Goal: Information Seeking & Learning: Check status

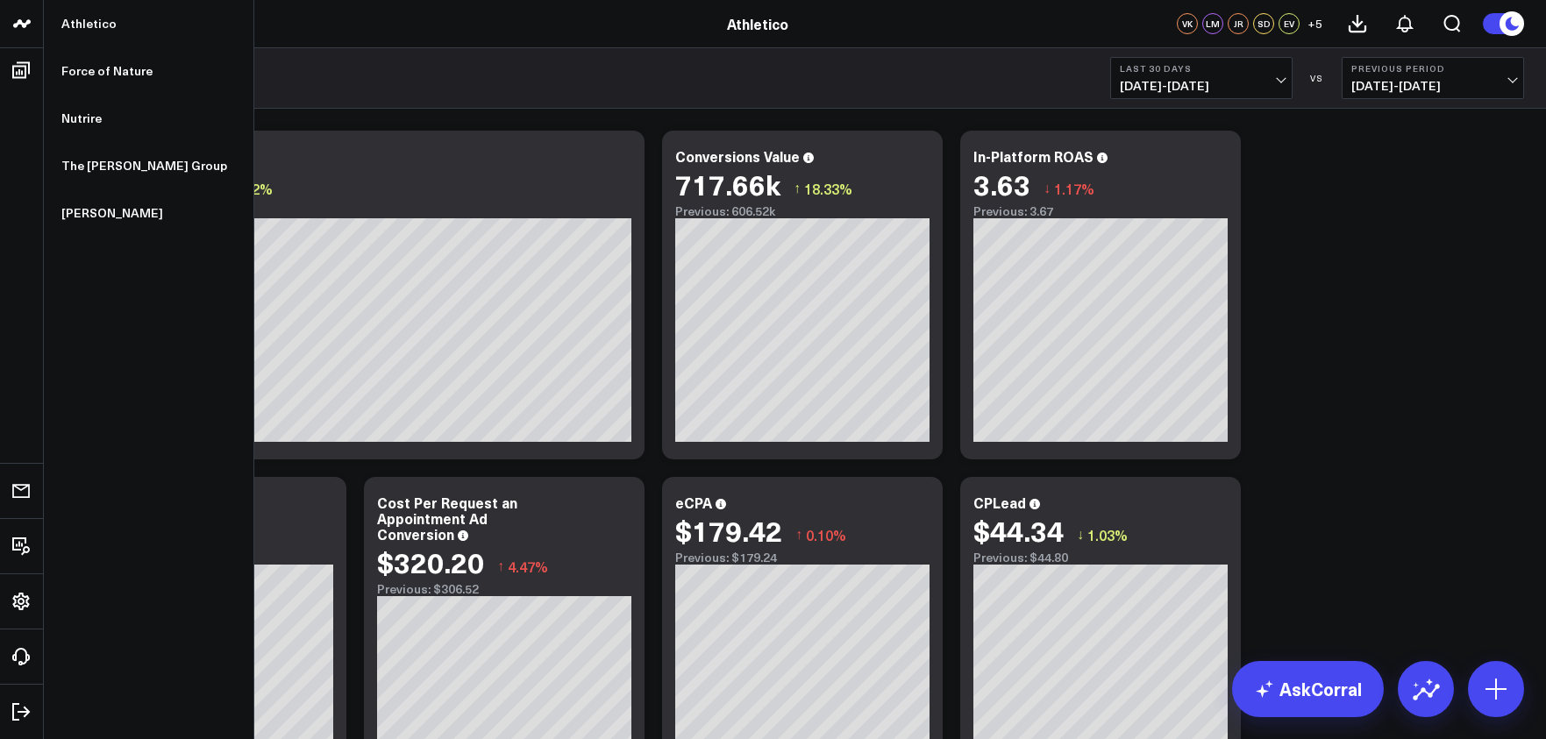
click at [11, 17] on icon at bounding box center [21, 23] width 21 height 21
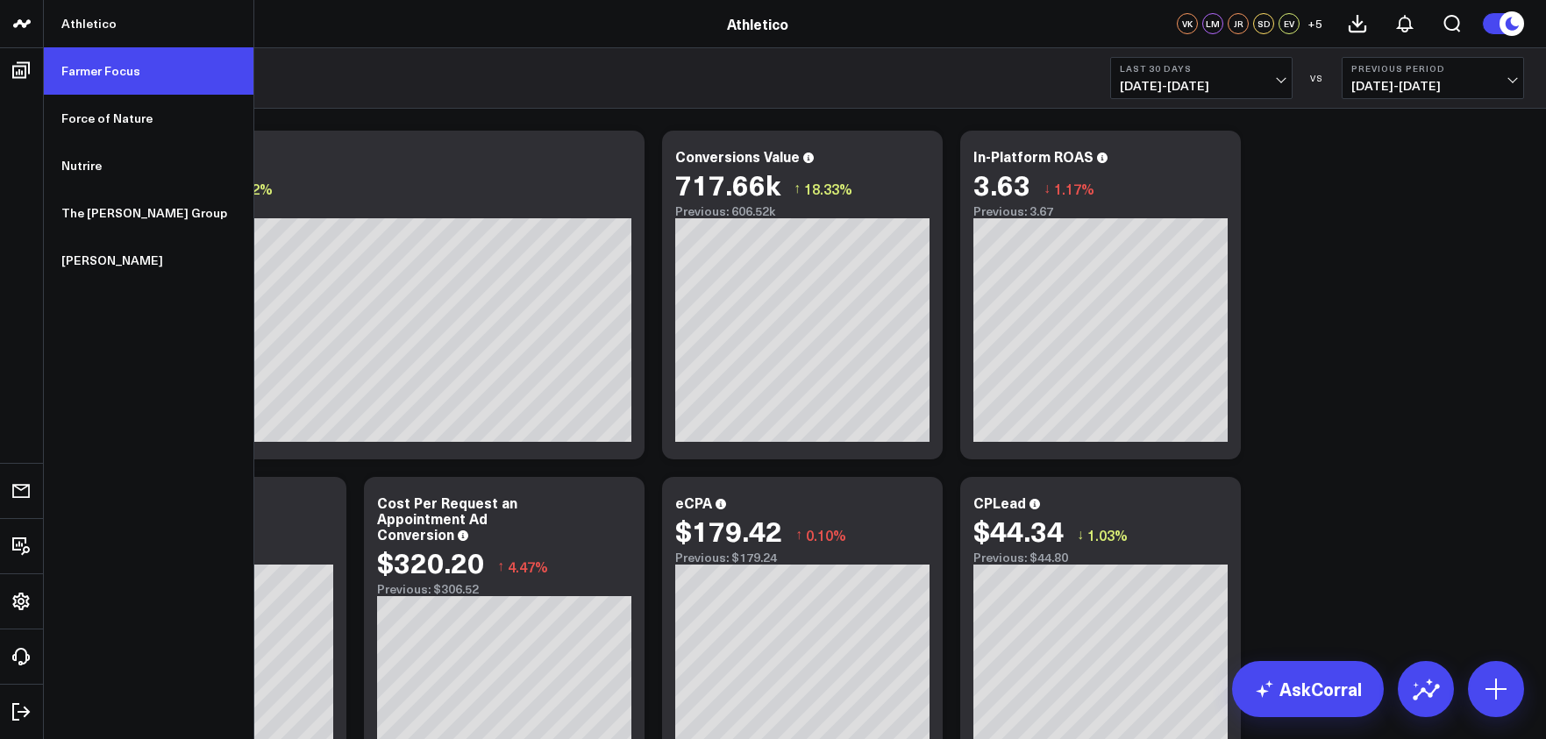
click at [98, 73] on link "Farmer Focus" at bounding box center [149, 70] width 210 height 47
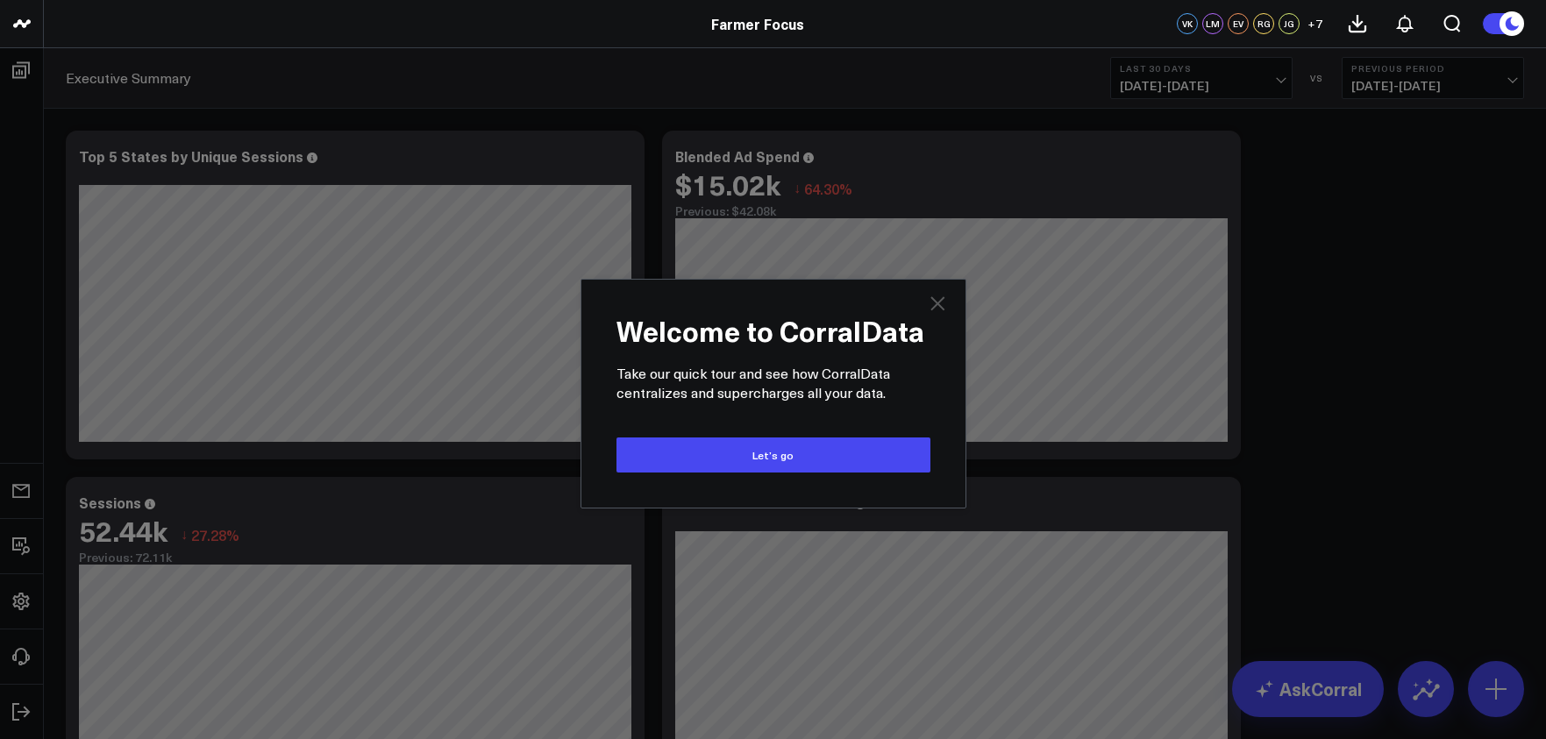
click at [935, 304] on icon at bounding box center [937, 303] width 14 height 14
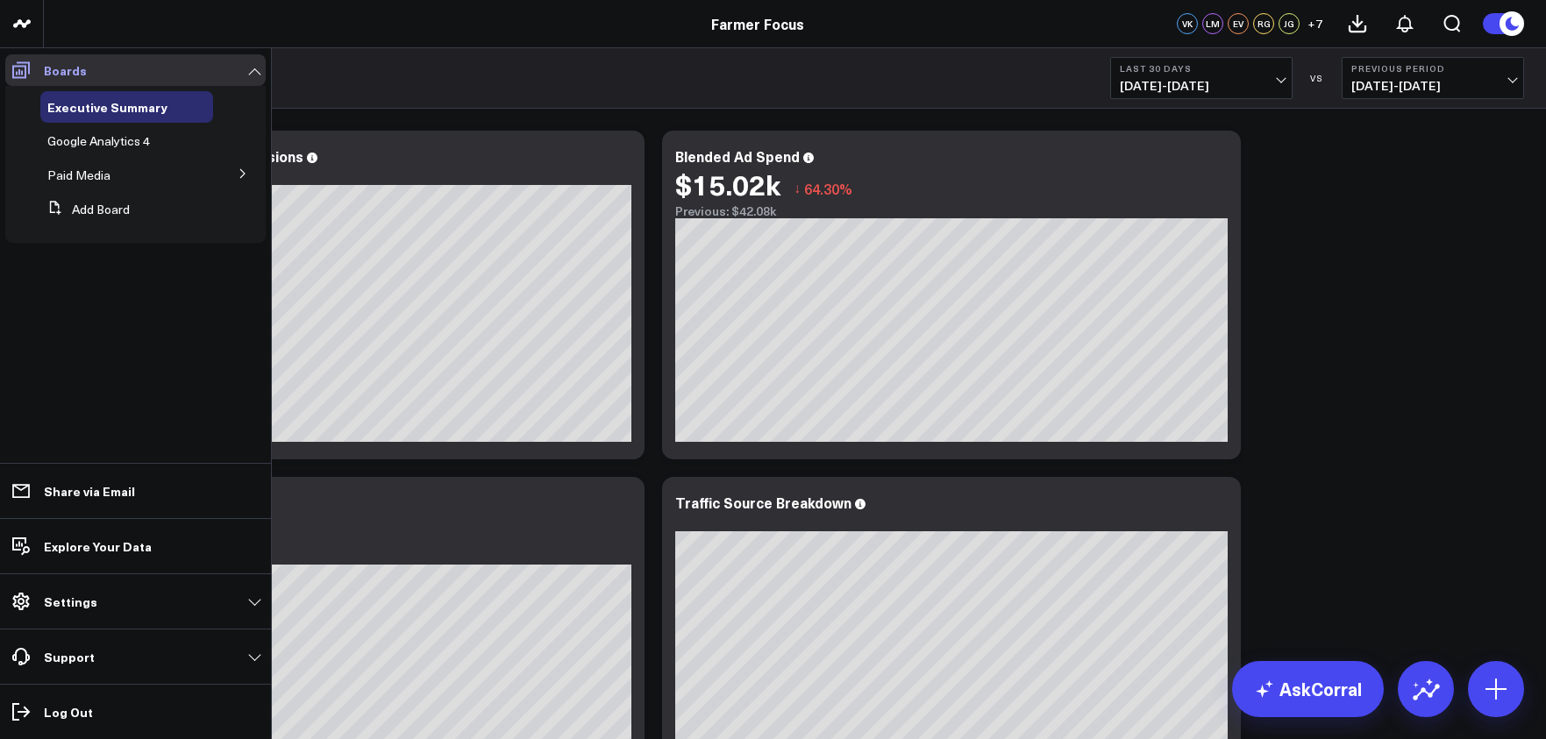
click at [25, 77] on icon at bounding box center [21, 70] width 18 height 17
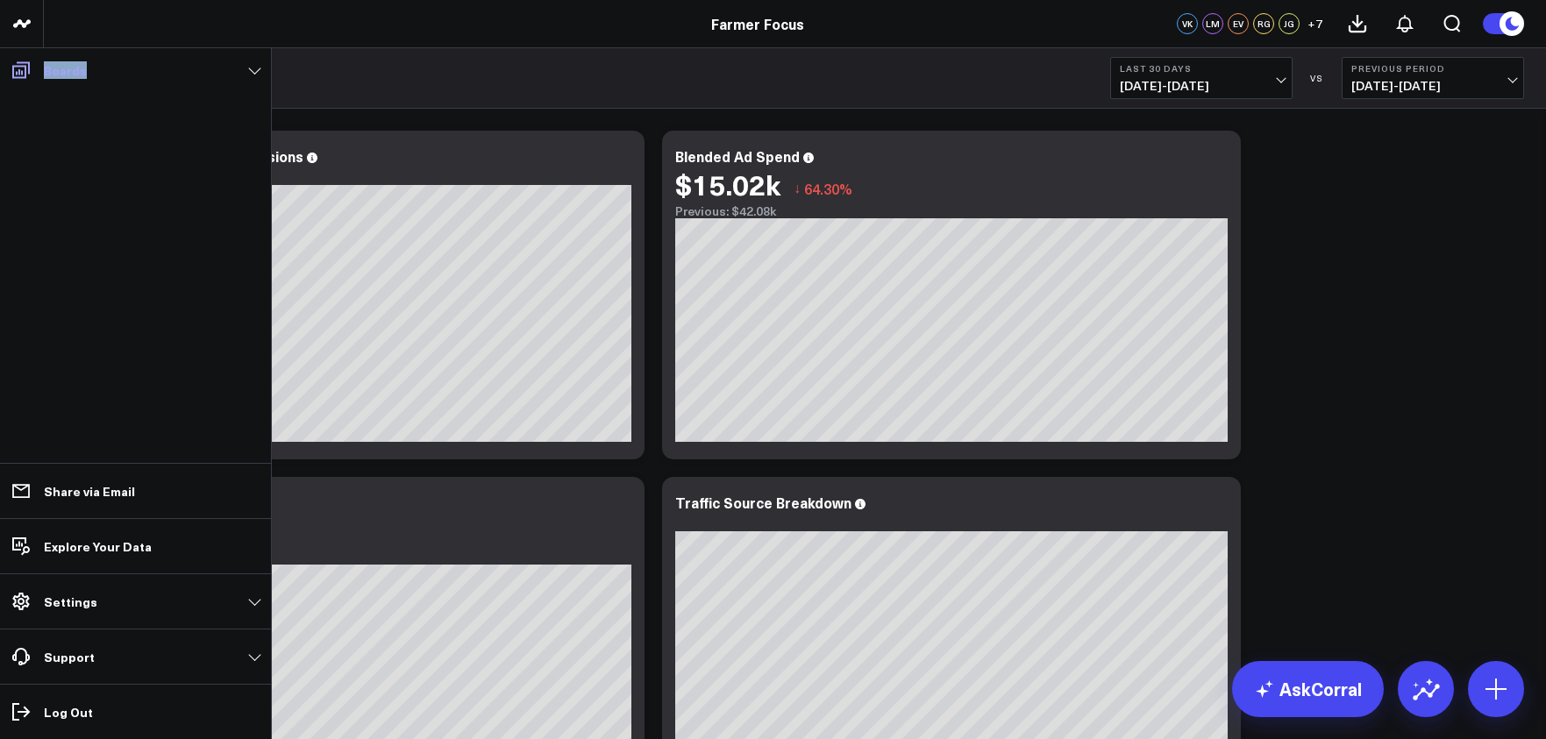
click at [25, 77] on icon at bounding box center [21, 70] width 18 height 17
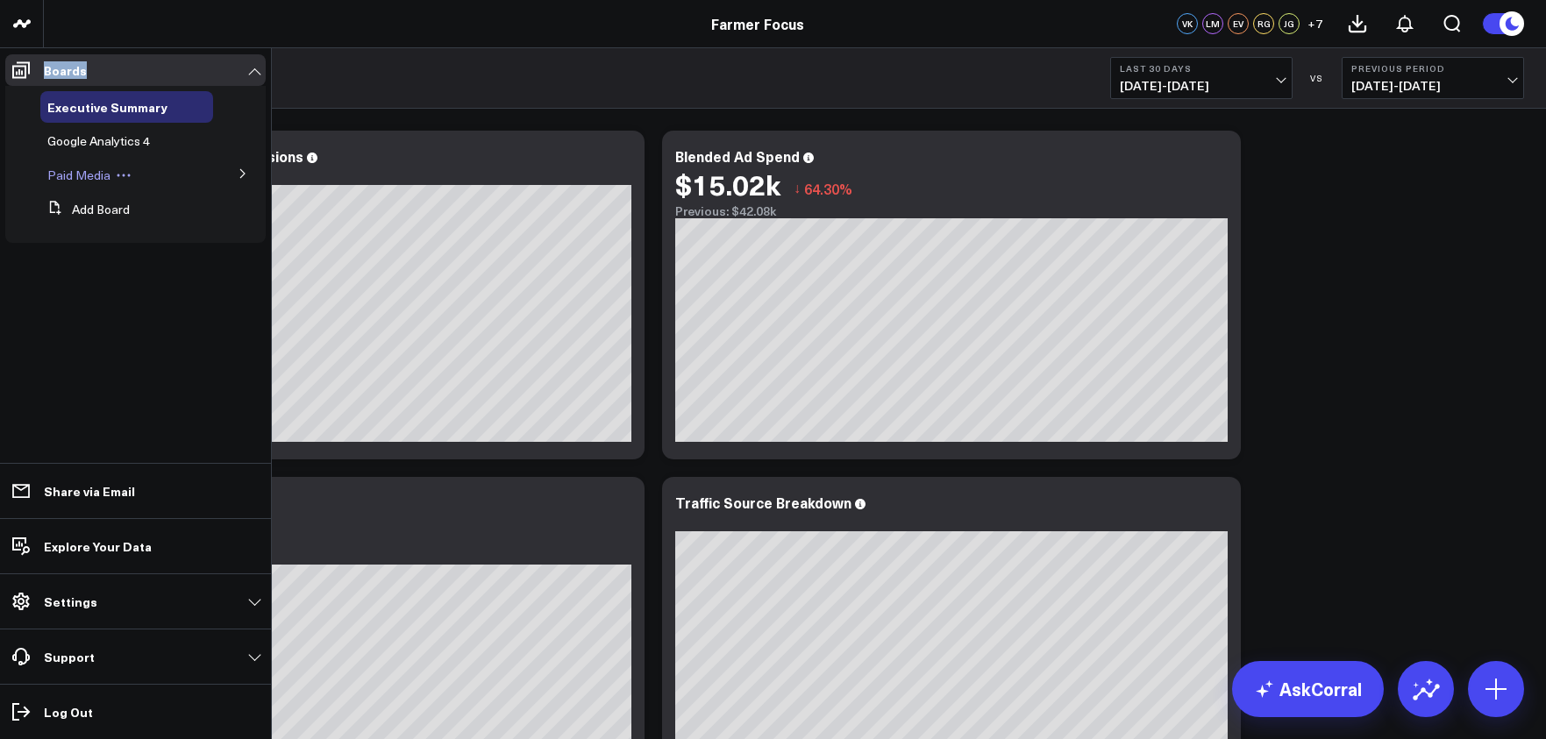
click at [112, 184] on div "Paid Media" at bounding box center [126, 176] width 173 height 32
click at [247, 173] on icon at bounding box center [243, 173] width 11 height 11
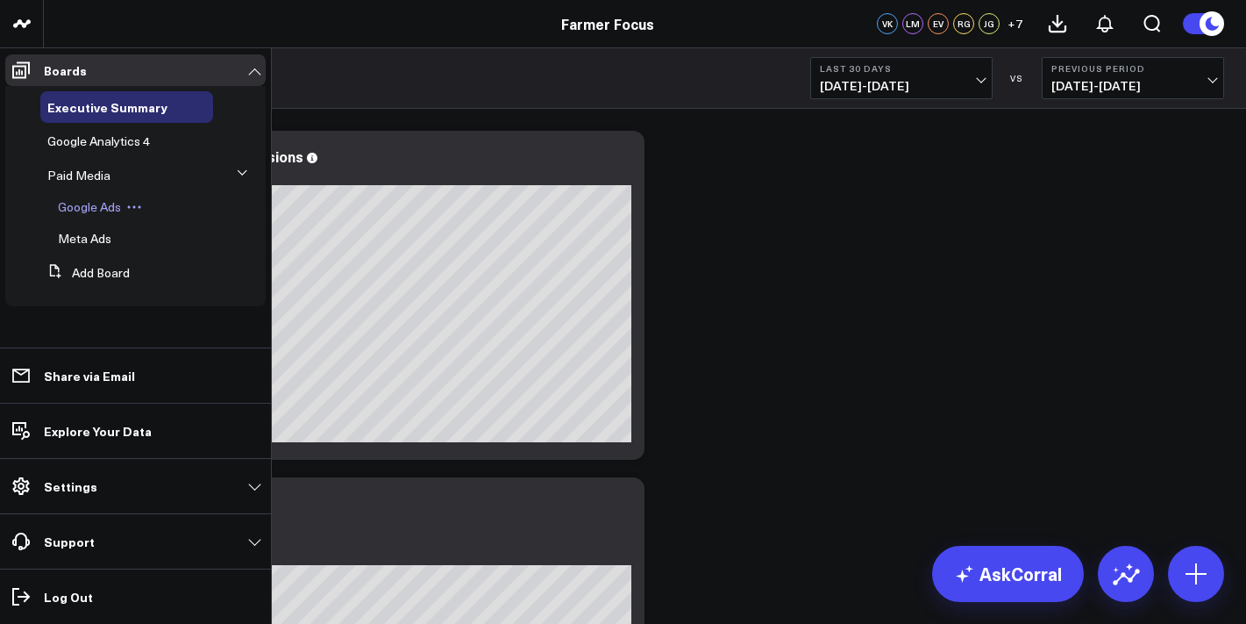
click at [95, 206] on span "Google Ads" at bounding box center [89, 206] width 63 height 17
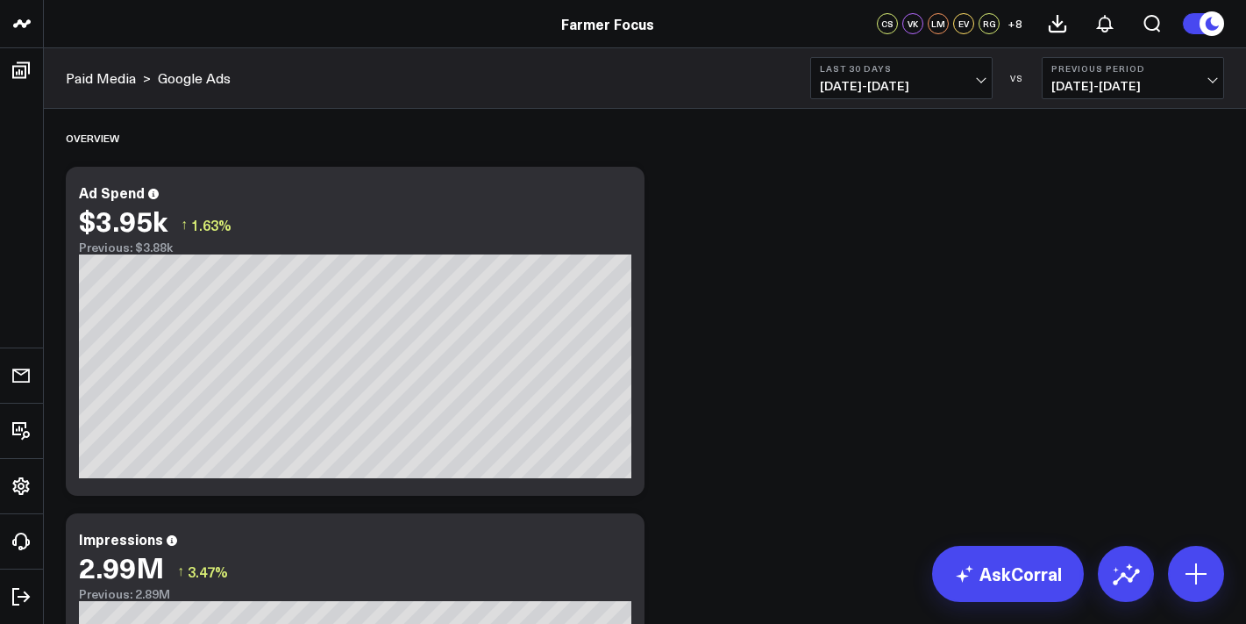
click at [952, 83] on span "07/15/25 - 08/13/25" at bounding box center [901, 86] width 163 height 14
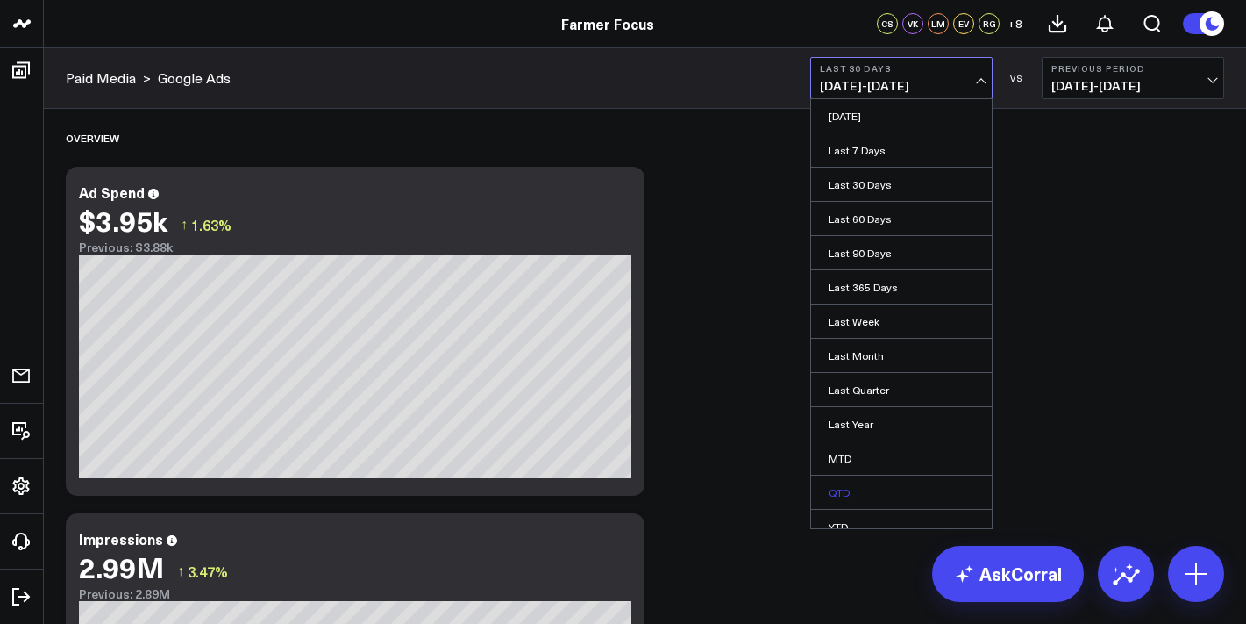
scroll to position [49, 0]
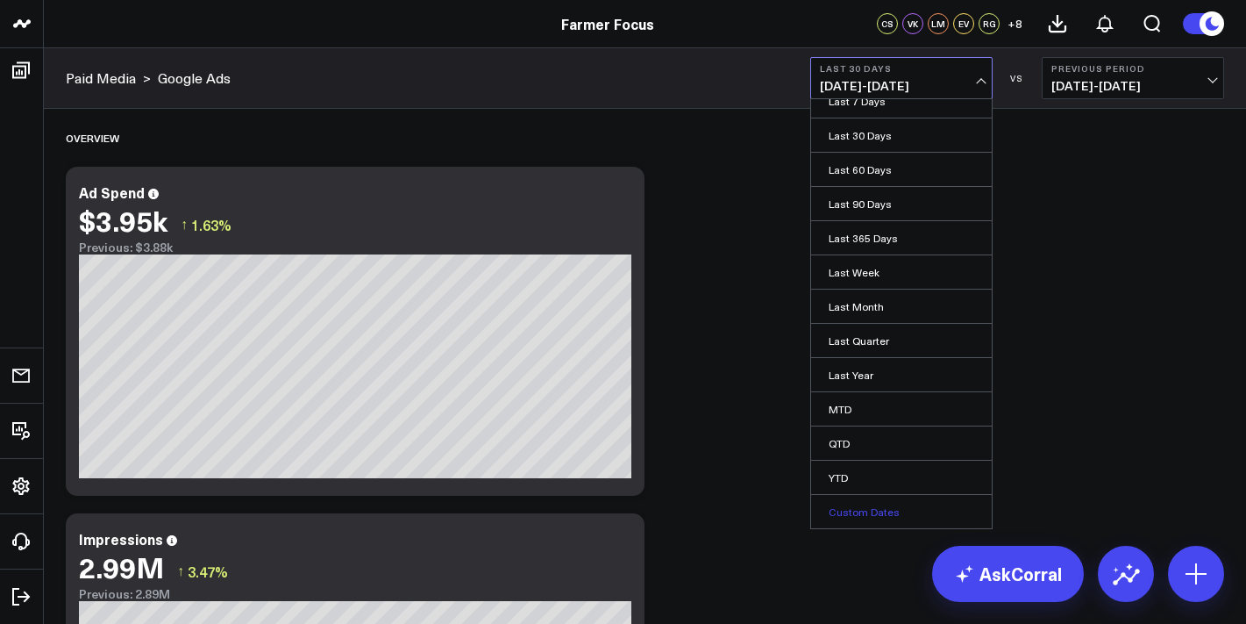
click at [899, 508] on link "Custom Dates" at bounding box center [901, 511] width 181 height 33
select select "7"
select select "2025"
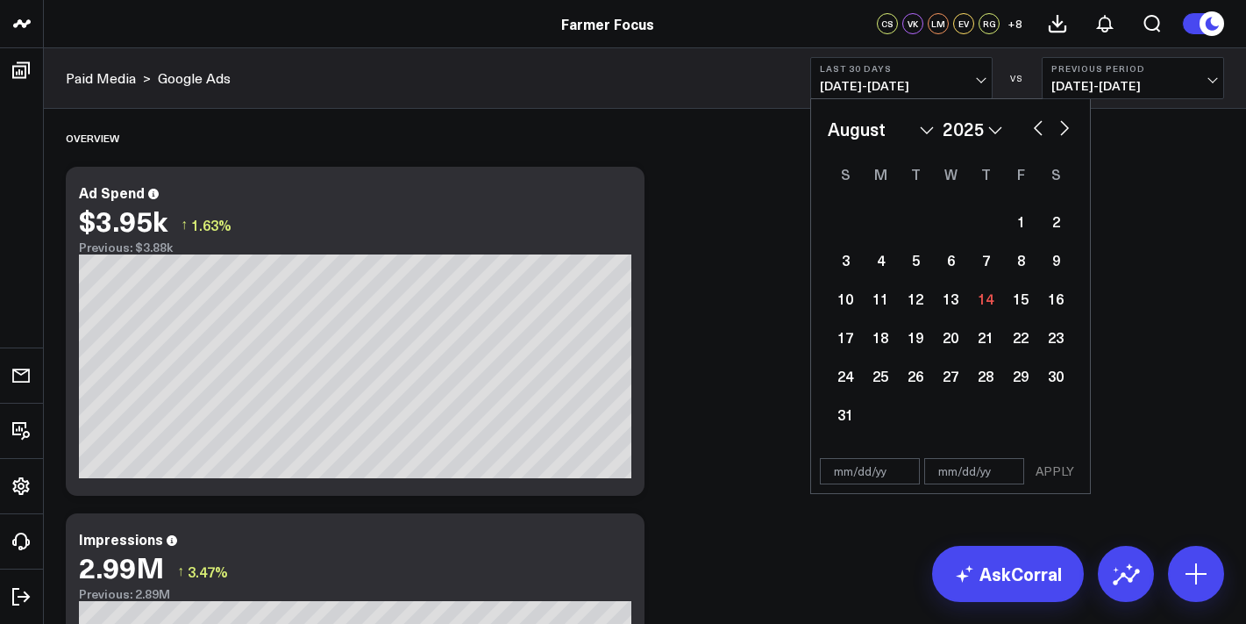
click at [885, 146] on div "January February March April May June July August September October November [D…" at bounding box center [951, 274] width 246 height 317
click at [894, 130] on select "January February March April May June July August September October November De…" at bounding box center [881, 129] width 106 height 26
select select "2025"
click at [961, 231] on div "1" at bounding box center [950, 220] width 35 height 35
type input "[DATE]"
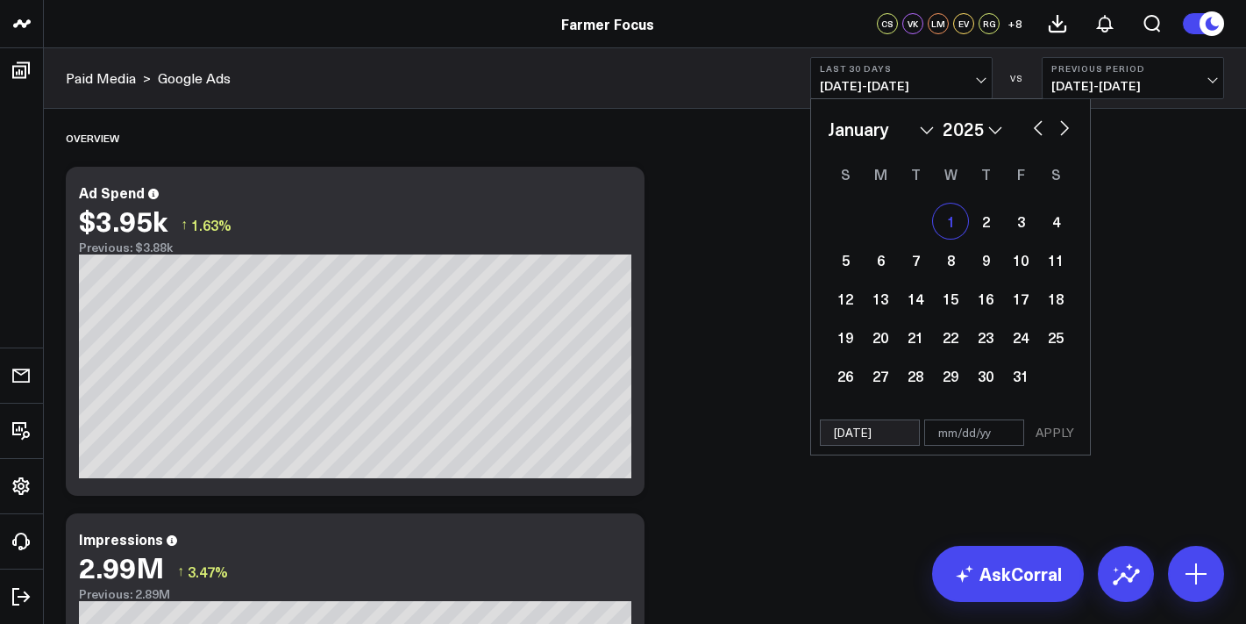
select select "2025"
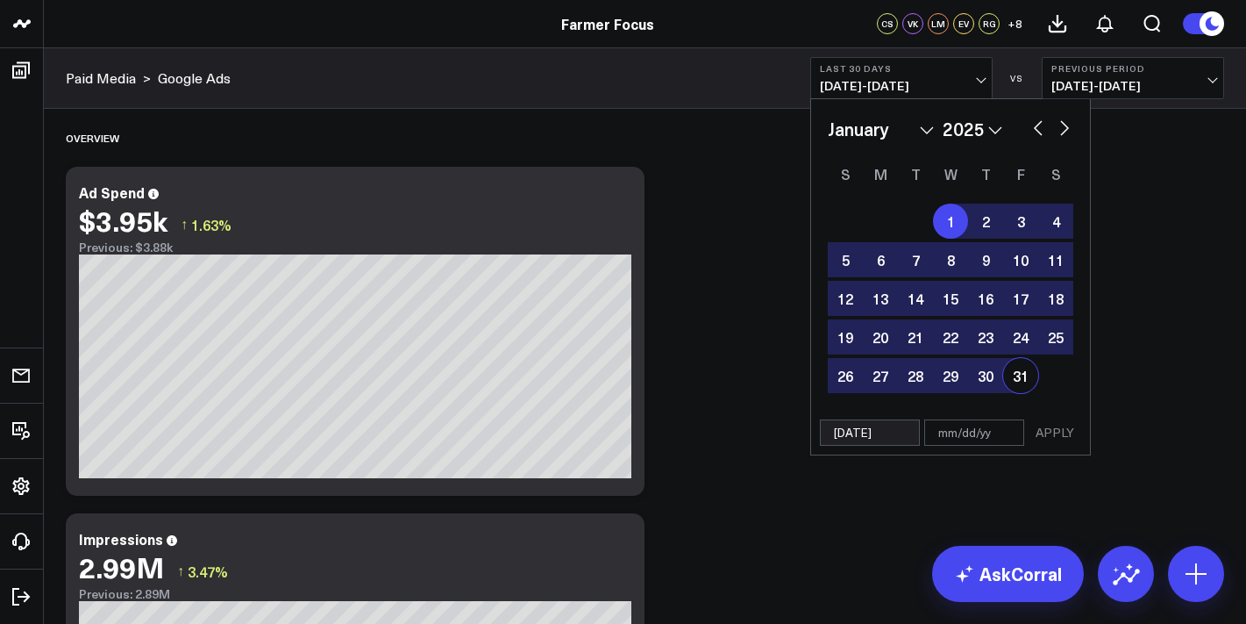
click at [1020, 387] on div "31" at bounding box center [1020, 375] width 35 height 35
type input "[DATE]"
select select "2025"
click at [1051, 441] on button "APPLY" at bounding box center [1055, 432] width 53 height 26
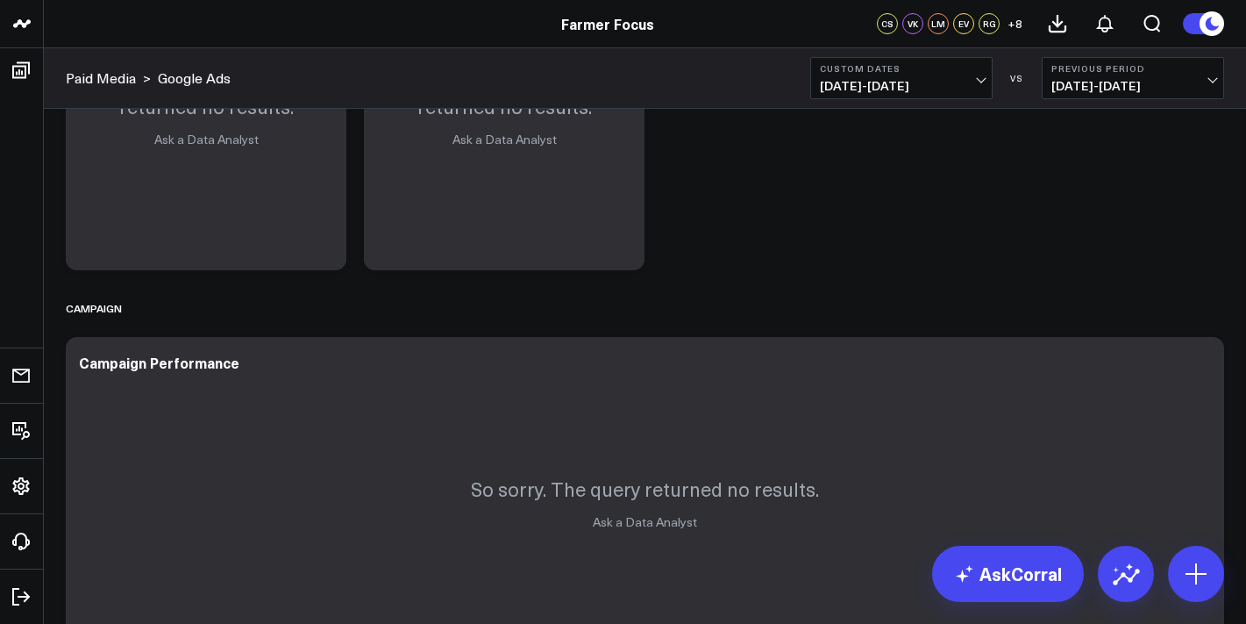
scroll to position [1220, 0]
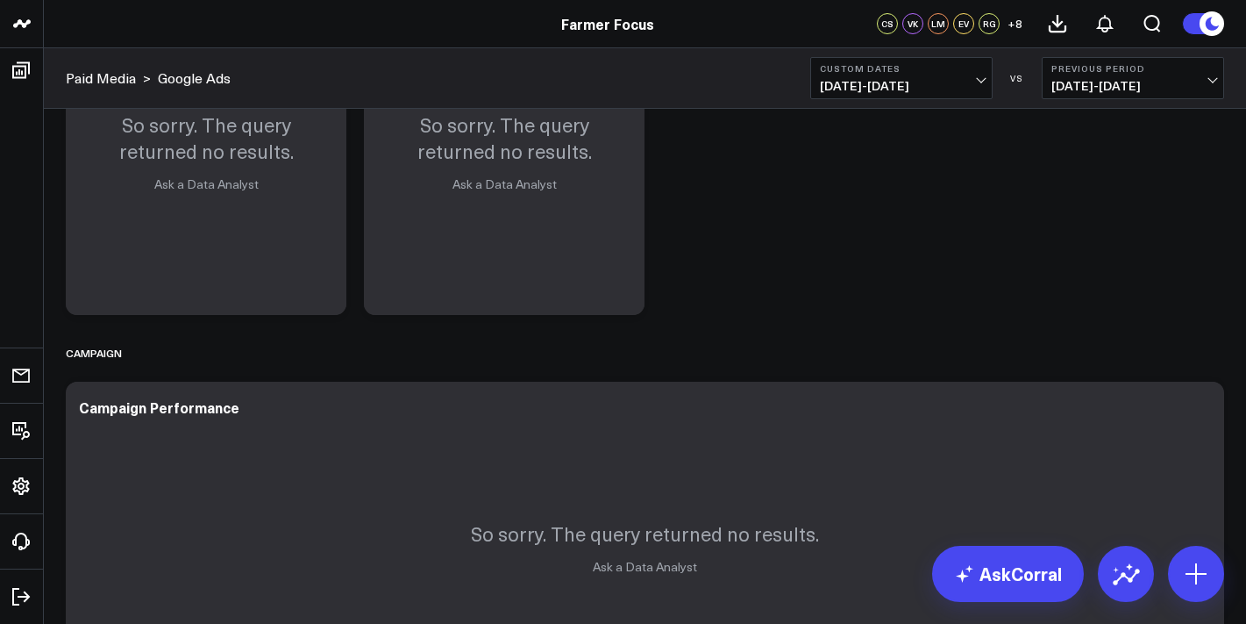
click at [909, 89] on span "[DATE] - [DATE]" at bounding box center [901, 86] width 163 height 14
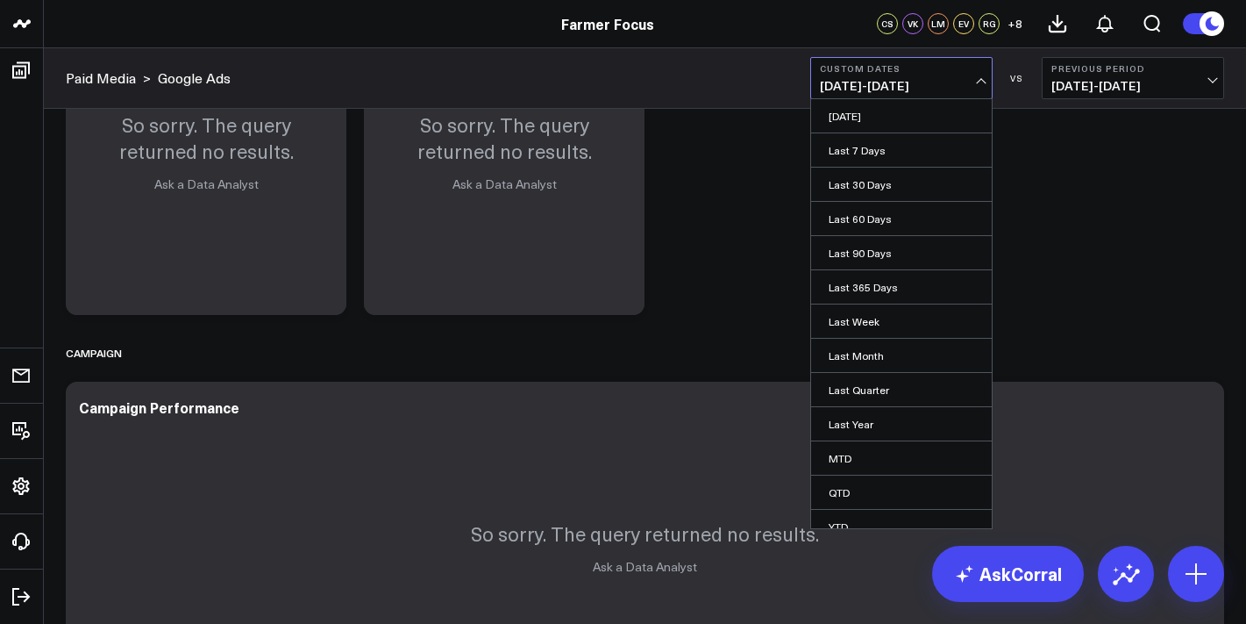
click at [1075, 84] on span "12/01/24 - 12/31/24" at bounding box center [1132, 86] width 163 height 14
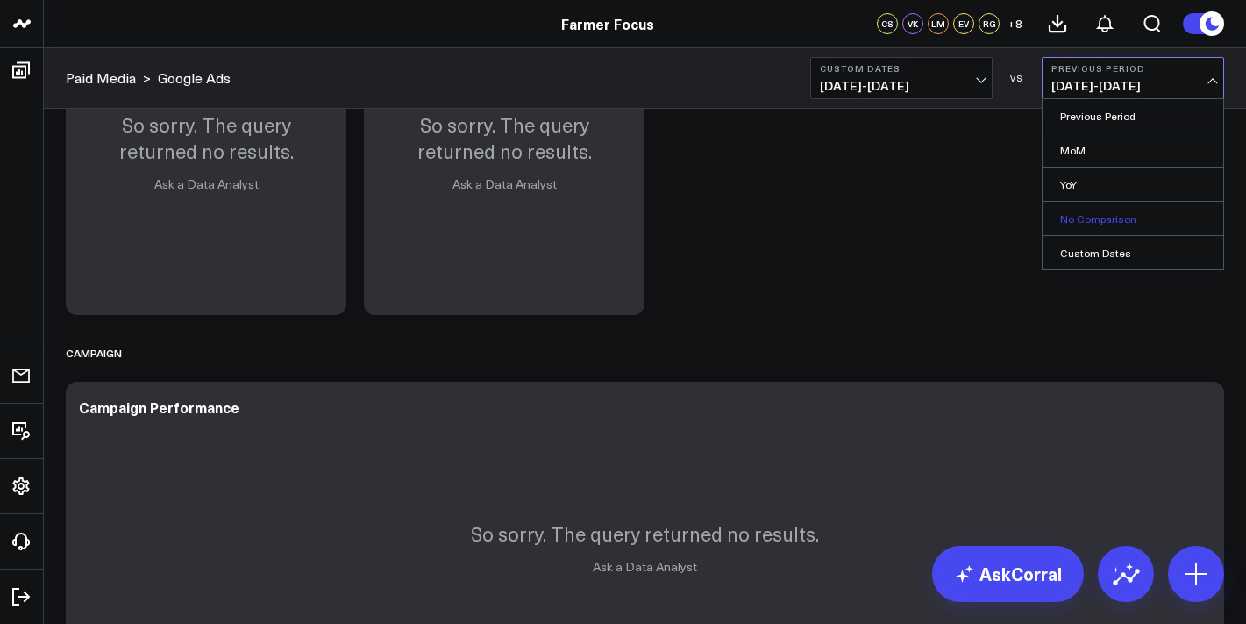
click at [1071, 217] on link "No Comparison" at bounding box center [1133, 218] width 181 height 33
click at [947, 74] on button "Custom Dates [DATE] - [DATE]" at bounding box center [901, 78] width 182 height 42
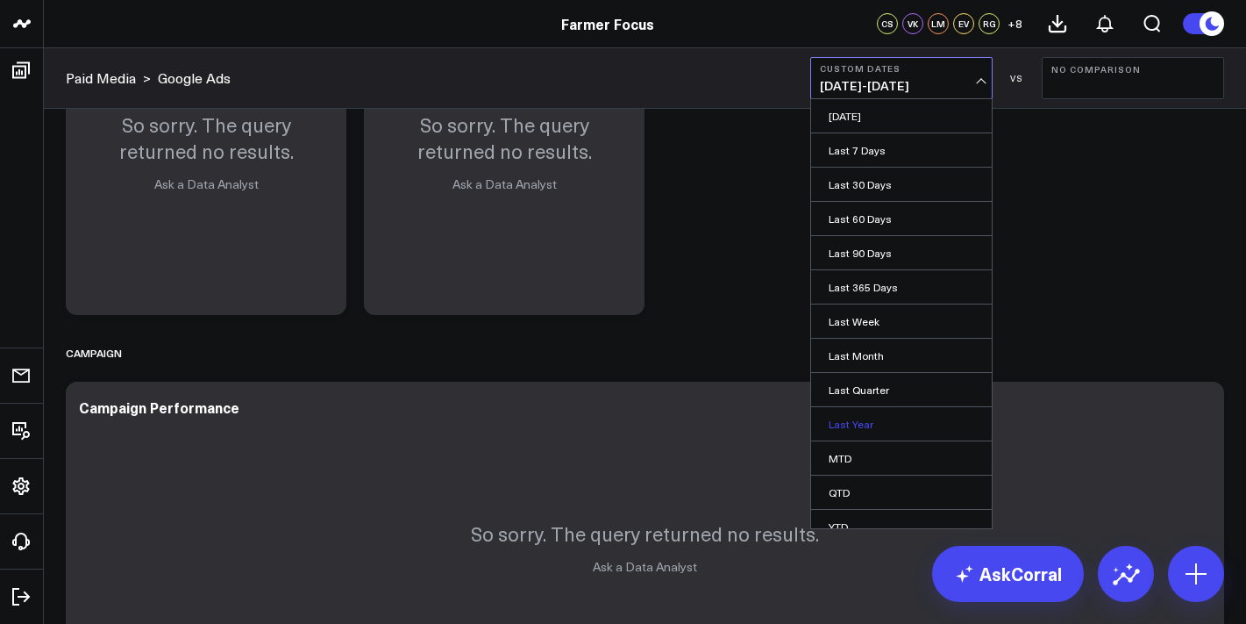
scroll to position [49, 0]
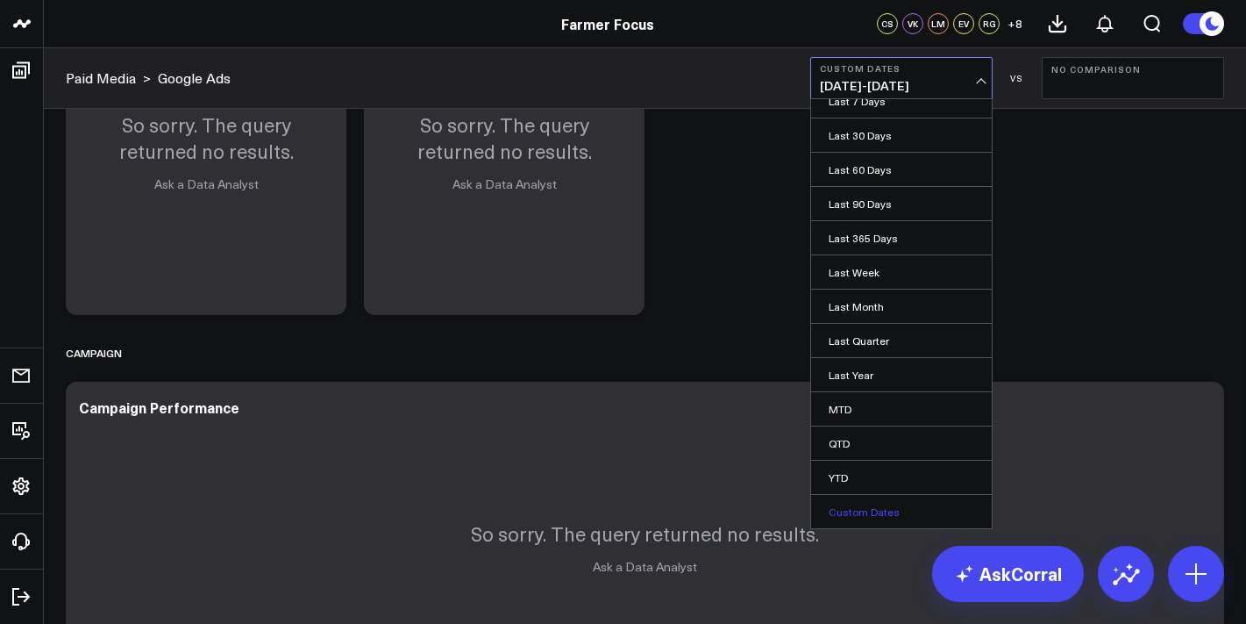
click at [917, 515] on link "Custom Dates" at bounding box center [901, 511] width 181 height 33
select select "7"
select select "2025"
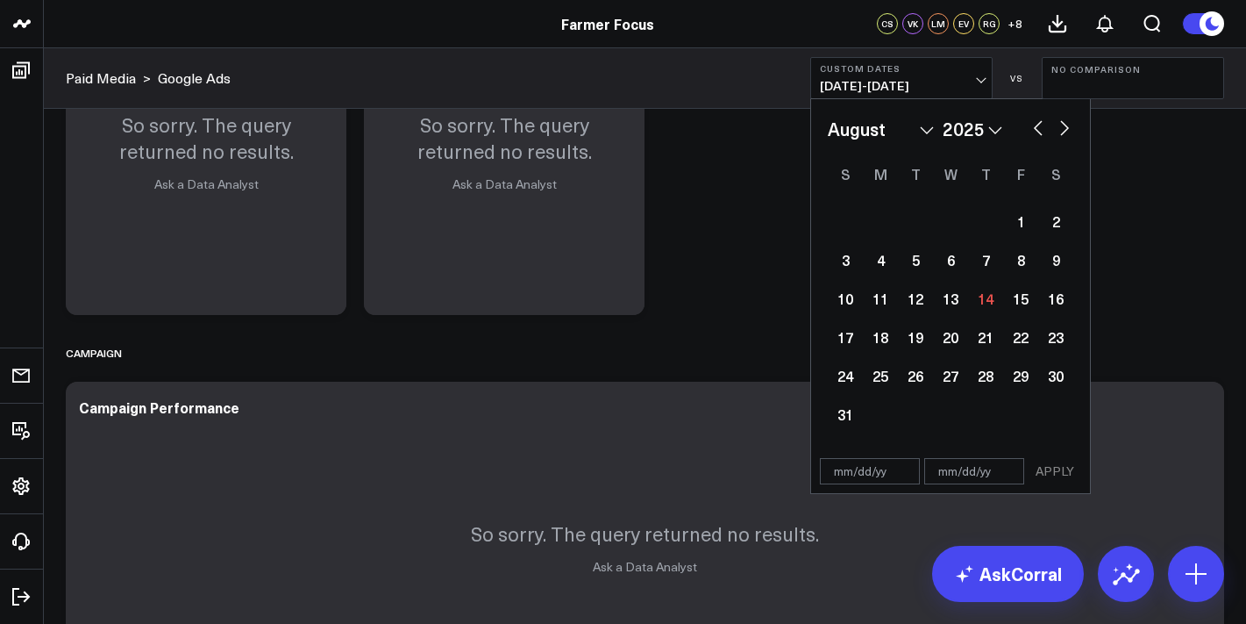
click at [878, 131] on select "January February March April May June July August September October November De…" at bounding box center [881, 129] width 106 height 26
select select "1"
select select "2025"
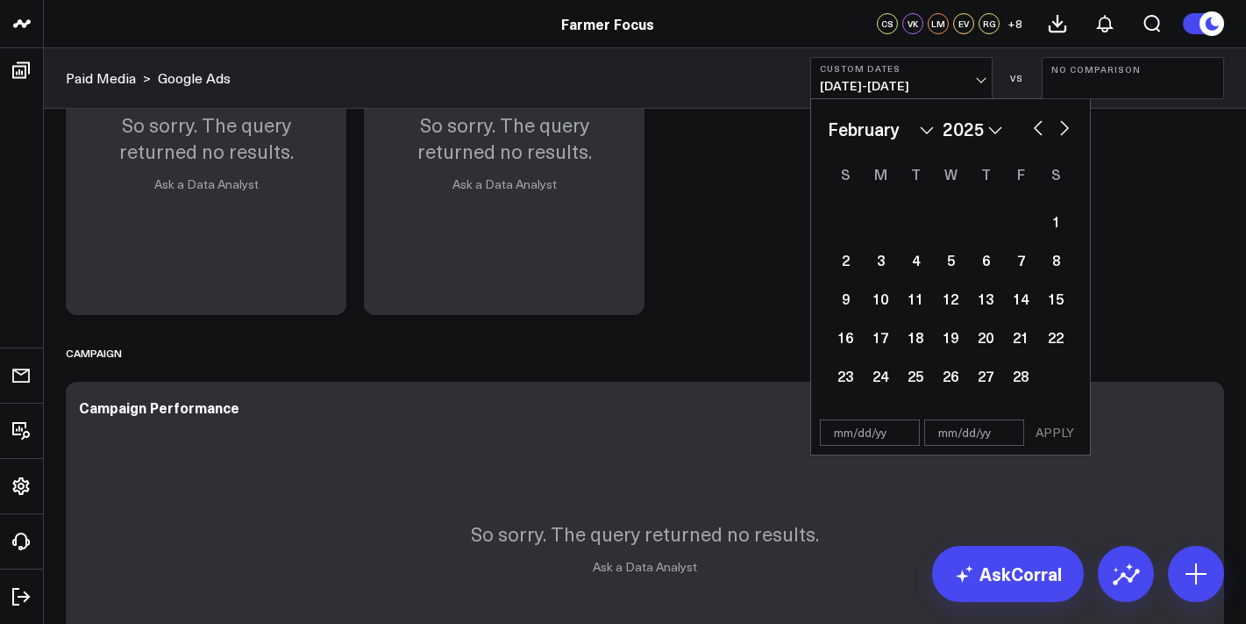
click at [1048, 239] on div "1 2 3 4 5 6 7 8 9 10 11 12 13 14 15 16 17 18 19 20 21 22 23 24 25 26 27 28" at bounding box center [951, 298] width 246 height 193
click at [1059, 224] on div "1" at bounding box center [1055, 220] width 35 height 35
type input "[DATE]"
select select "1"
select select "2025"
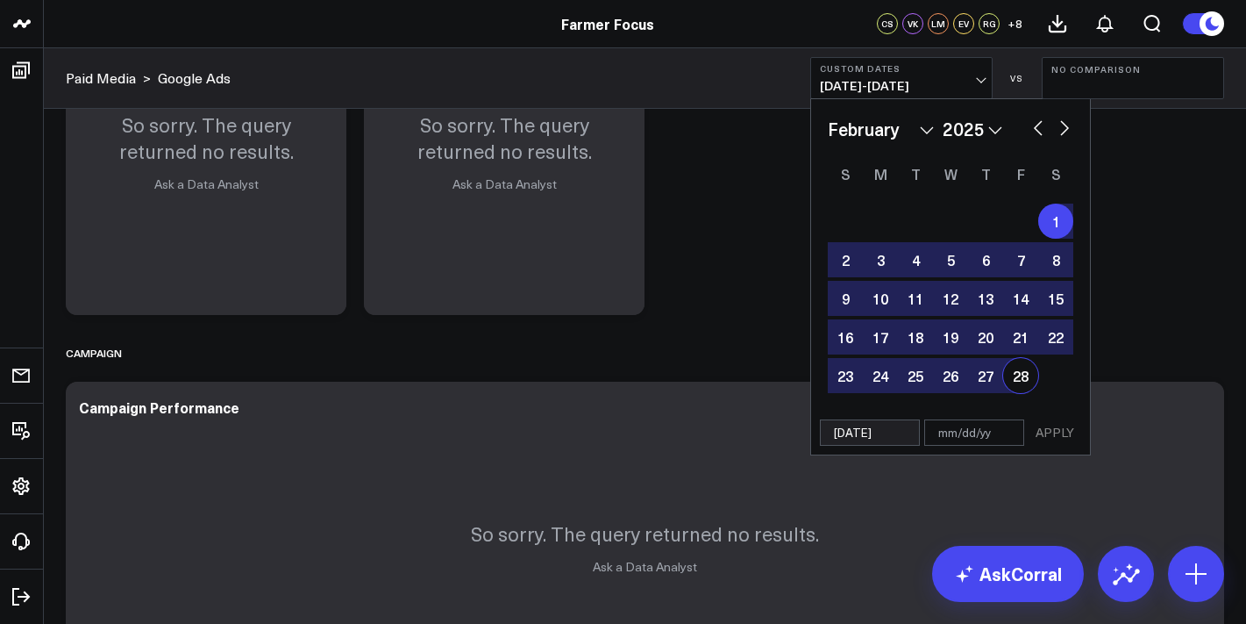
click at [1025, 375] on div "28" at bounding box center [1020, 375] width 35 height 35
type input "[DATE]"
select select "1"
select select "2025"
click at [1062, 438] on button "APPLY" at bounding box center [1055, 432] width 53 height 26
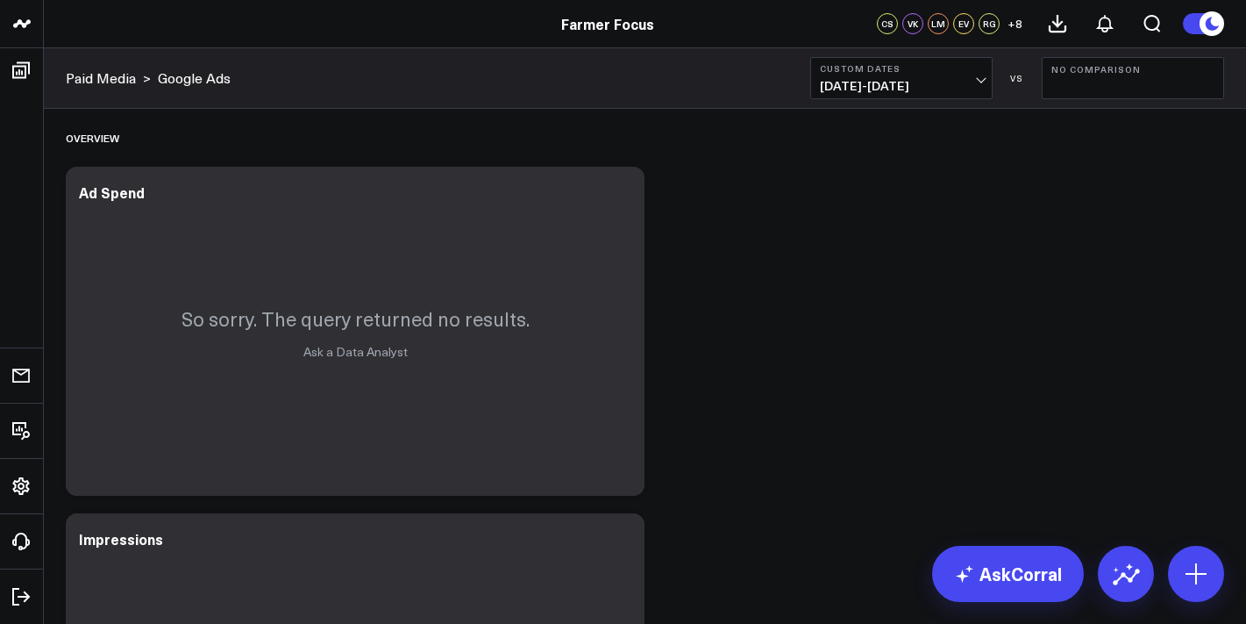
click at [938, 64] on b "Custom Dates" at bounding box center [901, 68] width 163 height 11
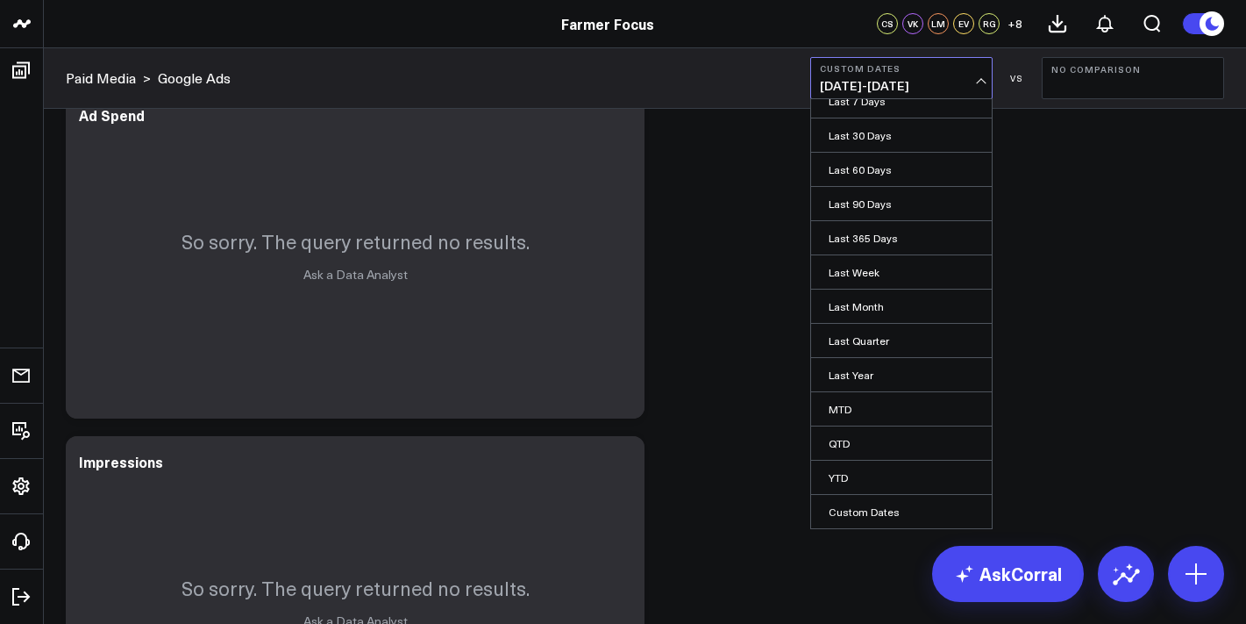
scroll to position [9, 0]
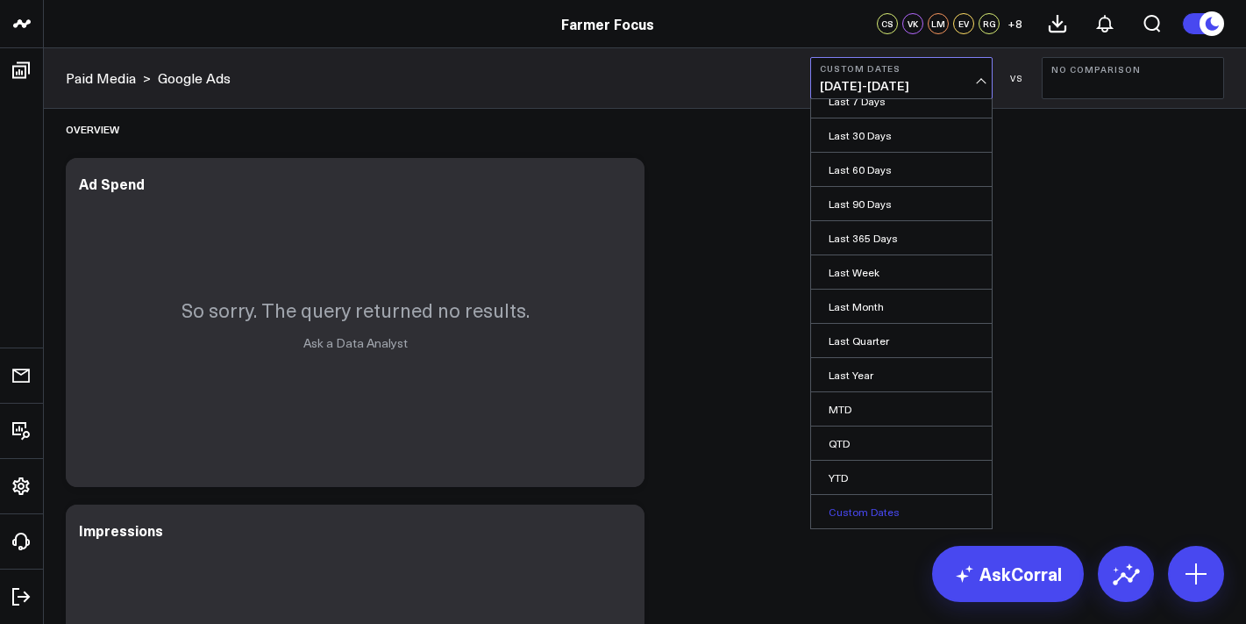
click at [852, 515] on link "Custom Dates" at bounding box center [901, 511] width 181 height 33
select select "7"
select select "2025"
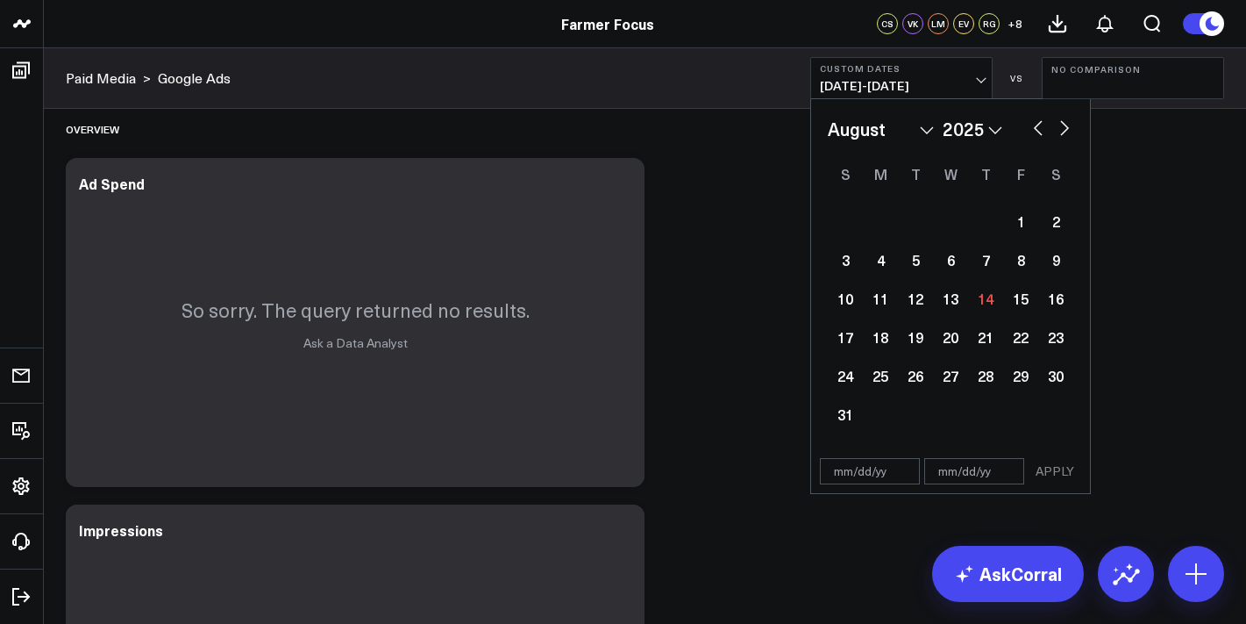
click at [895, 132] on select "January February March April May June July August September October November De…" at bounding box center [881, 129] width 106 height 26
select select "2"
select select "2025"
click at [1047, 223] on div "1" at bounding box center [1055, 220] width 35 height 35
type input "[DATE]"
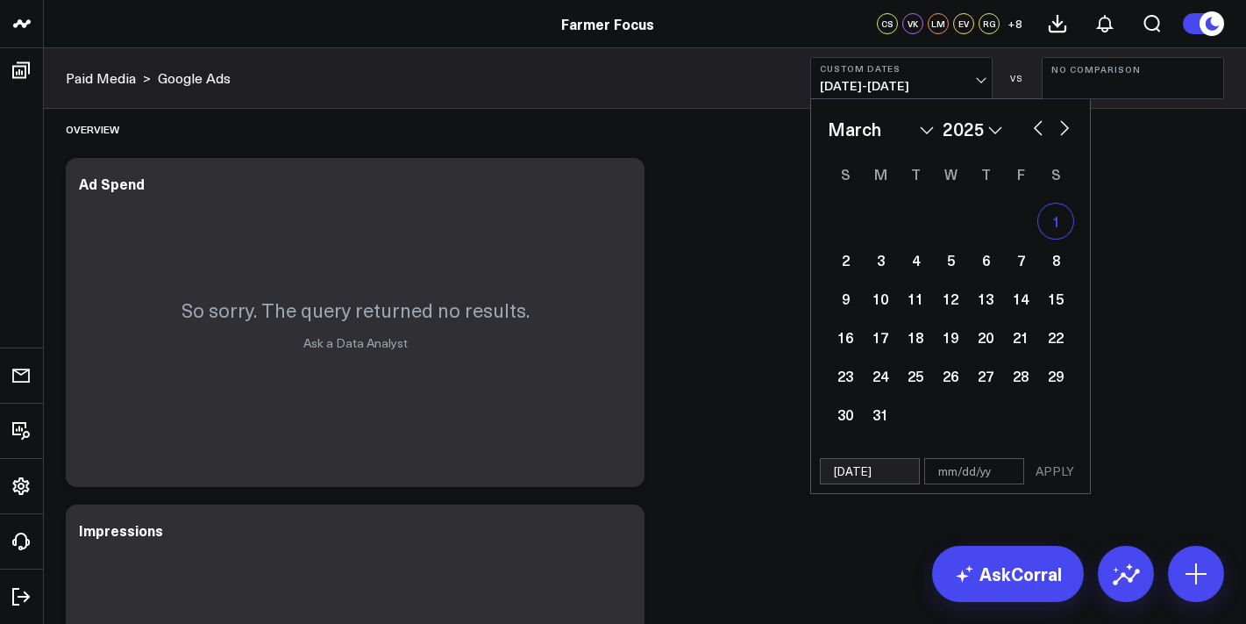
select select "2"
select select "2025"
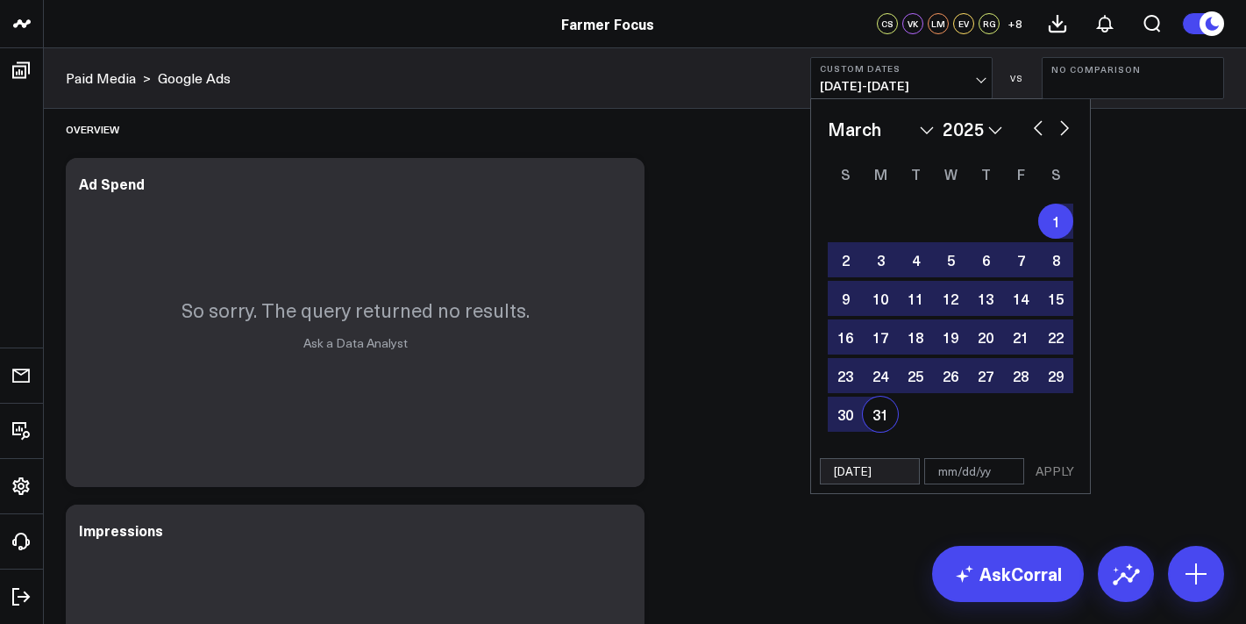
click at [873, 423] on div "31" at bounding box center [880, 413] width 35 height 35
type input "[DATE]"
select select "2"
select select "2025"
click at [1064, 475] on button "APPLY" at bounding box center [1055, 471] width 53 height 26
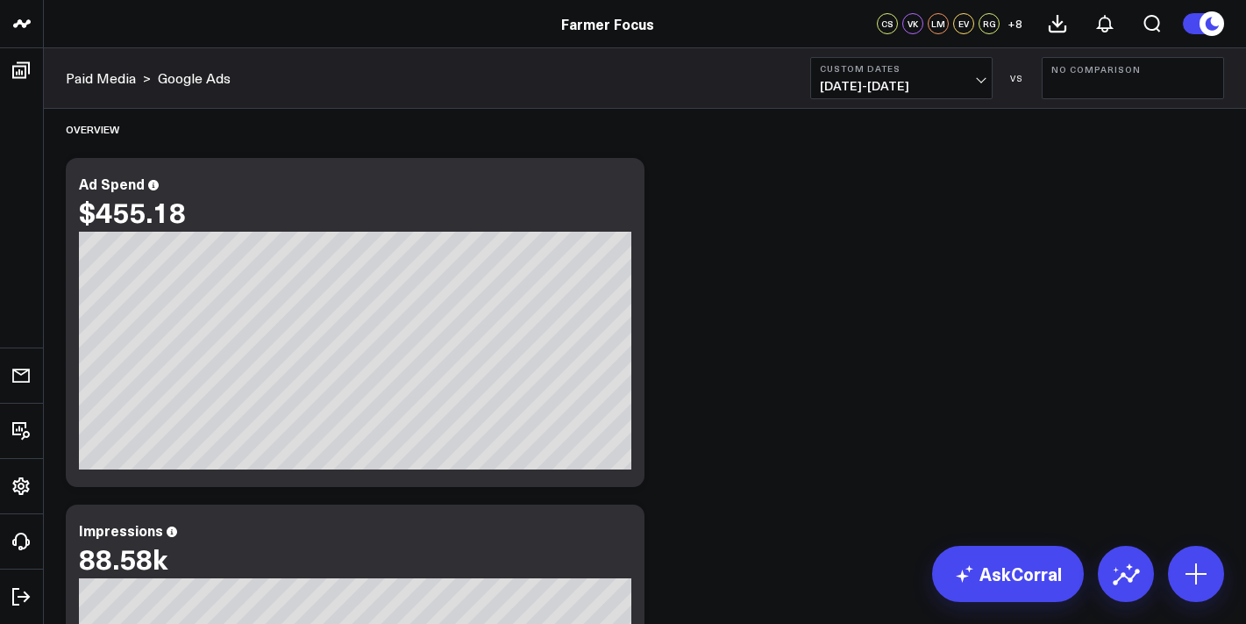
click at [945, 75] on button "Custom Dates [DATE] - [DATE]" at bounding box center [901, 78] width 182 height 42
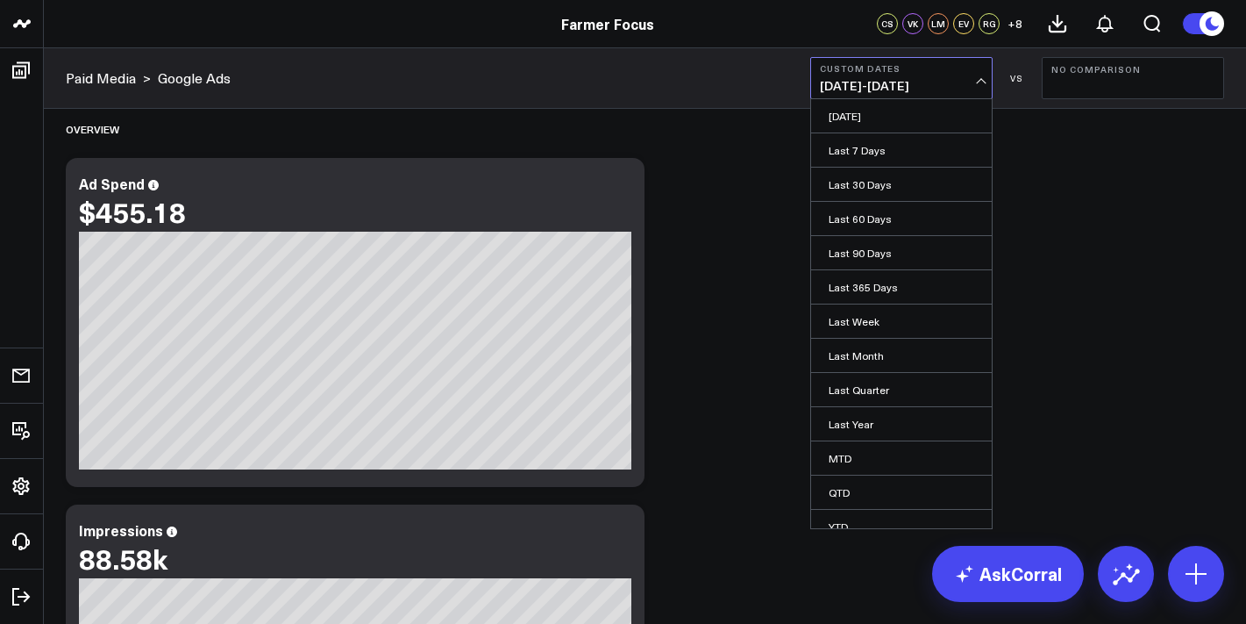
click at [945, 75] on button "Custom Dates [DATE] - [DATE]" at bounding box center [901, 78] width 182 height 42
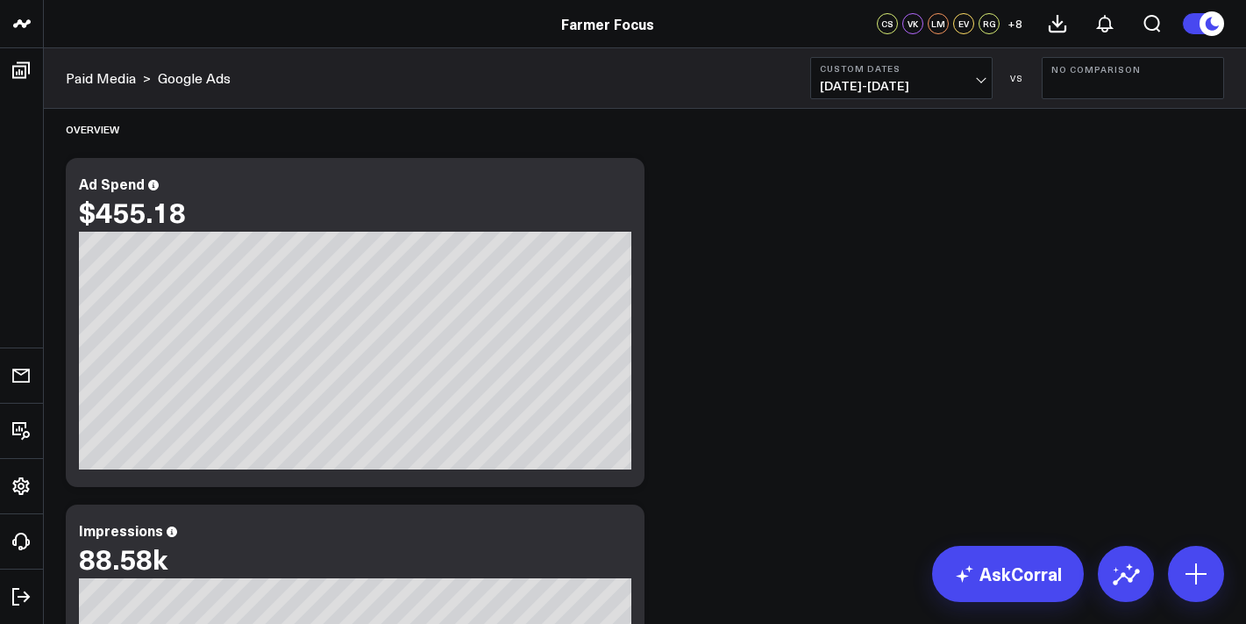
click at [944, 82] on span "[DATE] - [DATE]" at bounding box center [901, 86] width 163 height 14
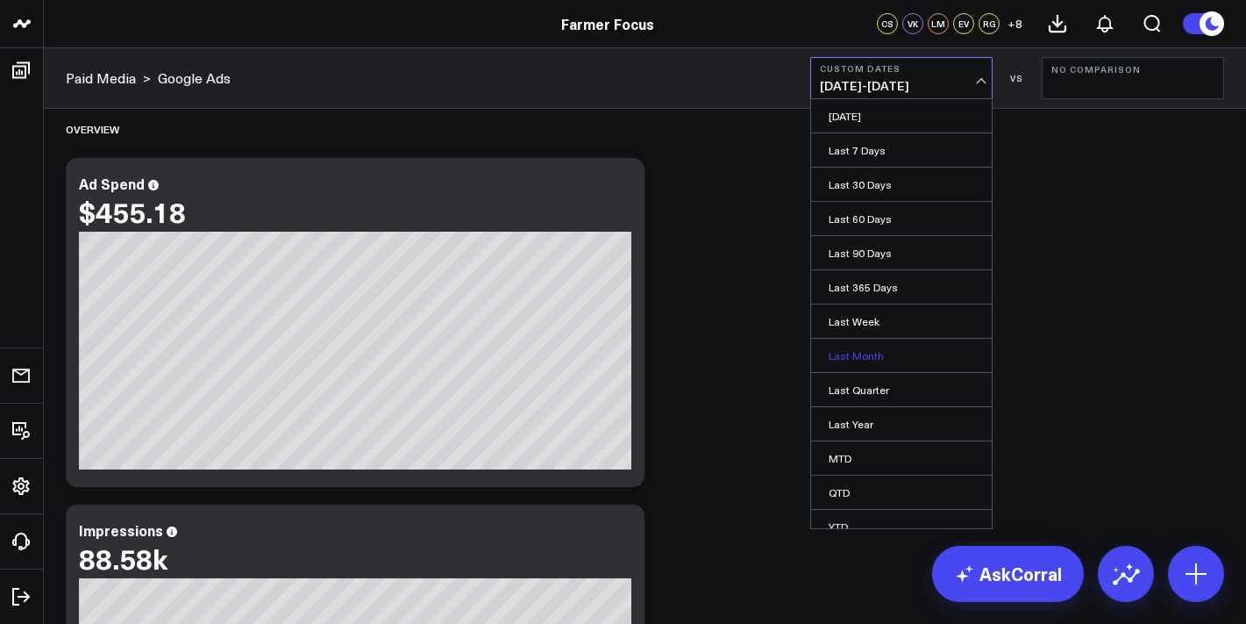
scroll to position [49, 0]
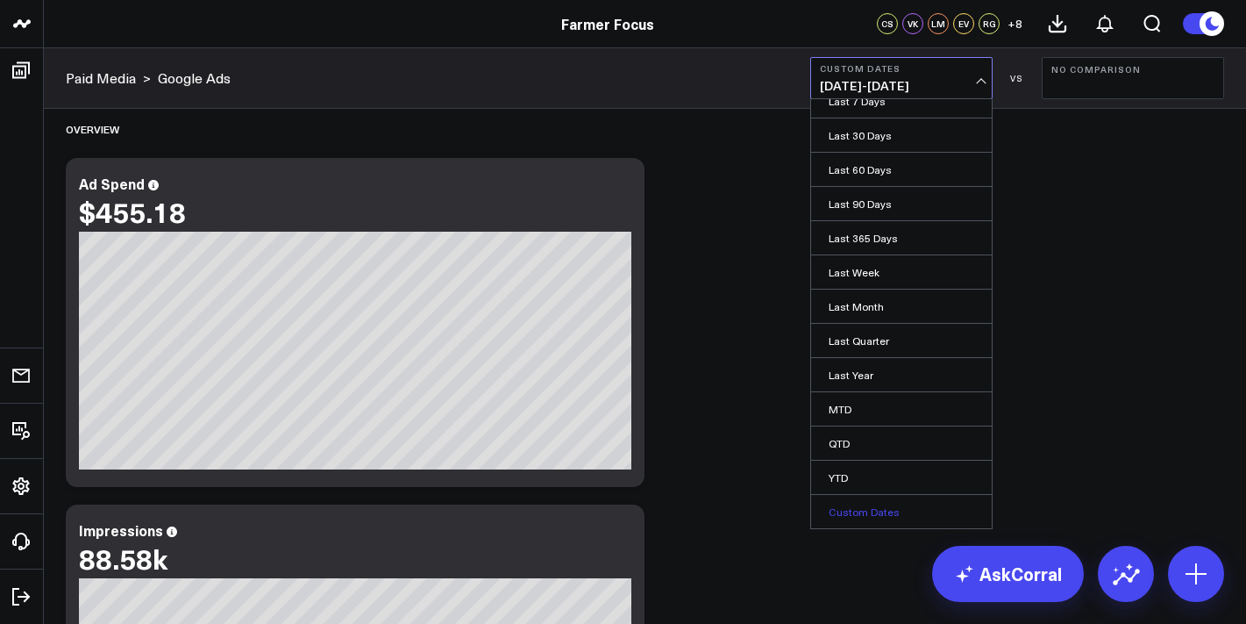
click at [910, 507] on link "Custom Dates" at bounding box center [901, 511] width 181 height 33
select select "7"
select select "2025"
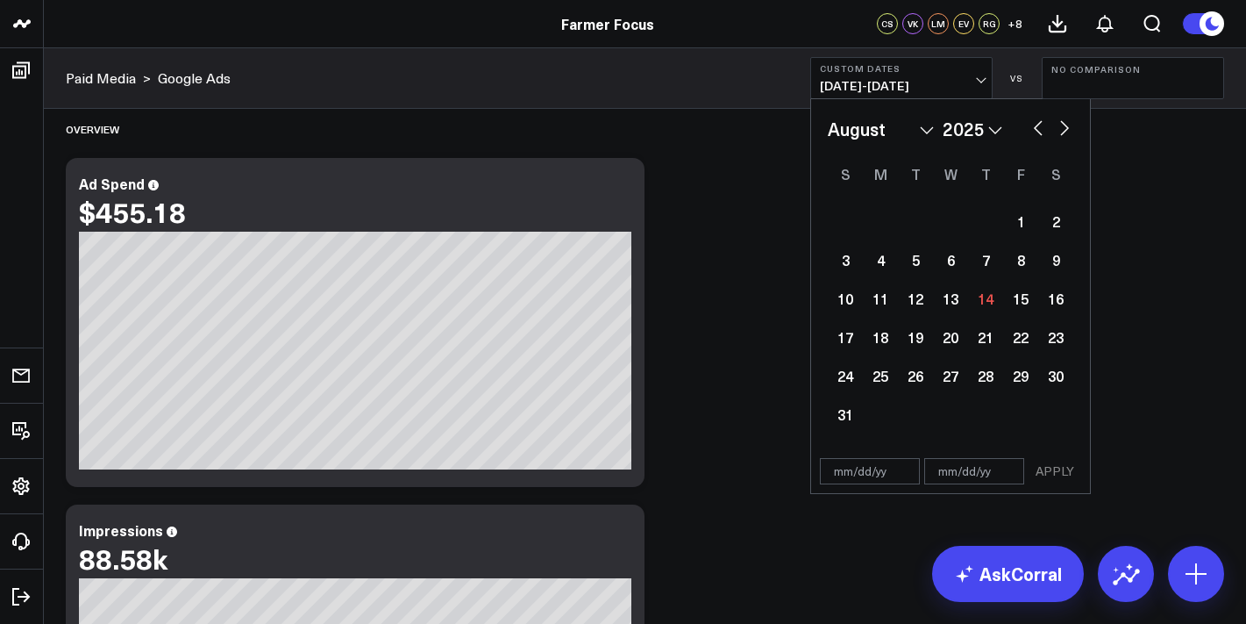
click at [914, 137] on select "January February March April May June July August September October November De…" at bounding box center [881, 129] width 106 height 26
select select "3"
select select "2025"
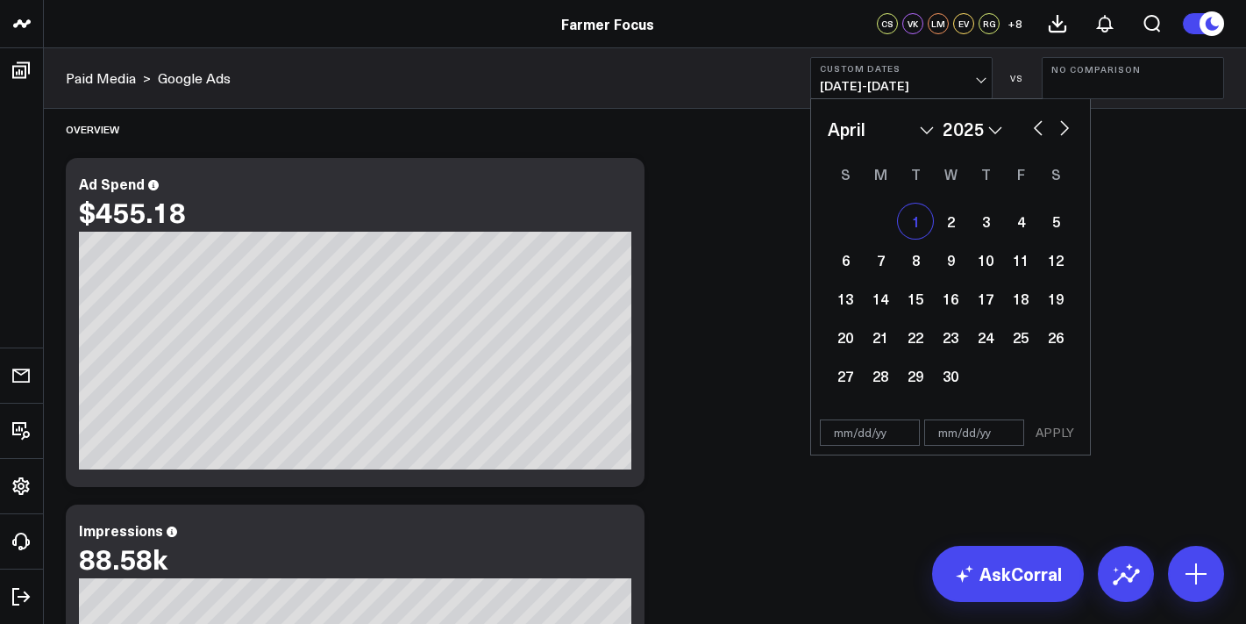
click at [921, 224] on div "1" at bounding box center [915, 220] width 35 height 35
type input "[DATE]"
select select "3"
select select "2025"
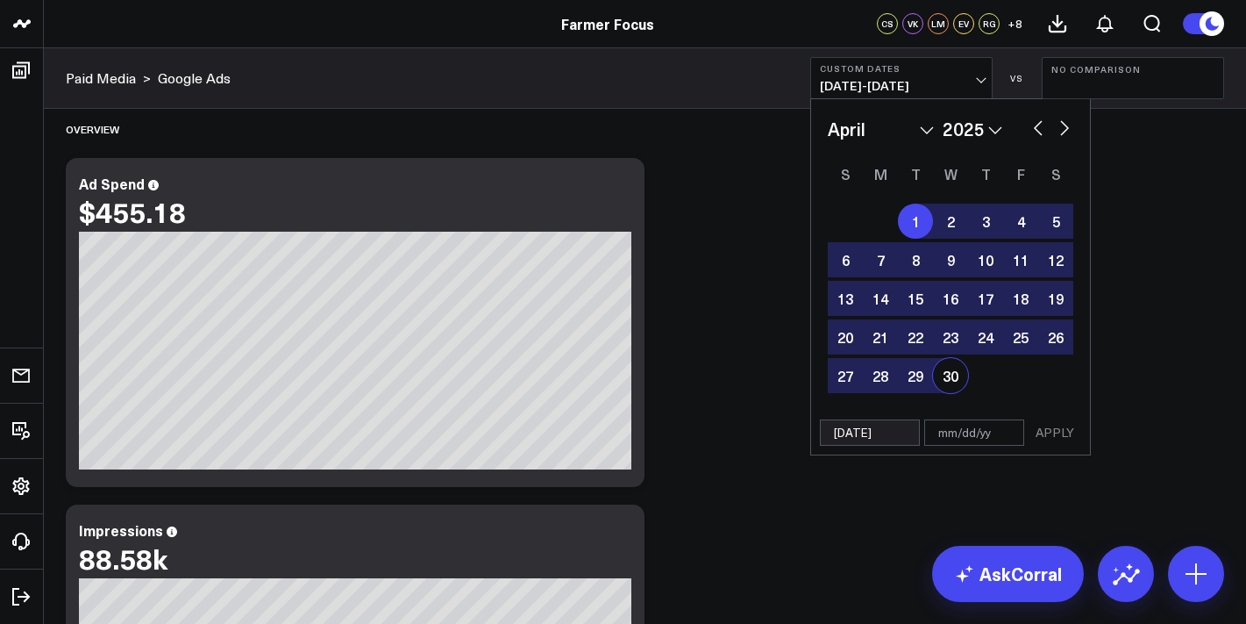
click at [955, 381] on div "30" at bounding box center [950, 375] width 35 height 35
type input "[DATE]"
select select "3"
select select "2025"
click at [1048, 436] on button "APPLY" at bounding box center [1055, 432] width 53 height 26
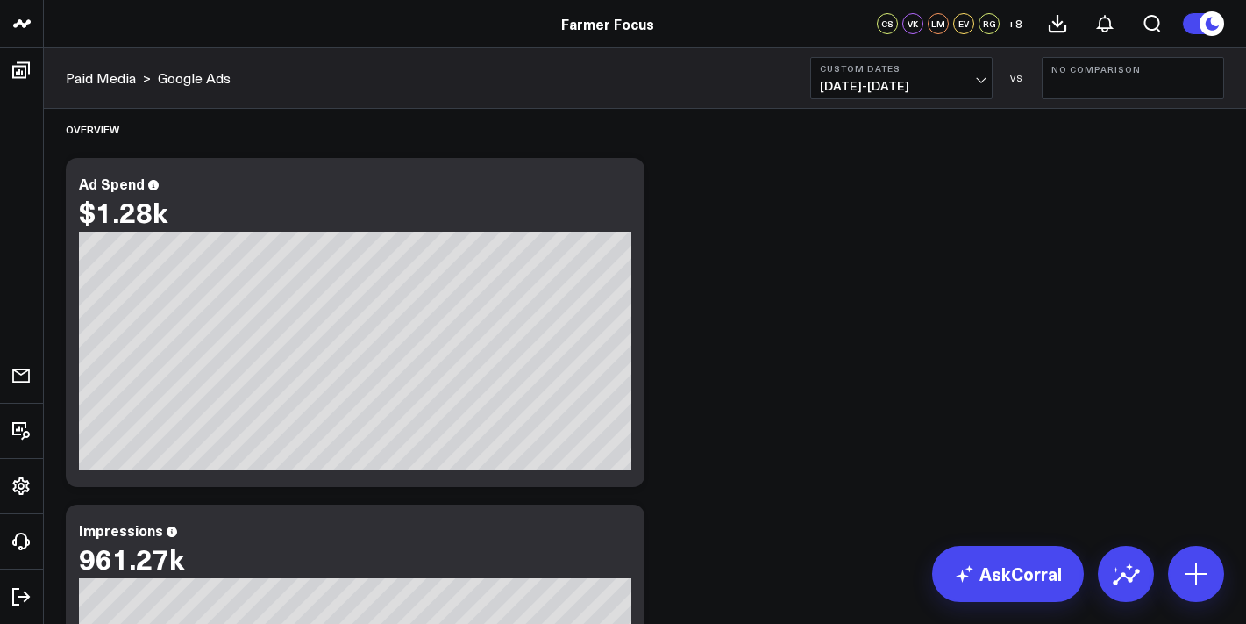
click at [976, 69] on b "Custom Dates" at bounding box center [901, 68] width 163 height 11
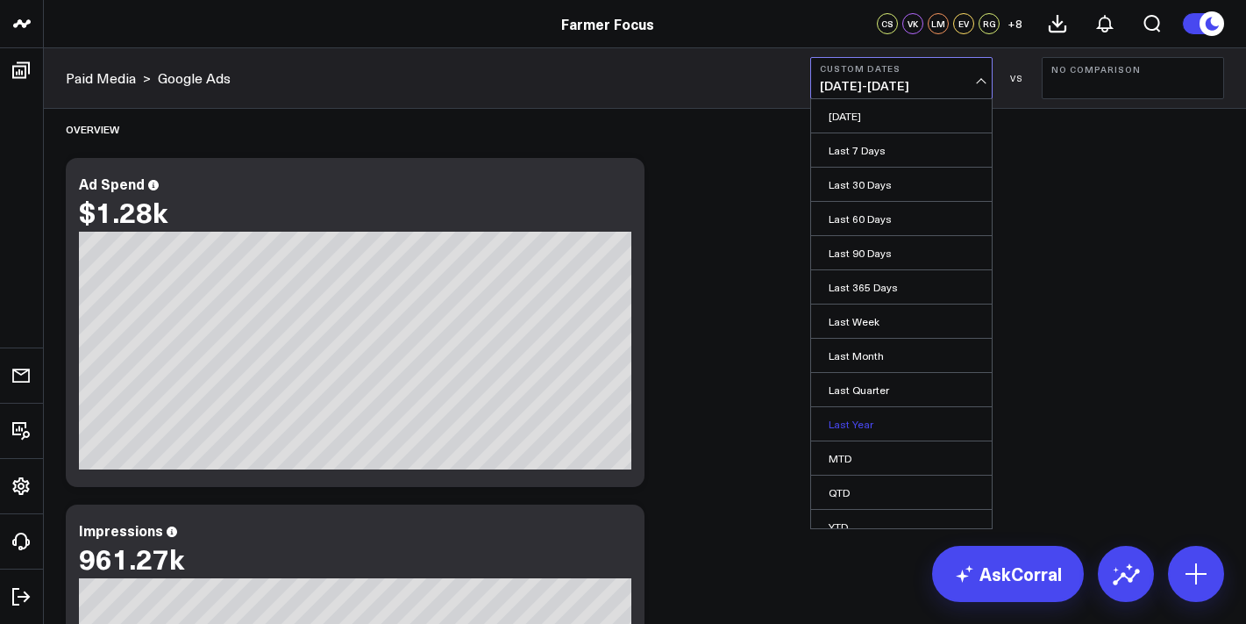
scroll to position [49, 0]
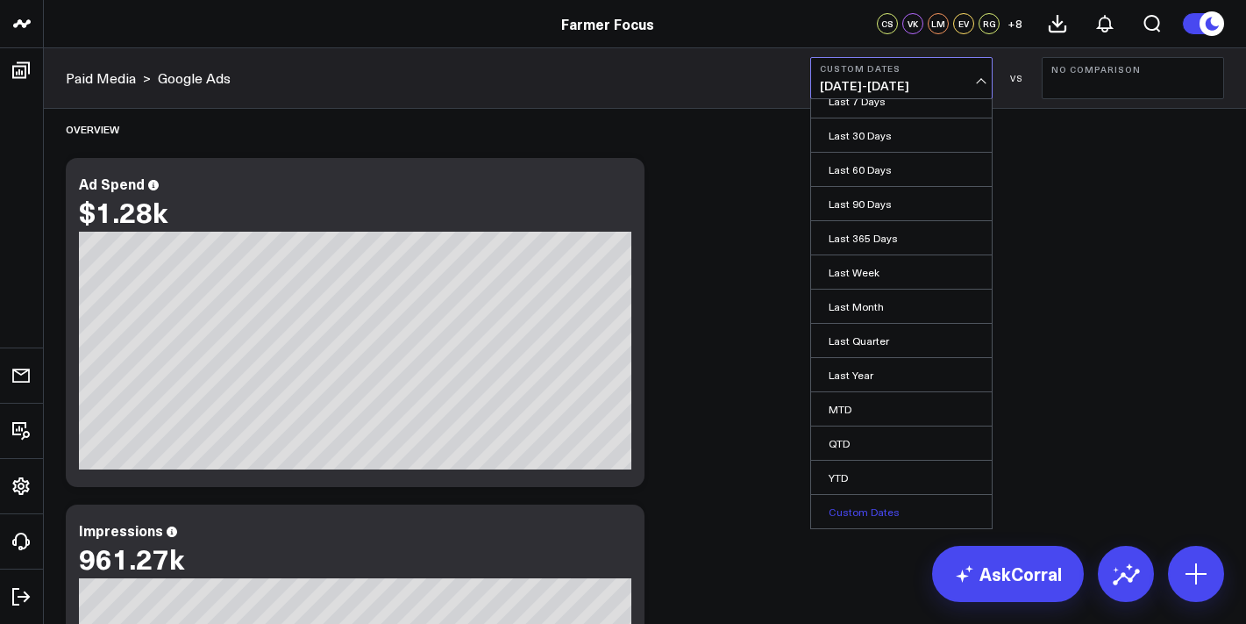
click at [877, 509] on link "Custom Dates" at bounding box center [901, 511] width 181 height 33
select select "7"
select select "2025"
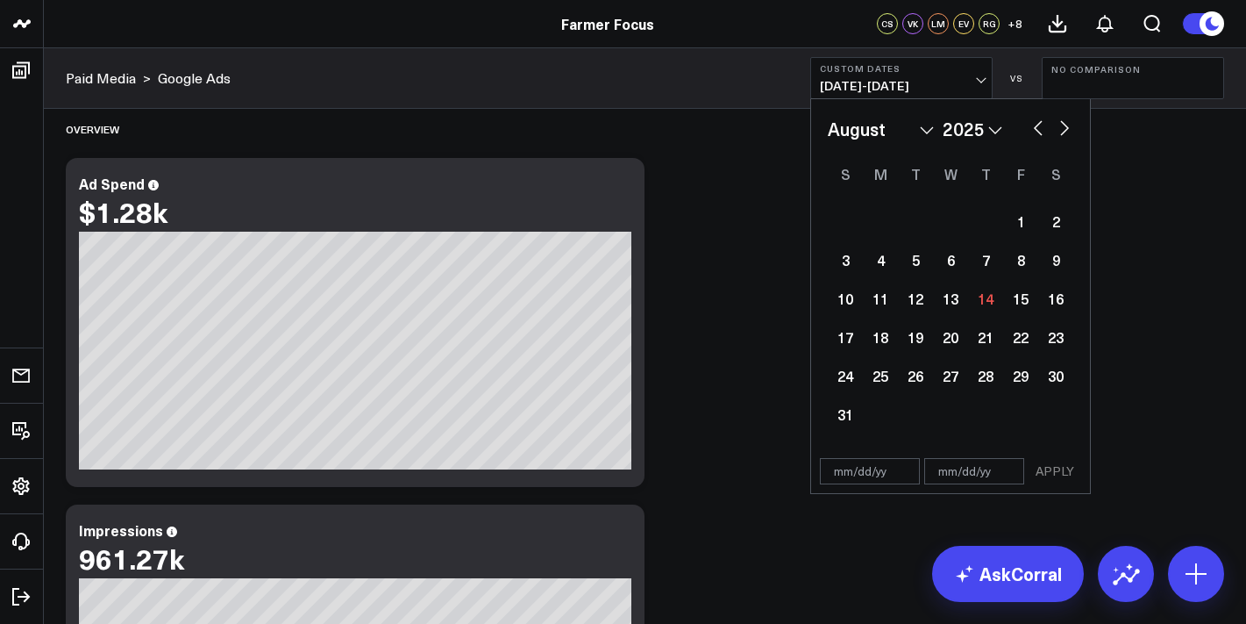
click at [913, 144] on div "January February March April May June July August September October November [D…" at bounding box center [951, 274] width 246 height 317
click at [921, 138] on select "January February March April May June July August September October November De…" at bounding box center [881, 129] width 106 height 26
select select "4"
select select "2025"
click at [994, 232] on div "1" at bounding box center [985, 220] width 35 height 35
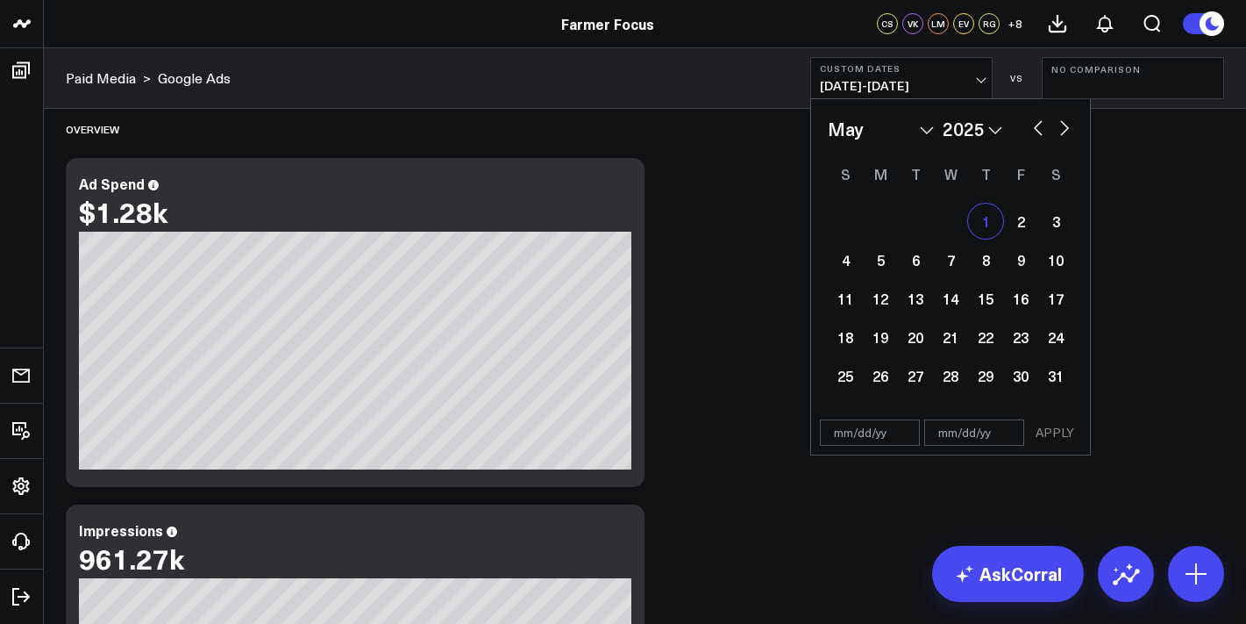
type input "[DATE]"
select select "4"
select select "2025"
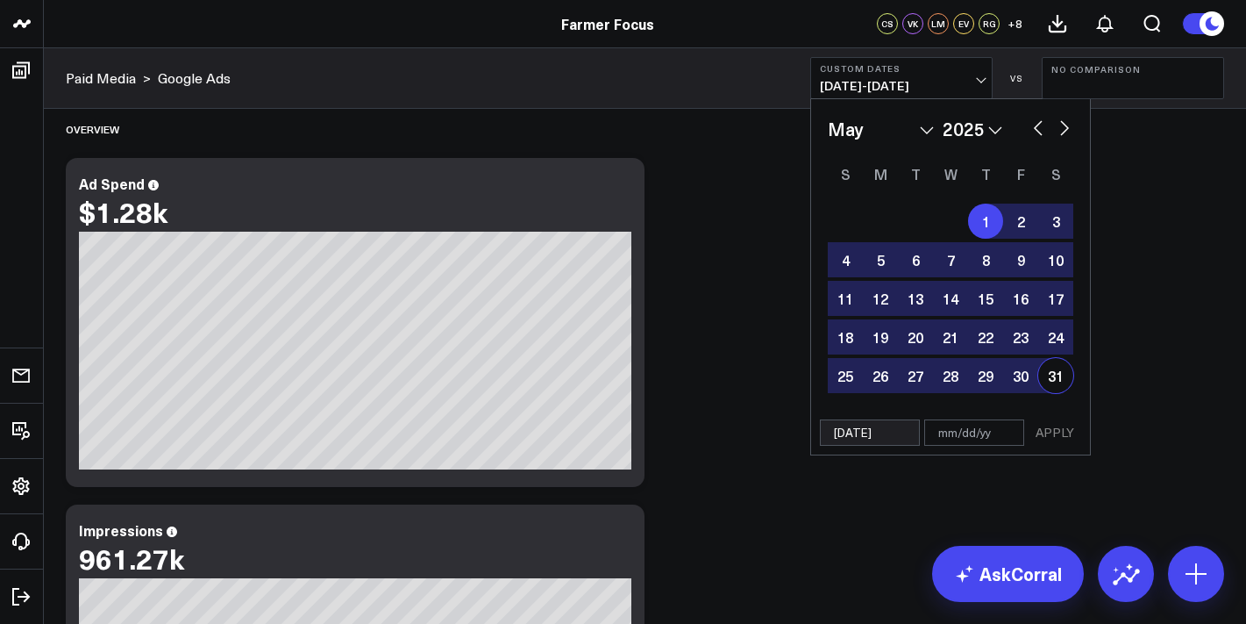
click at [1059, 367] on div "31" at bounding box center [1055, 375] width 35 height 35
type input "[DATE]"
select select "4"
select select "2025"
click at [1055, 448] on div "[DATE] [DATE] APPLY" at bounding box center [950, 432] width 281 height 45
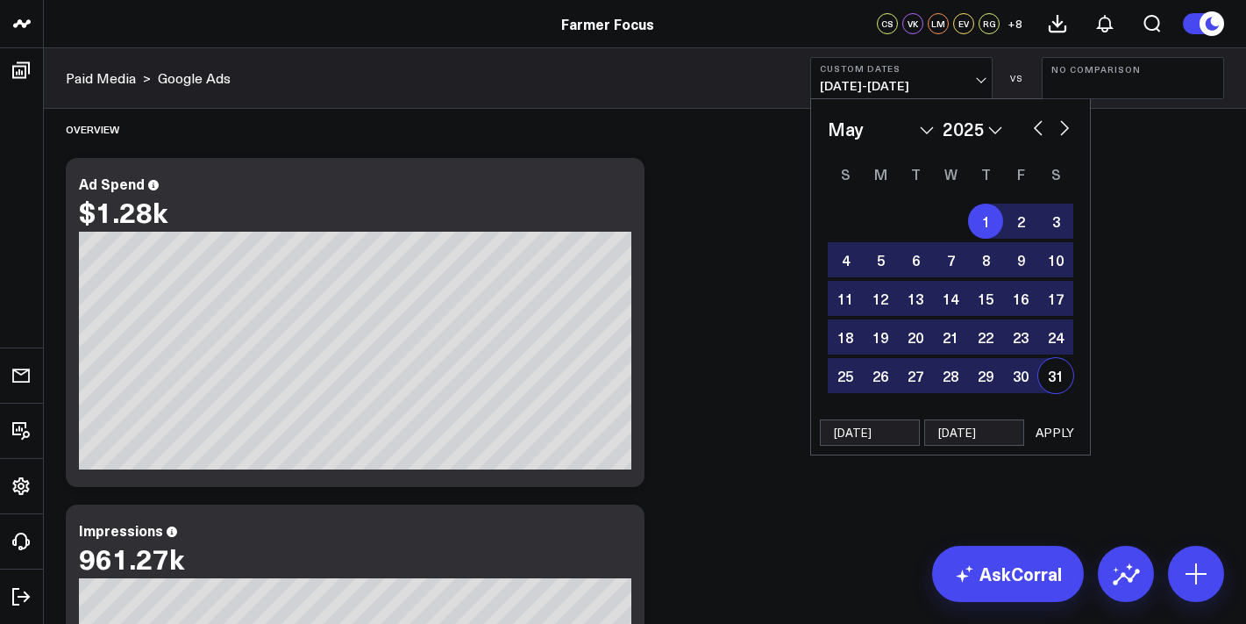
select select "4"
select select "2025"
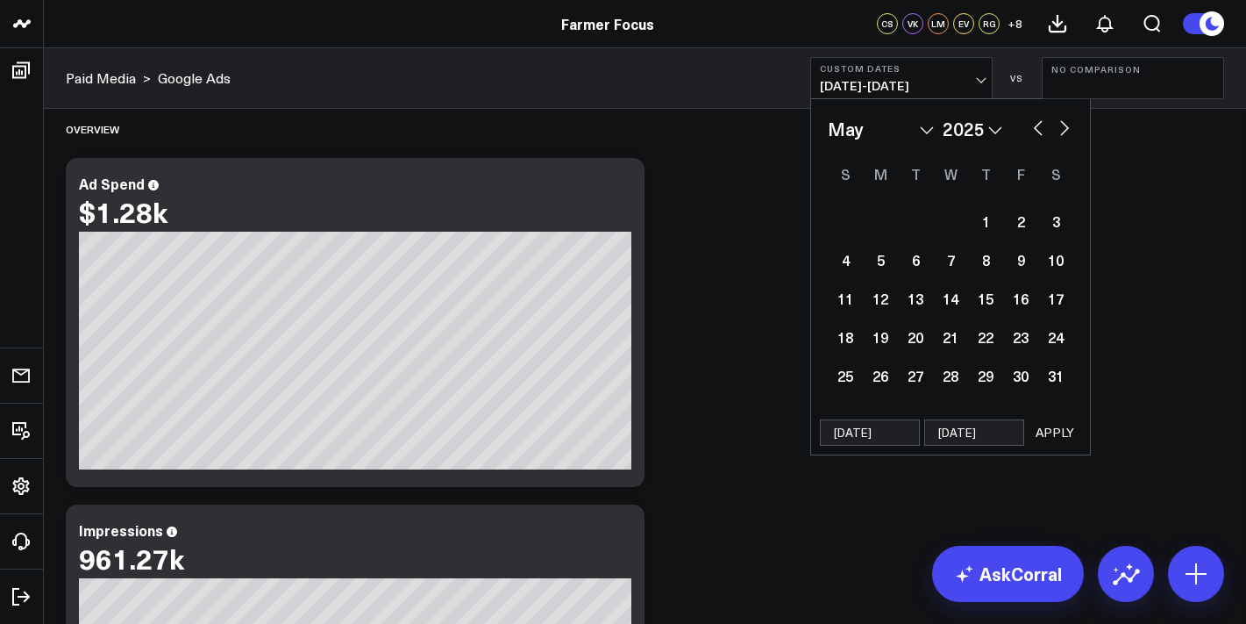
click at [1058, 434] on button "APPLY" at bounding box center [1055, 432] width 53 height 26
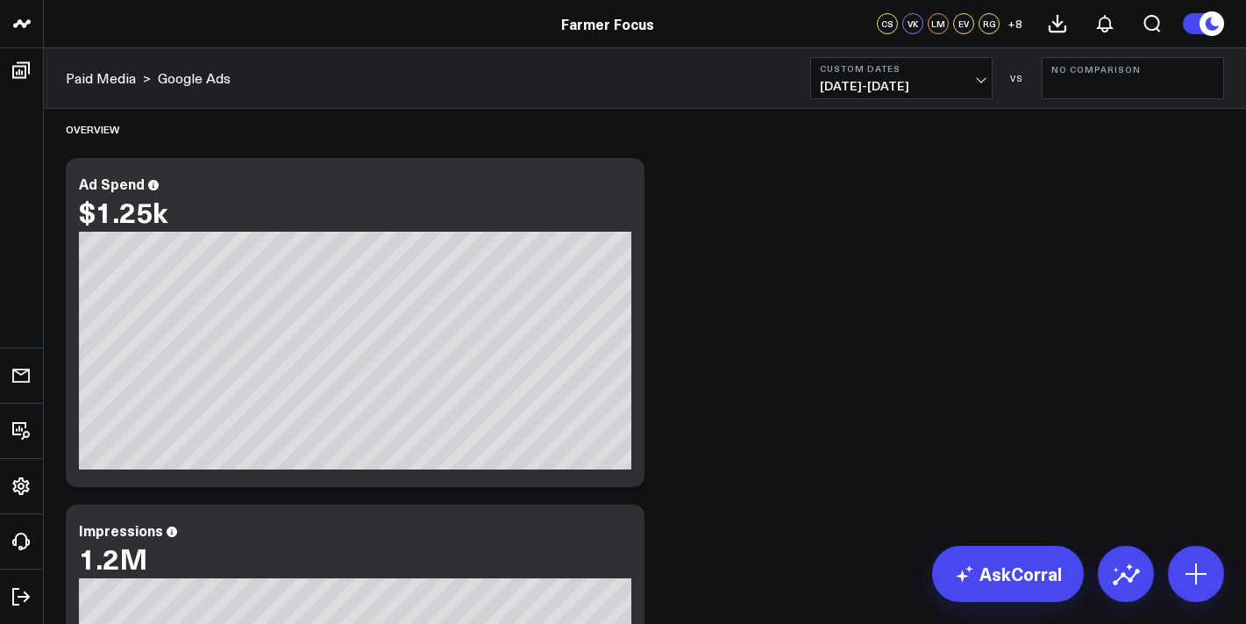
click at [937, 75] on button "Custom Dates [DATE] - [DATE]" at bounding box center [901, 78] width 182 height 42
click at [926, 103] on div "Paid Media > Google Ads Custom Dates 05/01/25 - 05/31/25 VS No Comparison" at bounding box center [645, 78] width 1202 height 61
click at [929, 88] on span "05/01/25 - 05/31/25" at bounding box center [901, 86] width 163 height 14
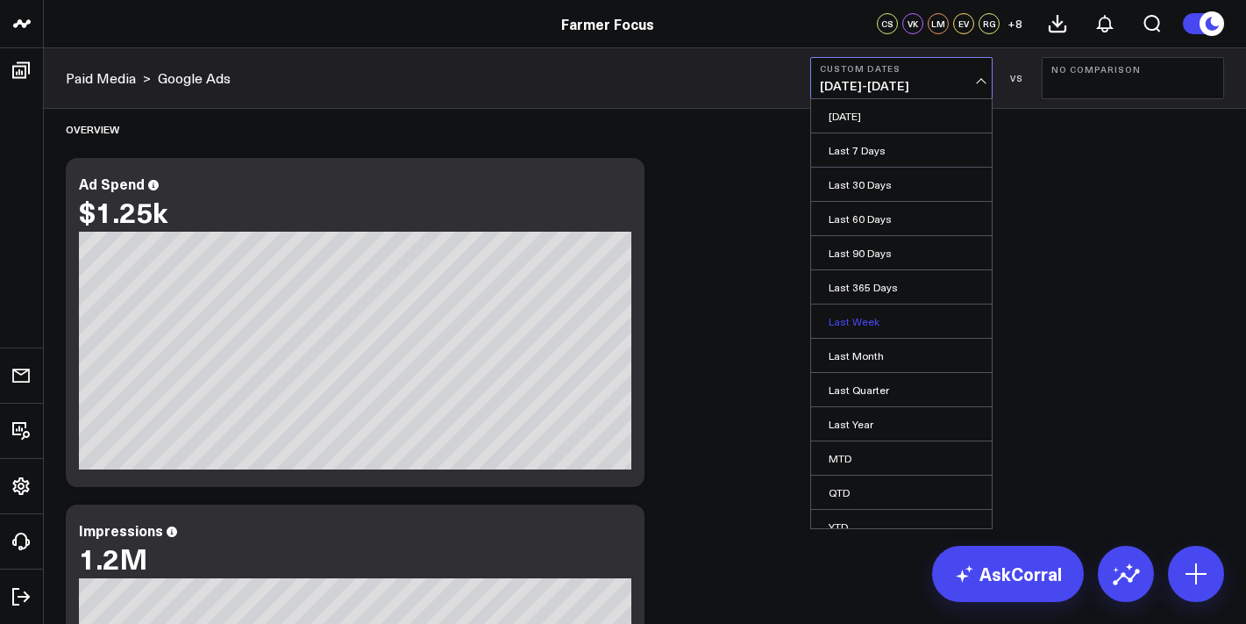
scroll to position [49, 0]
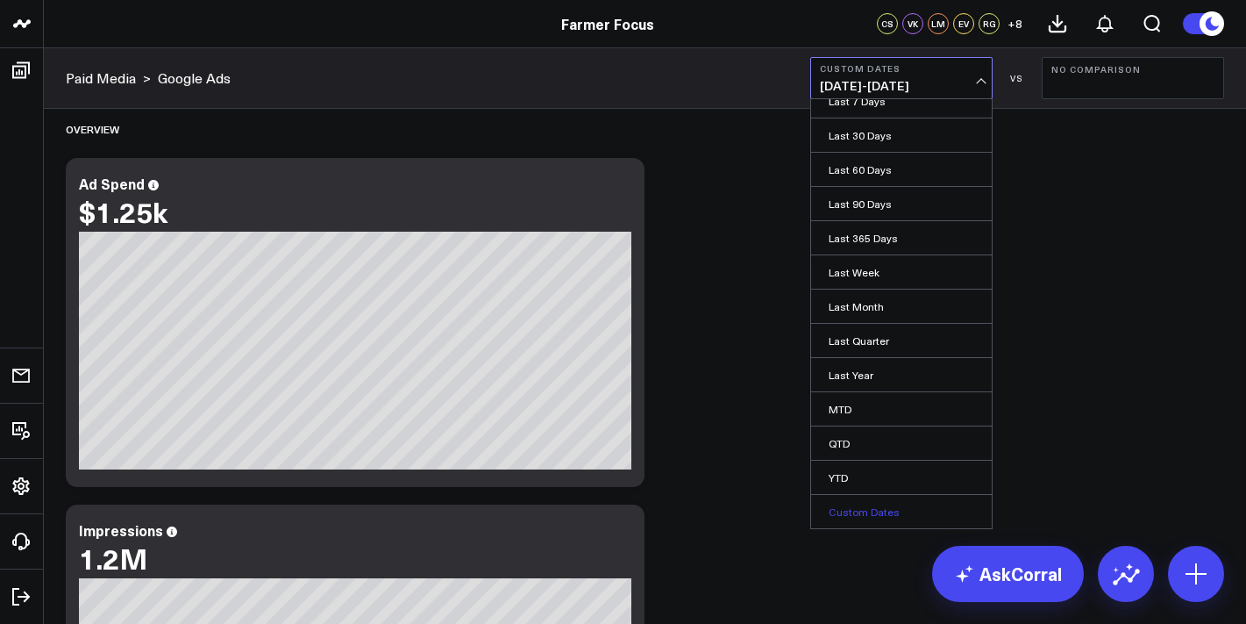
click at [905, 511] on link "Custom Dates" at bounding box center [901, 511] width 181 height 33
select select "7"
select select "2025"
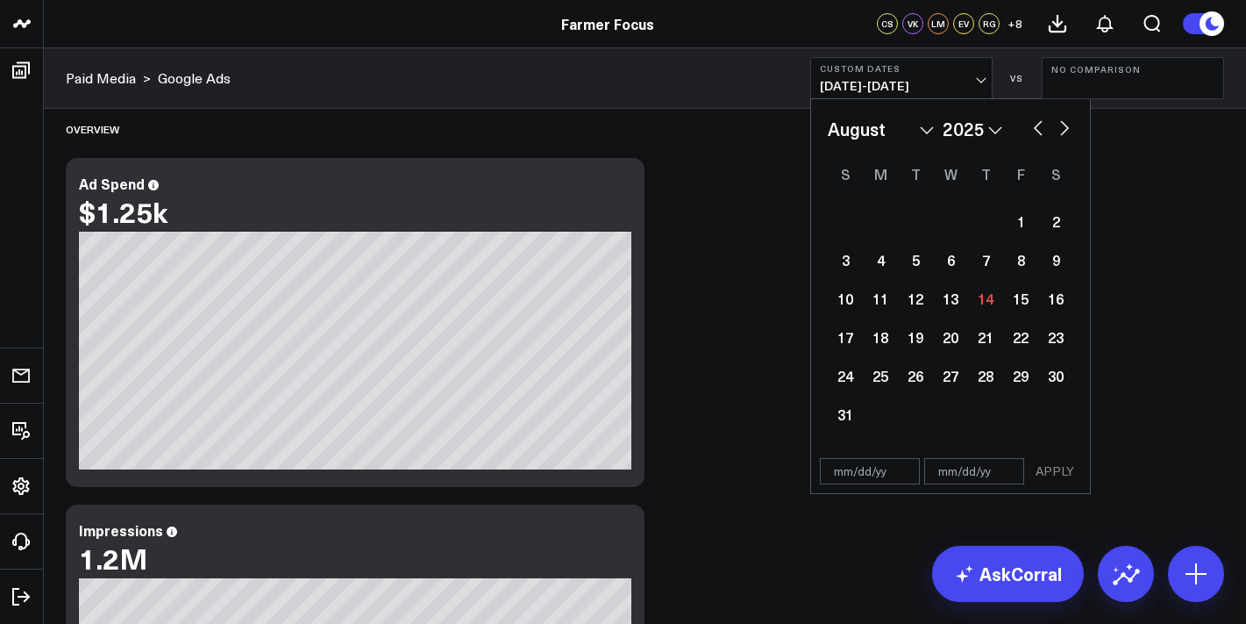
click at [883, 147] on div "January February March April May June July August September October November [D…" at bounding box center [951, 274] width 246 height 317
click at [889, 125] on select "January February March April May June July August September October November De…" at bounding box center [881, 129] width 106 height 26
select select "5"
select select "2025"
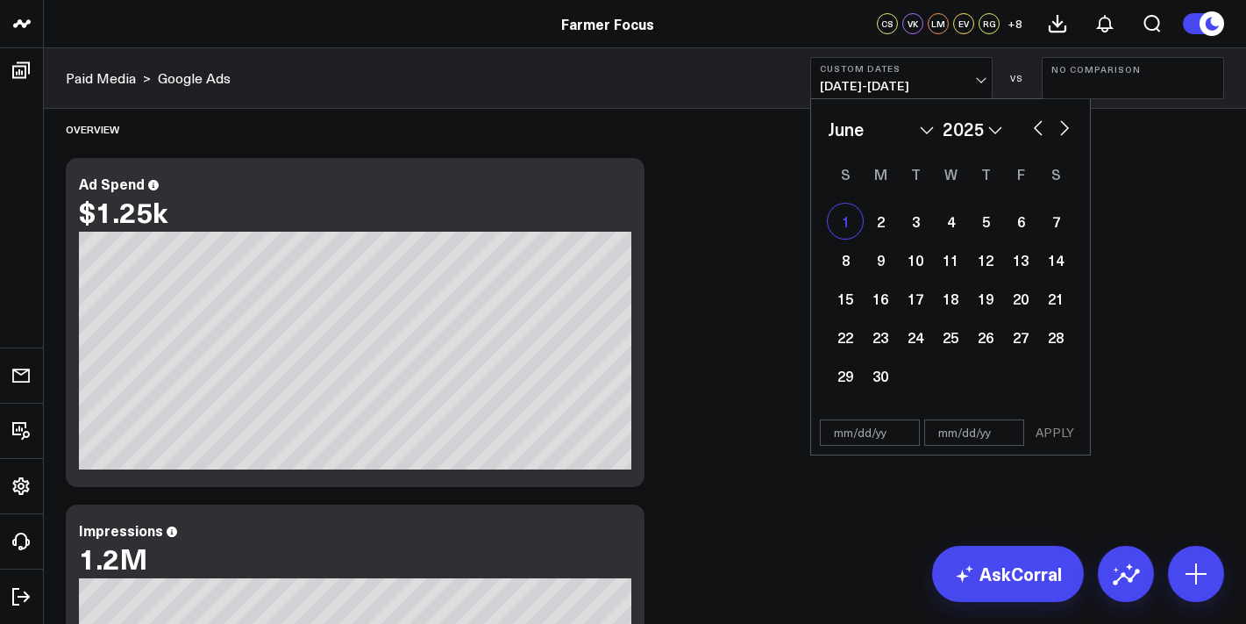
click at [860, 227] on div "1" at bounding box center [845, 220] width 35 height 35
type input "[DATE]"
select select "5"
select select "2025"
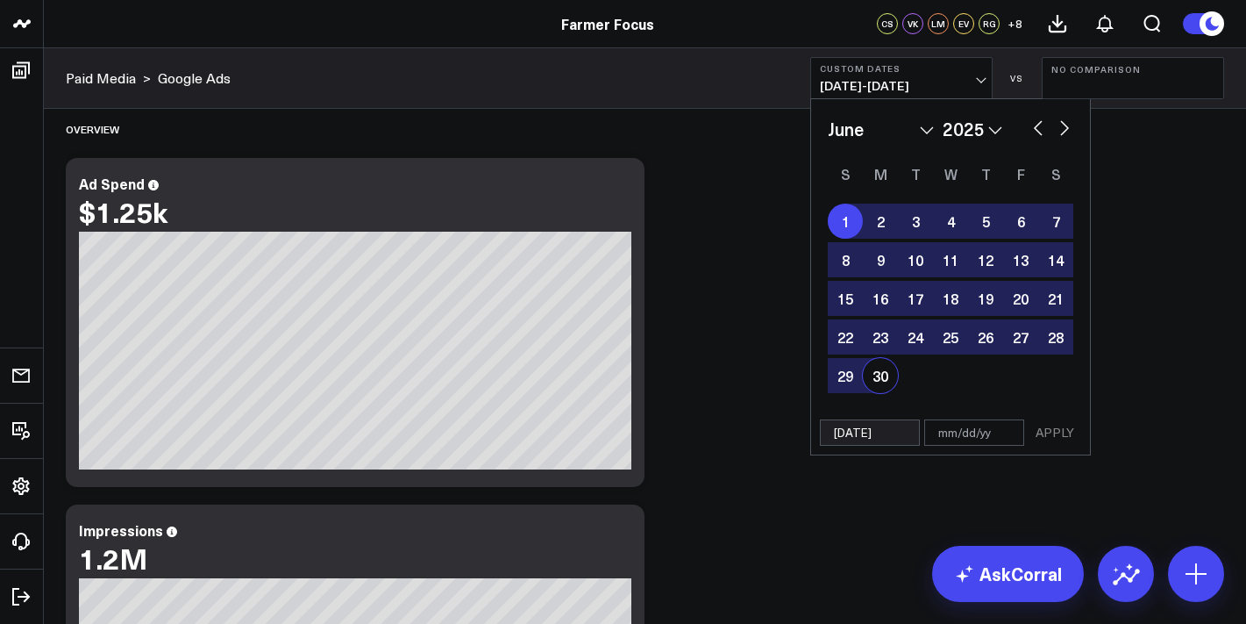
click at [879, 374] on div "30" at bounding box center [880, 375] width 35 height 35
type input "[DATE]"
select select "5"
select select "2025"
click at [1053, 428] on button "APPLY" at bounding box center [1055, 432] width 53 height 26
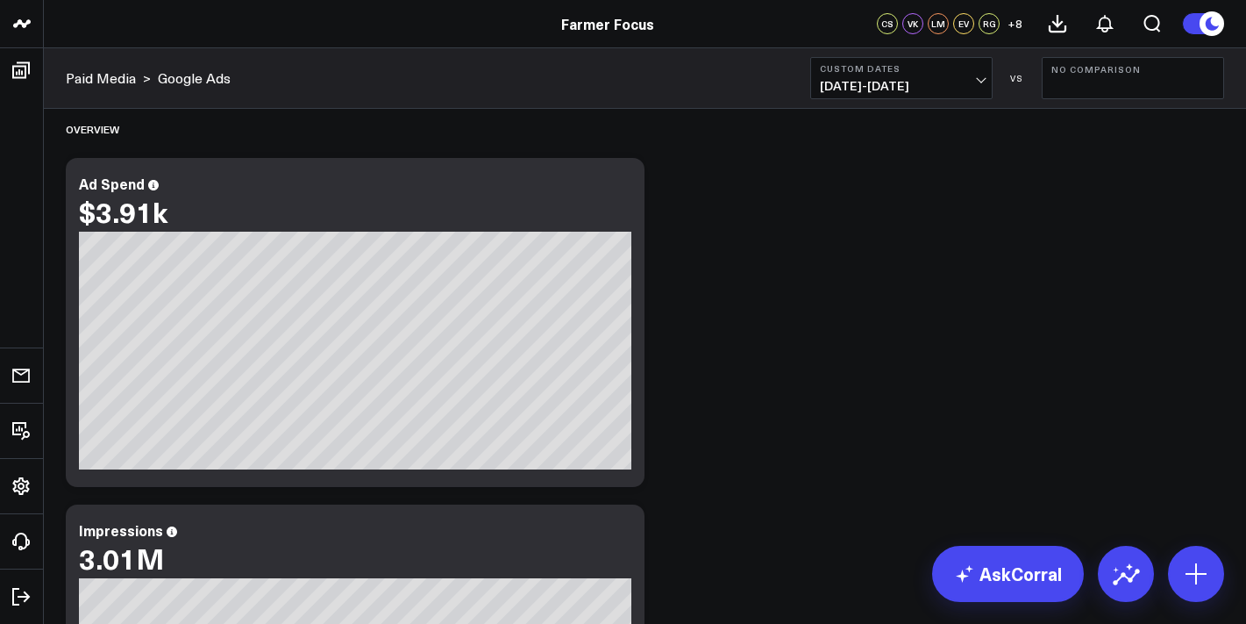
click at [937, 92] on span "06/01/25 - 06/30/25" at bounding box center [901, 86] width 163 height 14
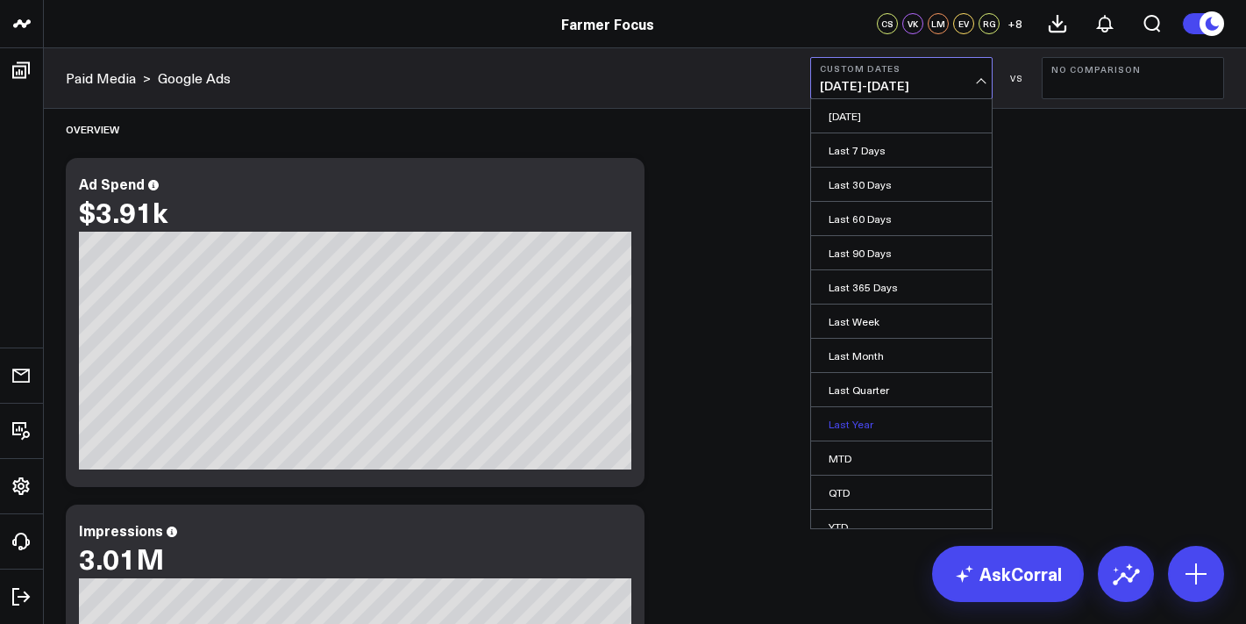
scroll to position [49, 0]
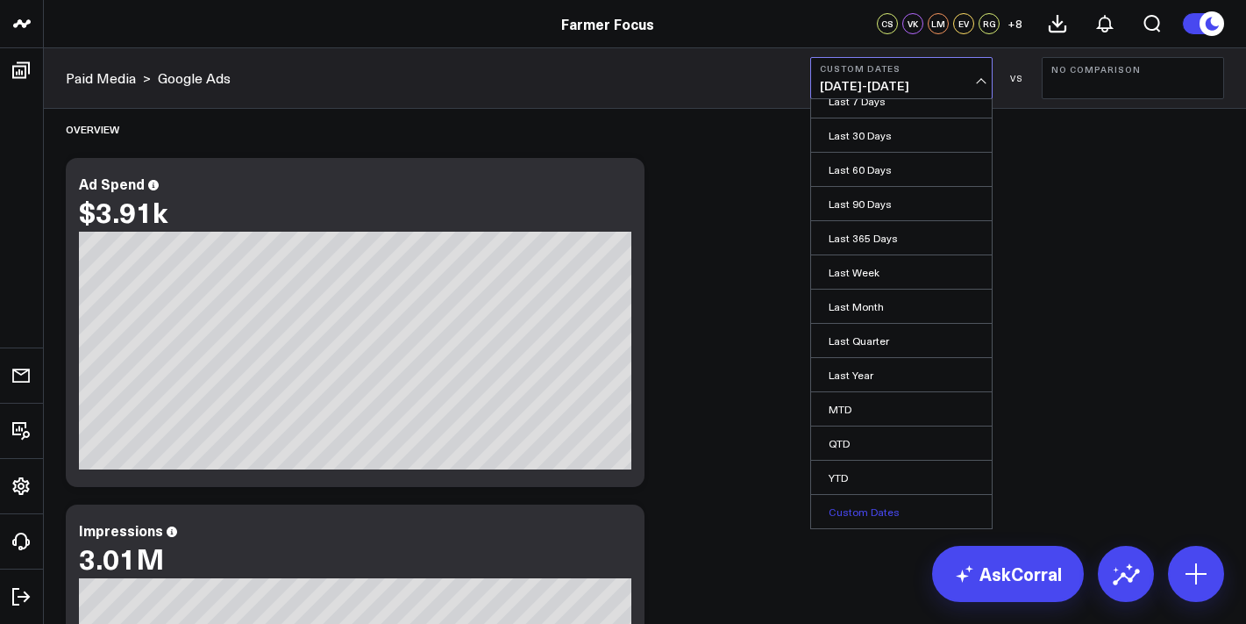
click at [918, 512] on link "Custom Dates" at bounding box center [901, 511] width 181 height 33
select select "7"
select select "2025"
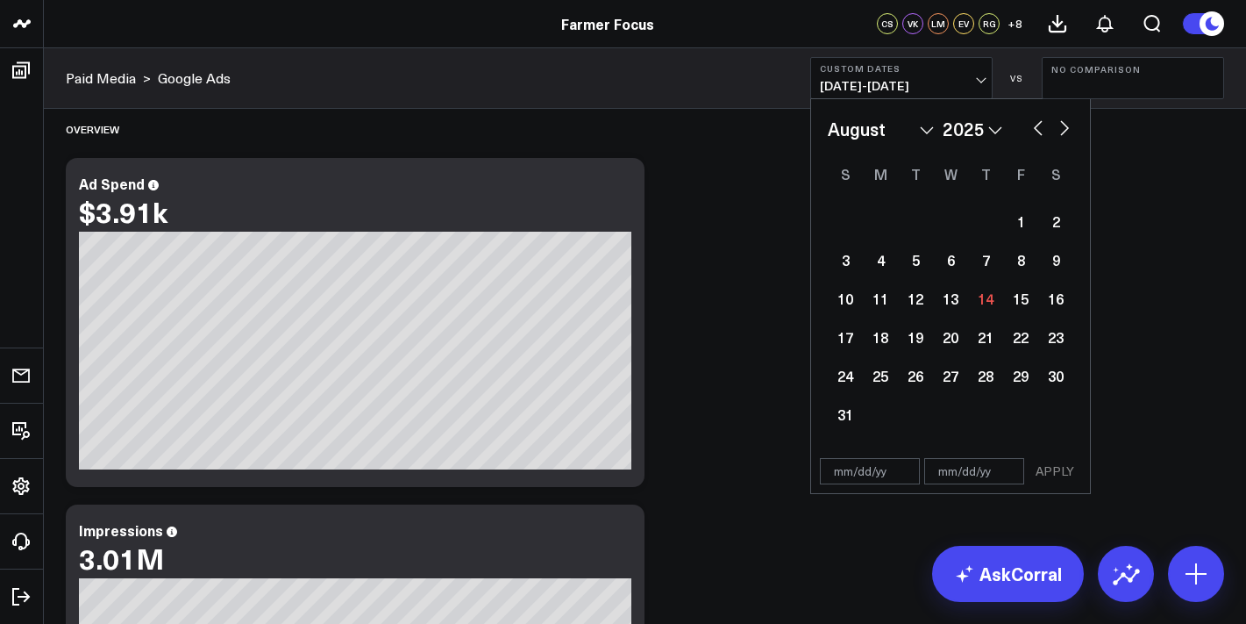
click at [908, 146] on div "January February March April May June July August September October November [D…" at bounding box center [951, 274] width 246 height 317
click at [914, 131] on select "January February March April May June July August September October November De…" at bounding box center [881, 129] width 106 height 26
select select "6"
select select "2025"
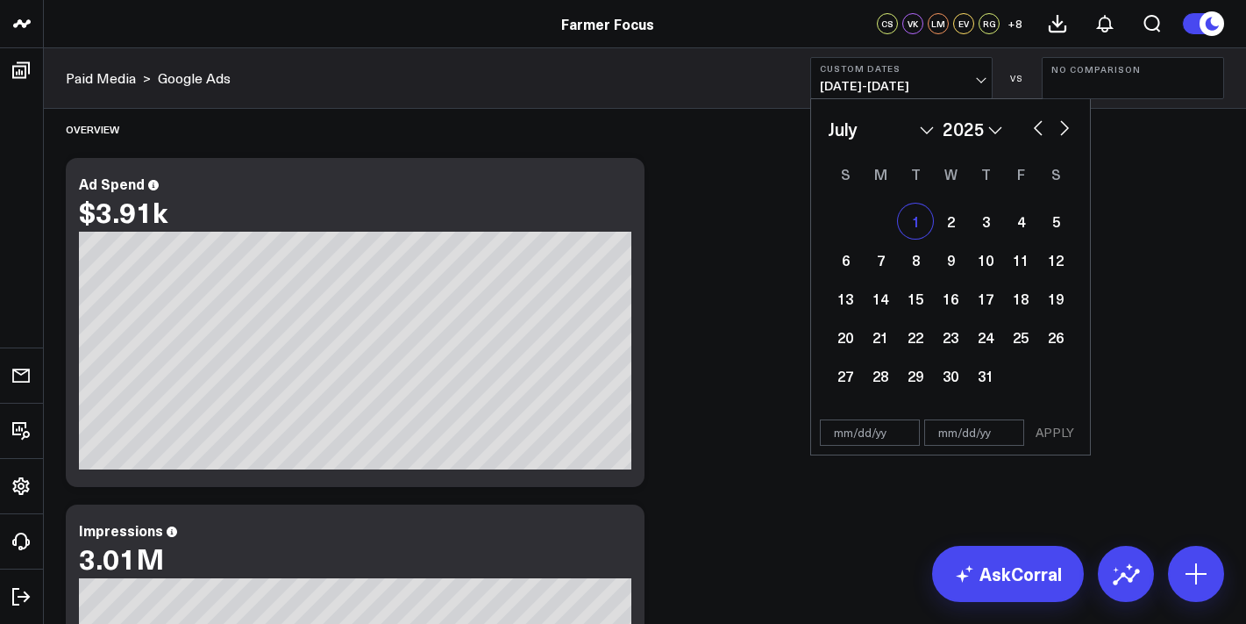
click at [928, 212] on div "1" at bounding box center [915, 220] width 35 height 35
type input "[DATE]"
select select "6"
select select "2025"
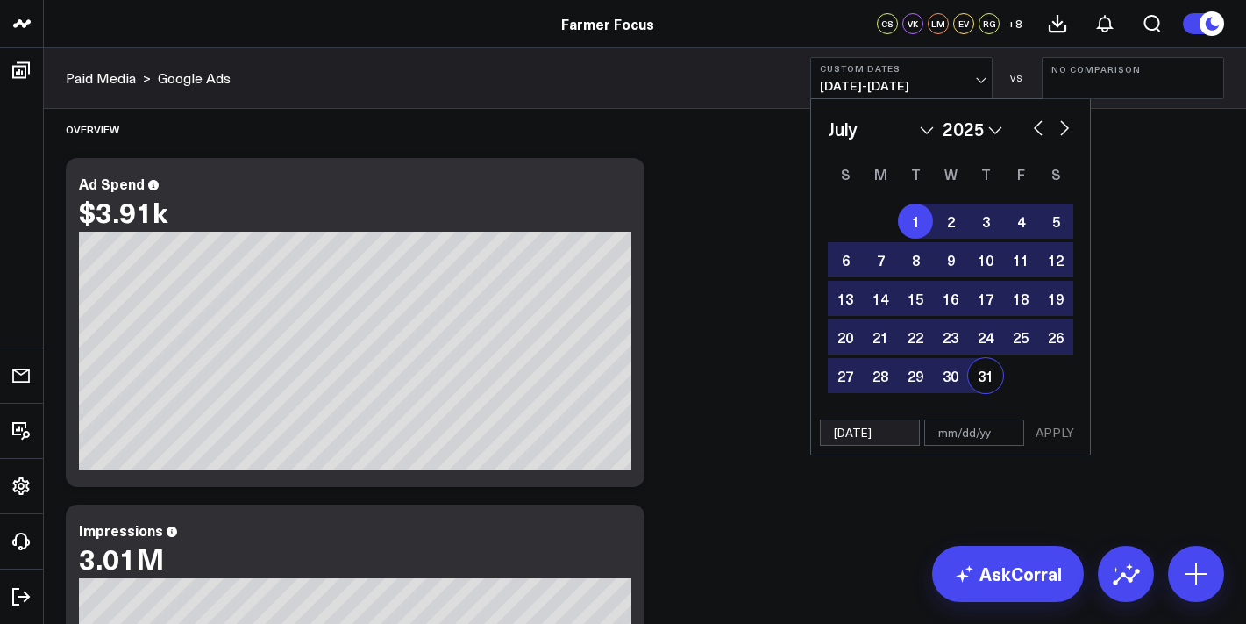
click at [989, 374] on div "31" at bounding box center [985, 375] width 35 height 35
type input "[DATE]"
select select "6"
select select "2025"
click at [1051, 428] on button "APPLY" at bounding box center [1055, 432] width 53 height 26
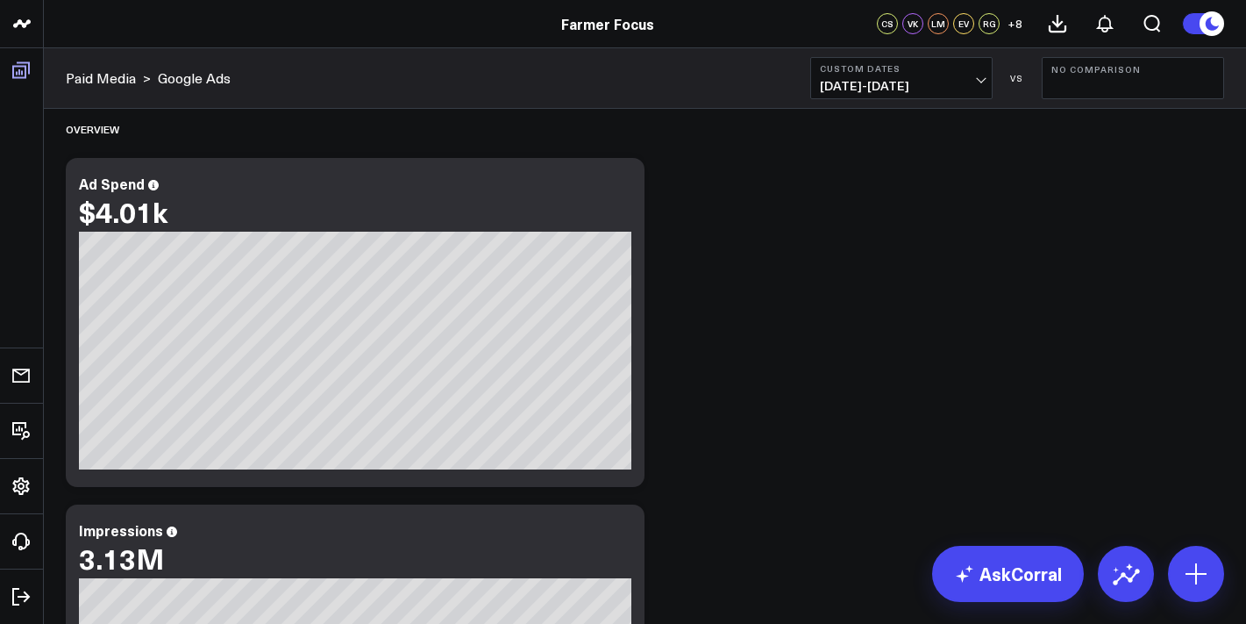
click at [25, 72] on icon at bounding box center [21, 70] width 18 height 17
click at [25, 72] on link "Boards" at bounding box center [21, 70] width 32 height 32
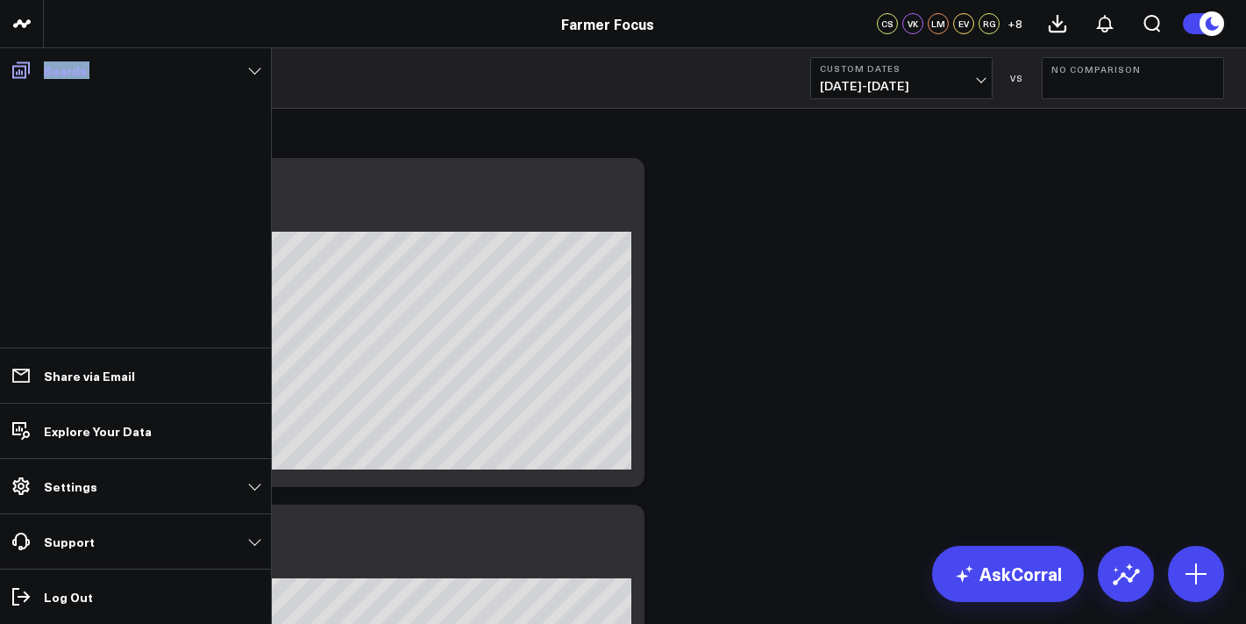
click at [25, 72] on icon at bounding box center [21, 70] width 18 height 17
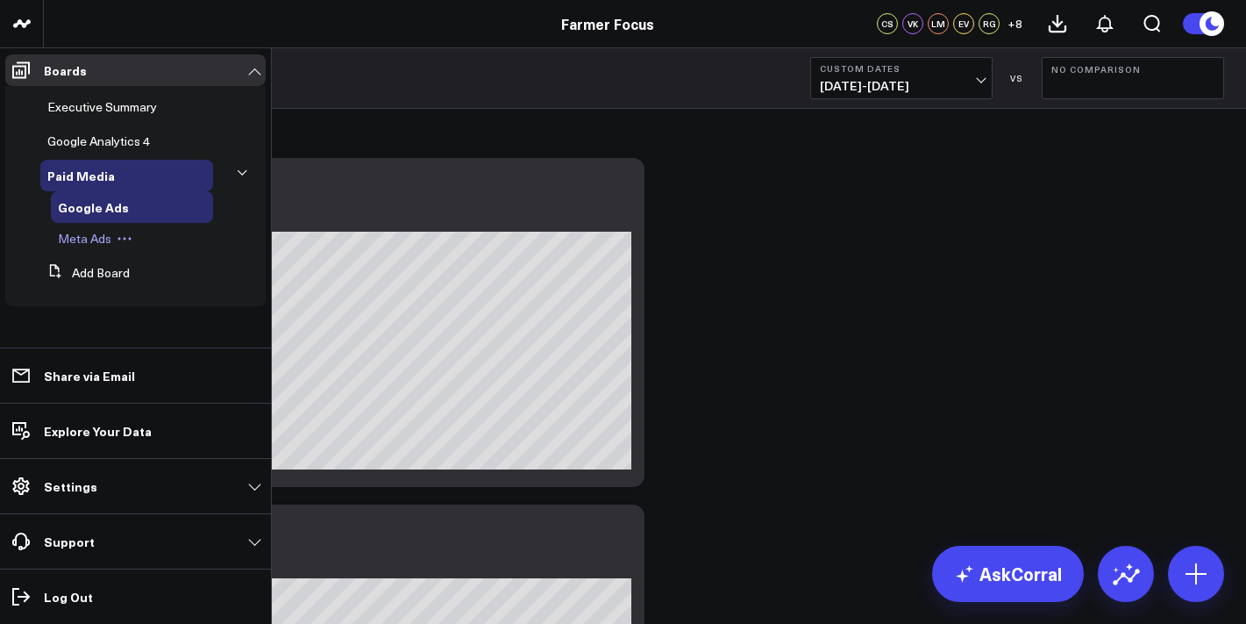
click at [111, 245] on button at bounding box center [124, 239] width 26 height 14
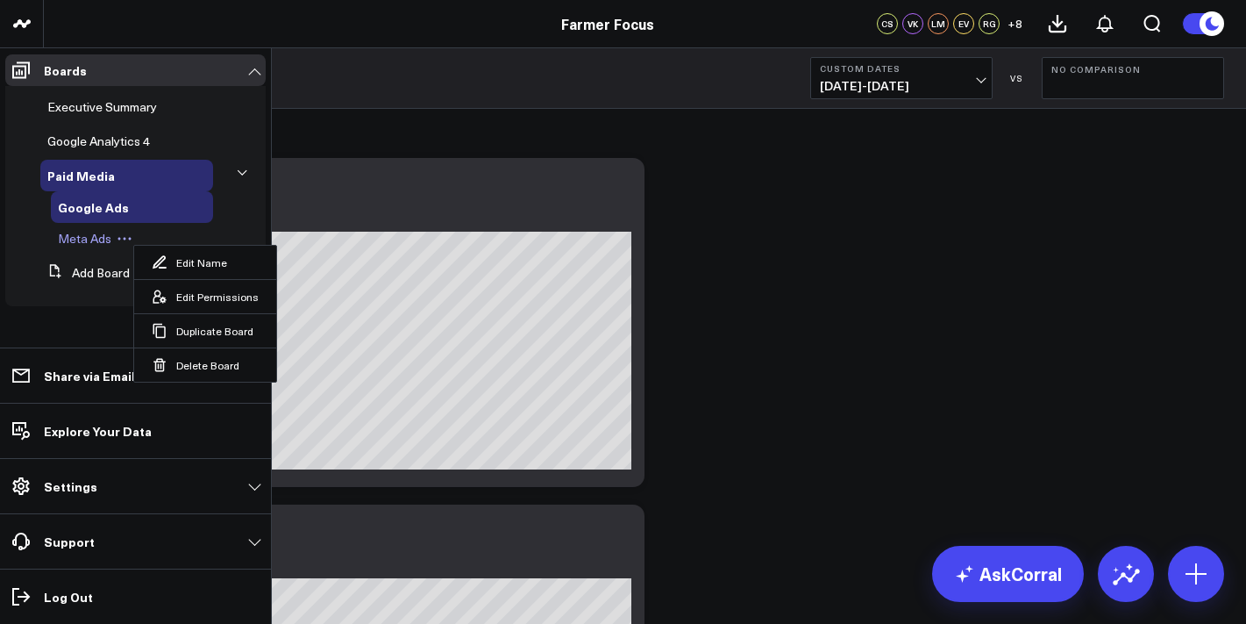
click at [95, 225] on div "Meta Ads Edit Name Edit Permissions Duplicate Board Delete Board" at bounding box center [132, 239] width 162 height 32
click at [89, 244] on span "Meta Ads" at bounding box center [84, 238] width 53 height 17
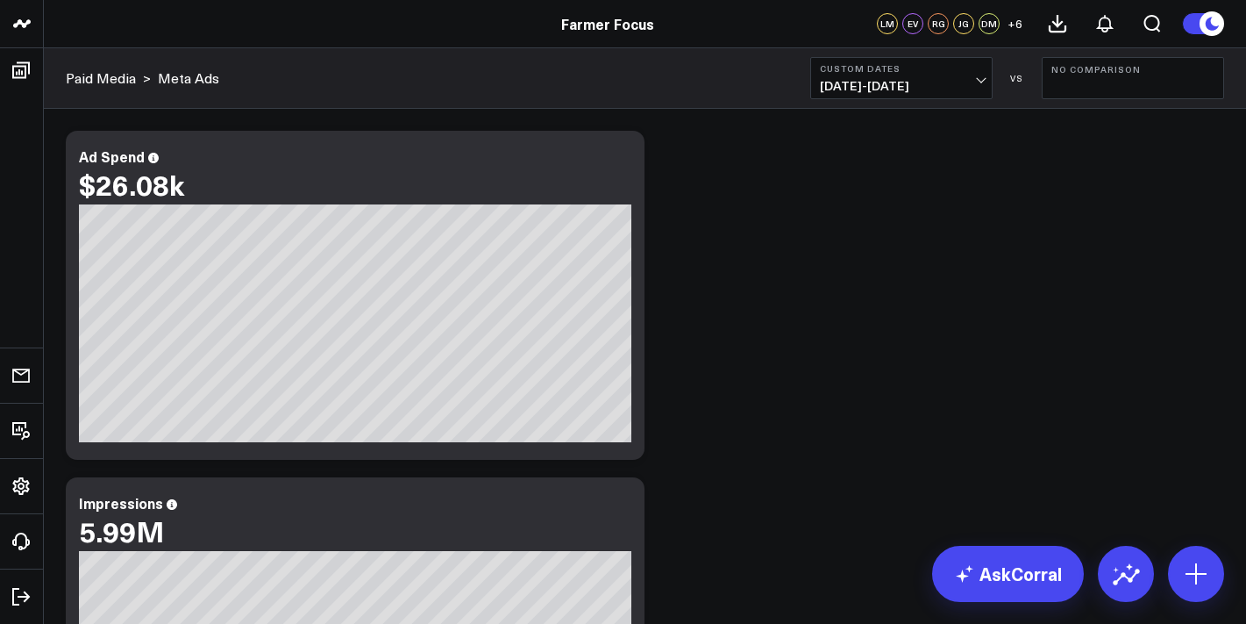
click at [921, 94] on button "Custom Dates [DATE] - [DATE]" at bounding box center [901, 78] width 182 height 42
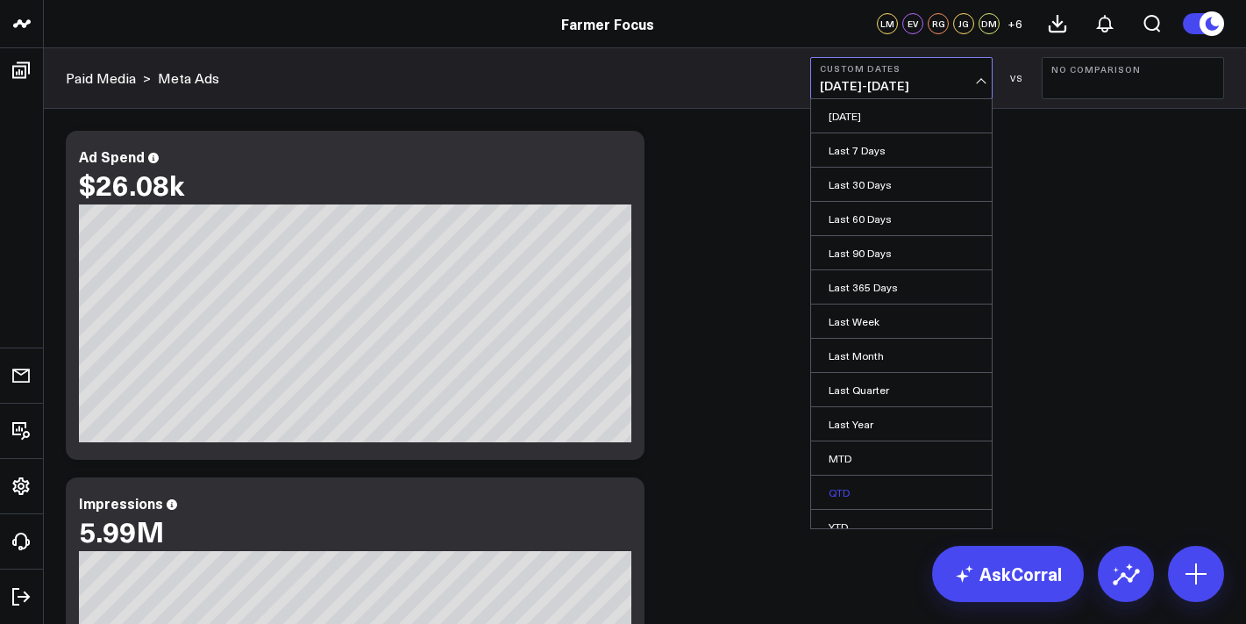
scroll to position [49, 0]
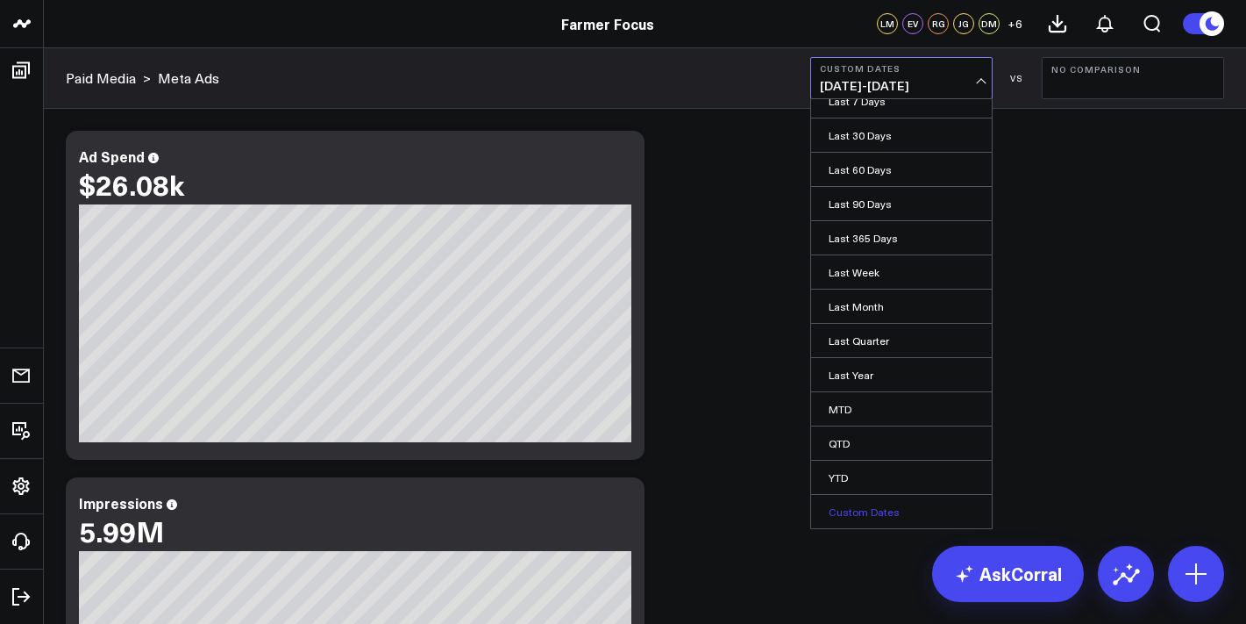
click at [897, 495] on link "Custom Dates" at bounding box center [901, 511] width 181 height 33
select select "7"
select select "2025"
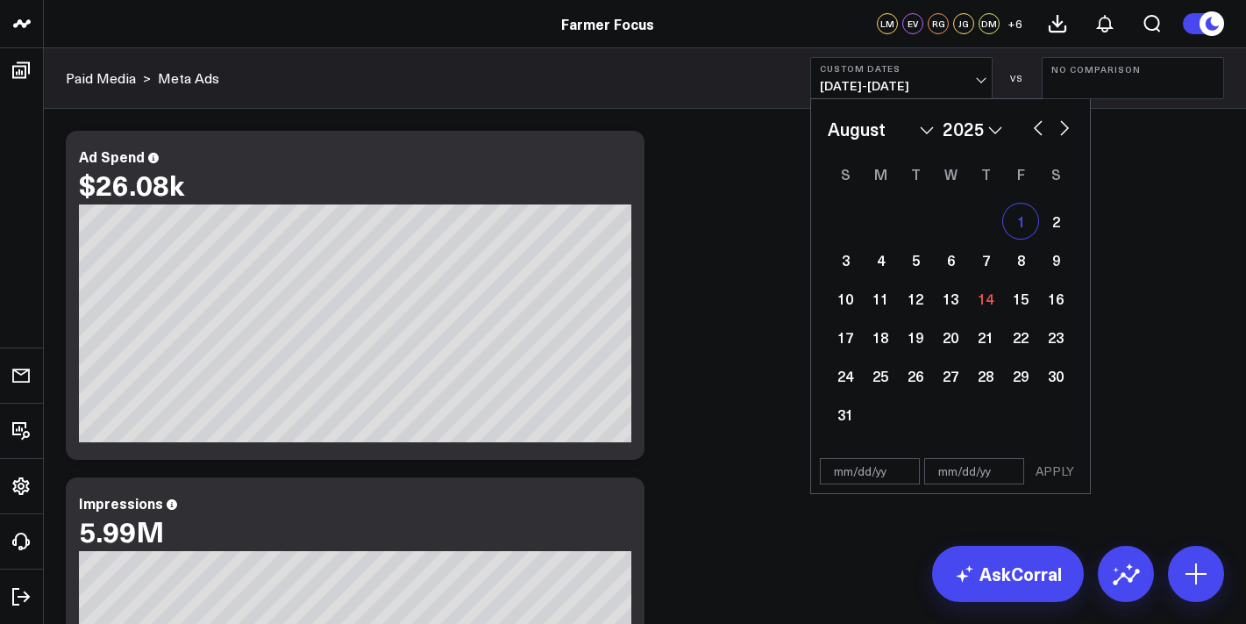
click at [1014, 224] on div "1" at bounding box center [1020, 220] width 35 height 35
type input "[DATE]"
select select "7"
select select "2025"
click at [934, 118] on select "January February March April May June July August September October November De…" at bounding box center [881, 129] width 106 height 26
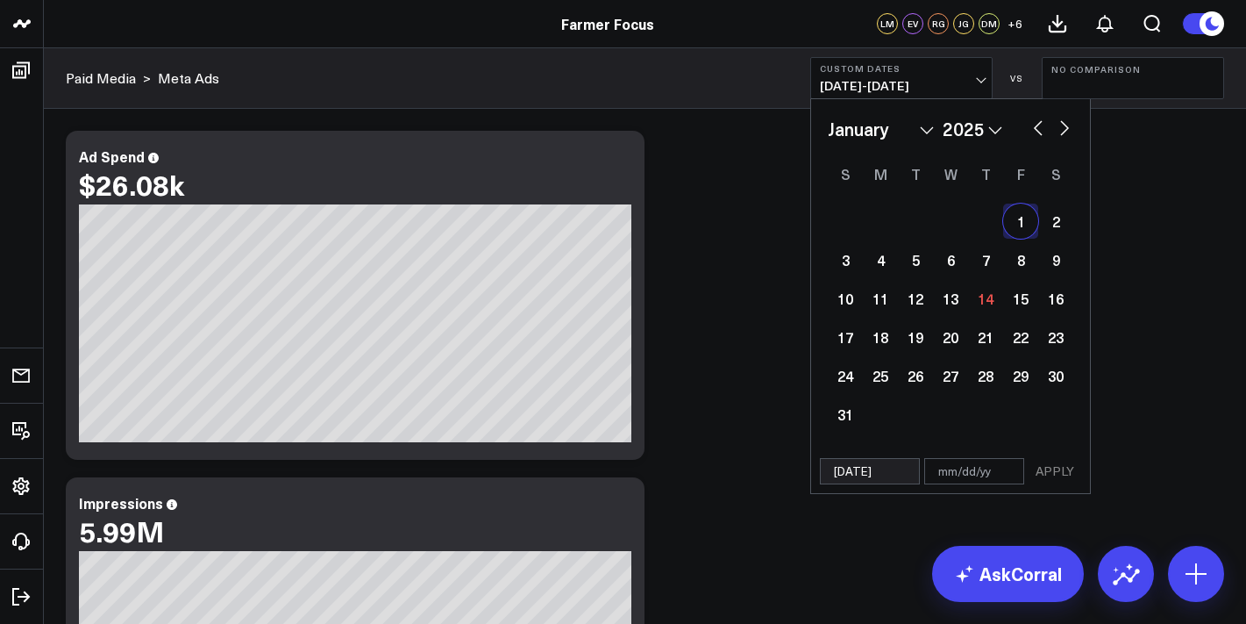
select select "2025"
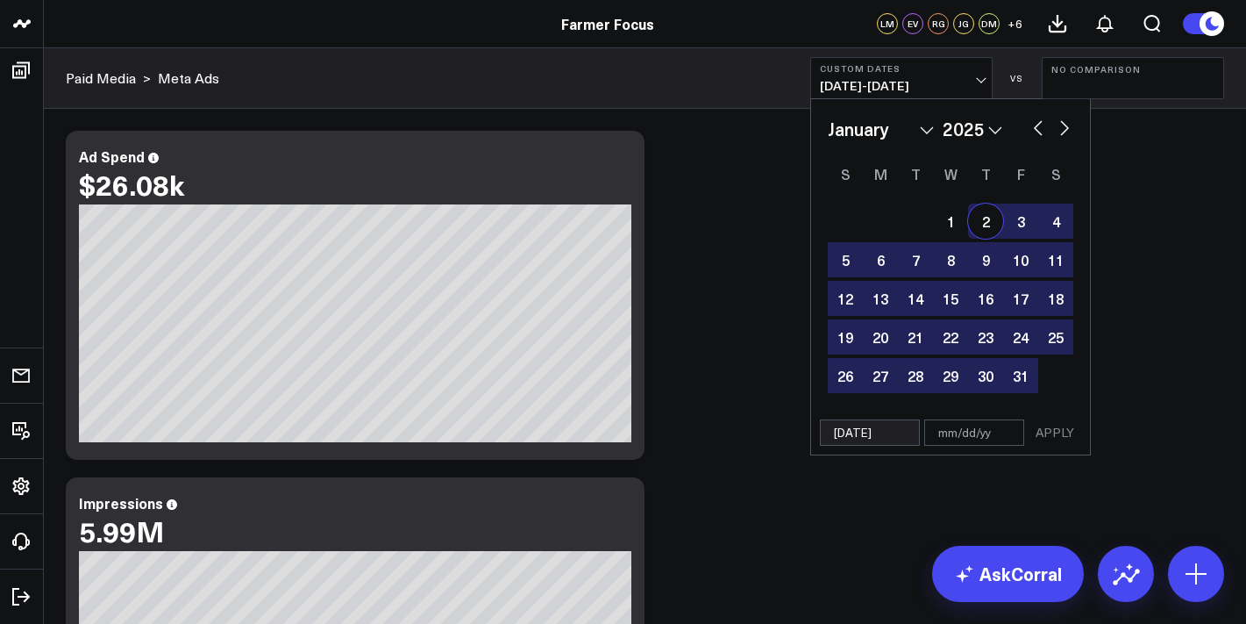
click at [912, 72] on b "Custom Dates" at bounding box center [901, 68] width 163 height 11
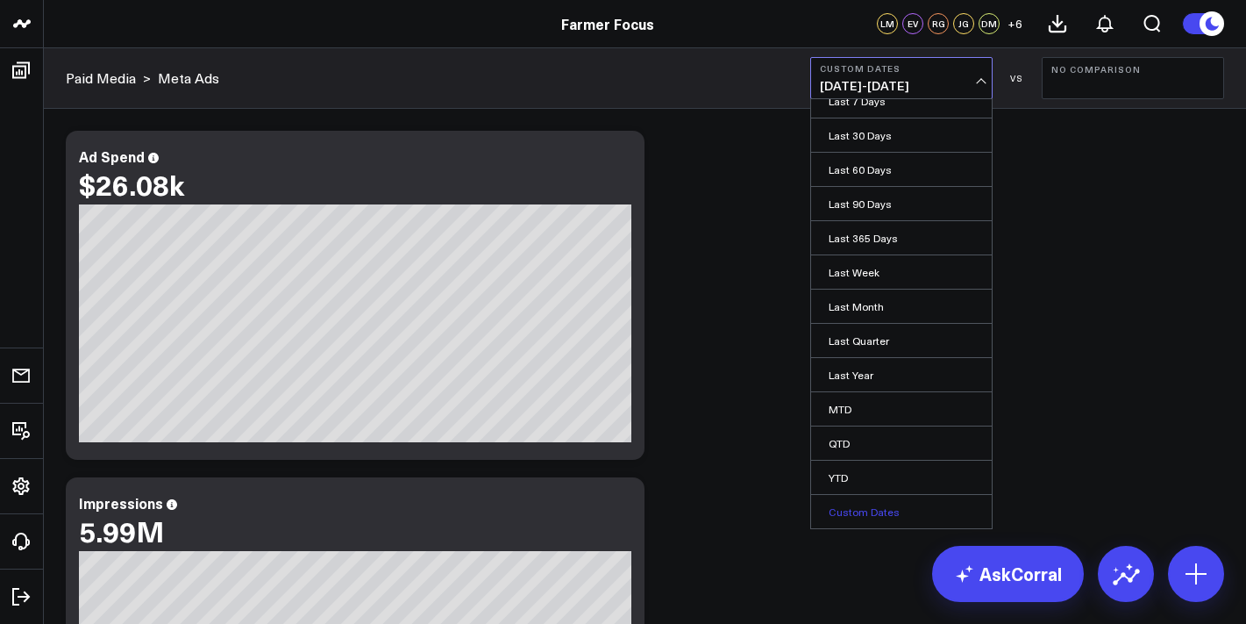
click at [871, 500] on link "Custom Dates" at bounding box center [901, 511] width 181 height 33
select select "7"
select select "2025"
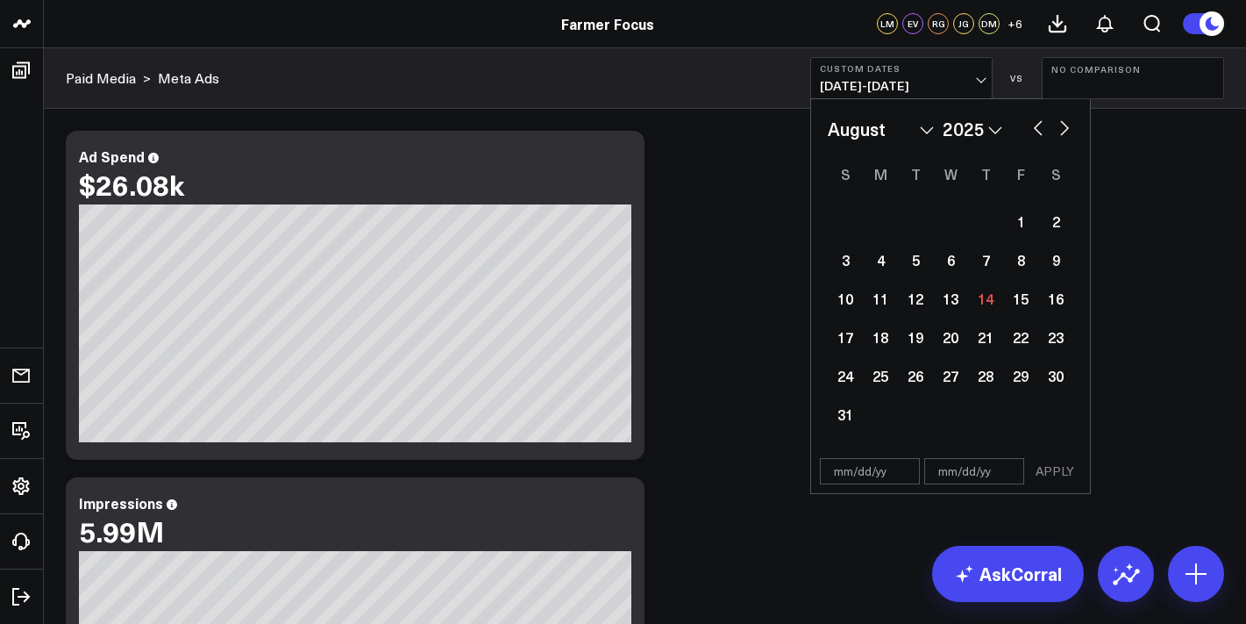
click at [872, 146] on div "January February March April May June July August September October November [D…" at bounding box center [951, 274] width 246 height 317
click at [882, 140] on select "January February March April May June July August September October November De…" at bounding box center [881, 129] width 106 height 26
select select "2025"
click at [959, 231] on div "1" at bounding box center [950, 220] width 35 height 35
type input "[DATE]"
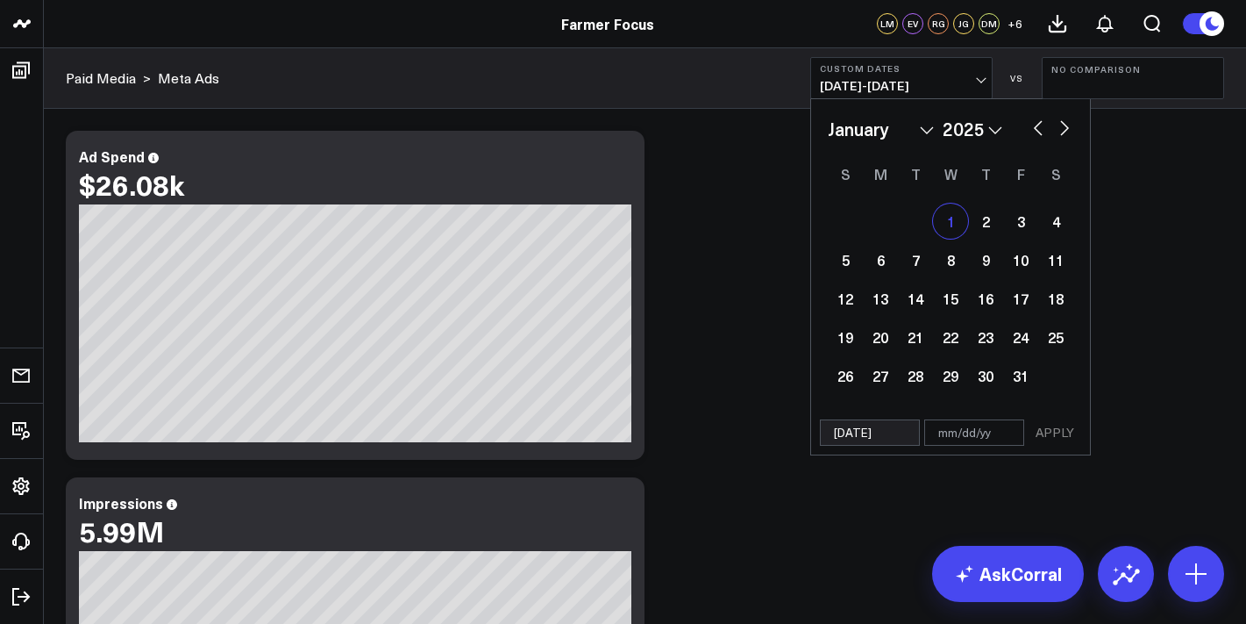
select select "2025"
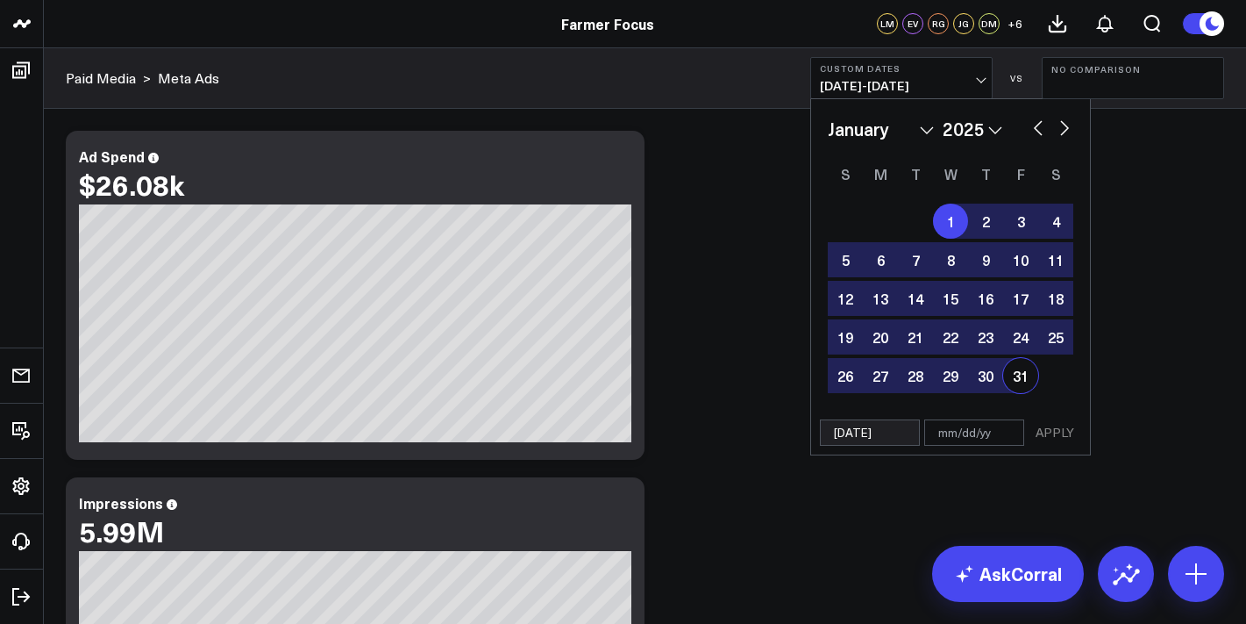
click at [1026, 372] on div "31" at bounding box center [1020, 375] width 35 height 35
type input "[DATE]"
select select "2025"
click at [1053, 422] on button "APPLY" at bounding box center [1055, 432] width 53 height 26
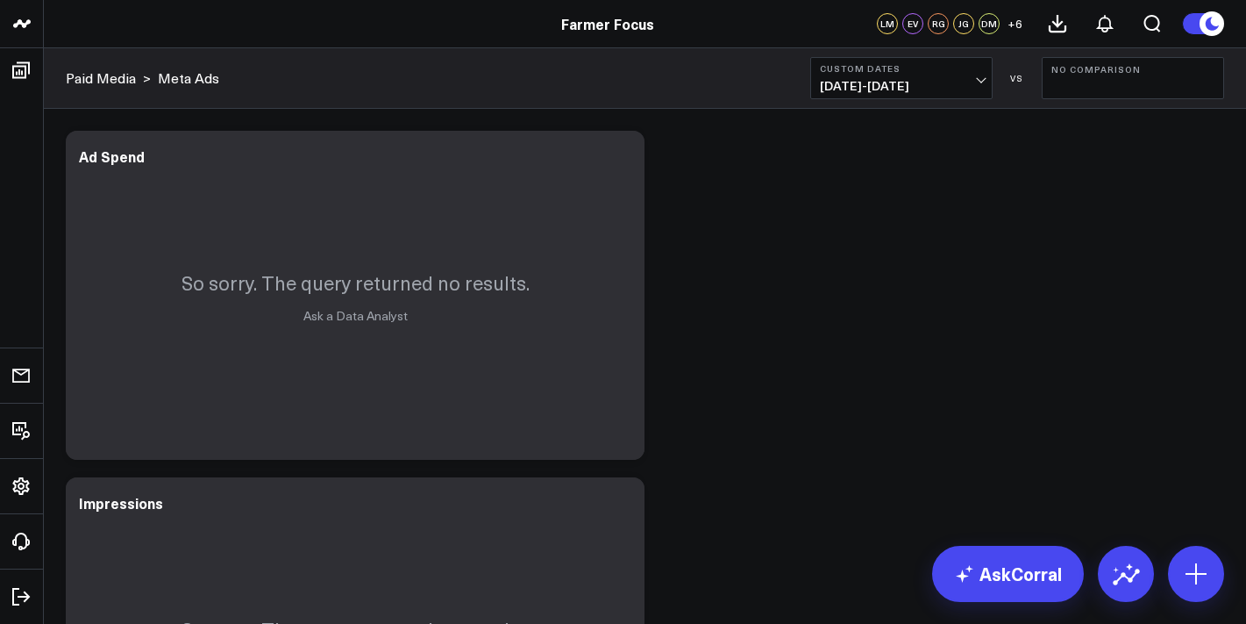
click at [897, 80] on span "[DATE] - [DATE]" at bounding box center [901, 86] width 163 height 14
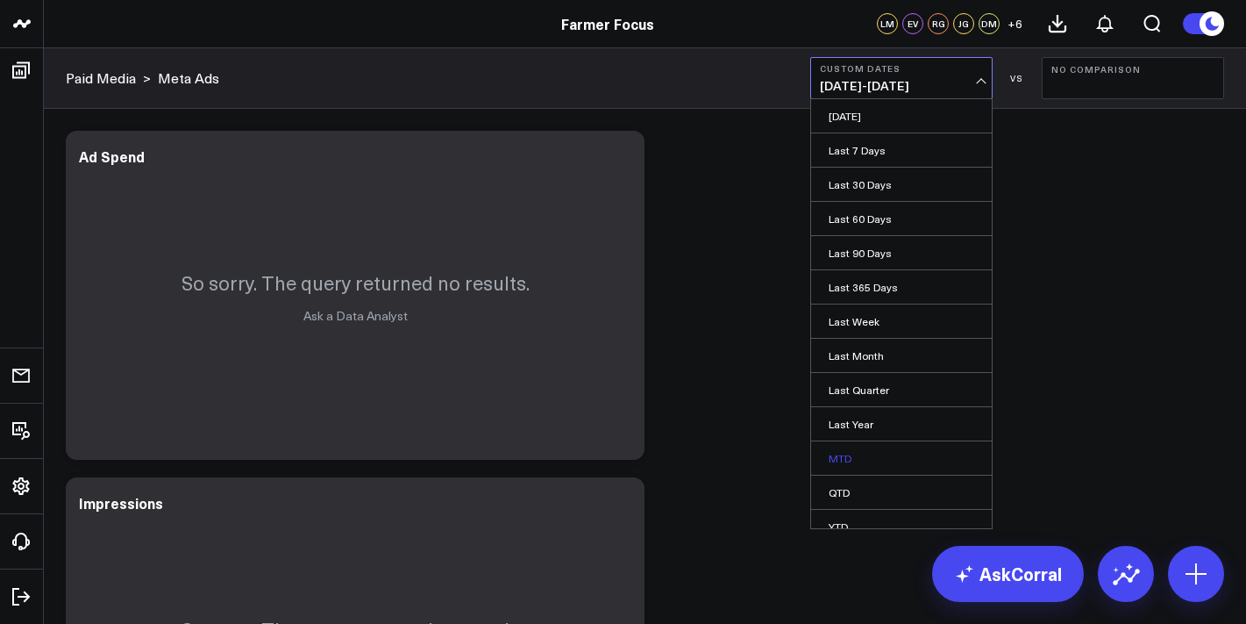
scroll to position [49, 0]
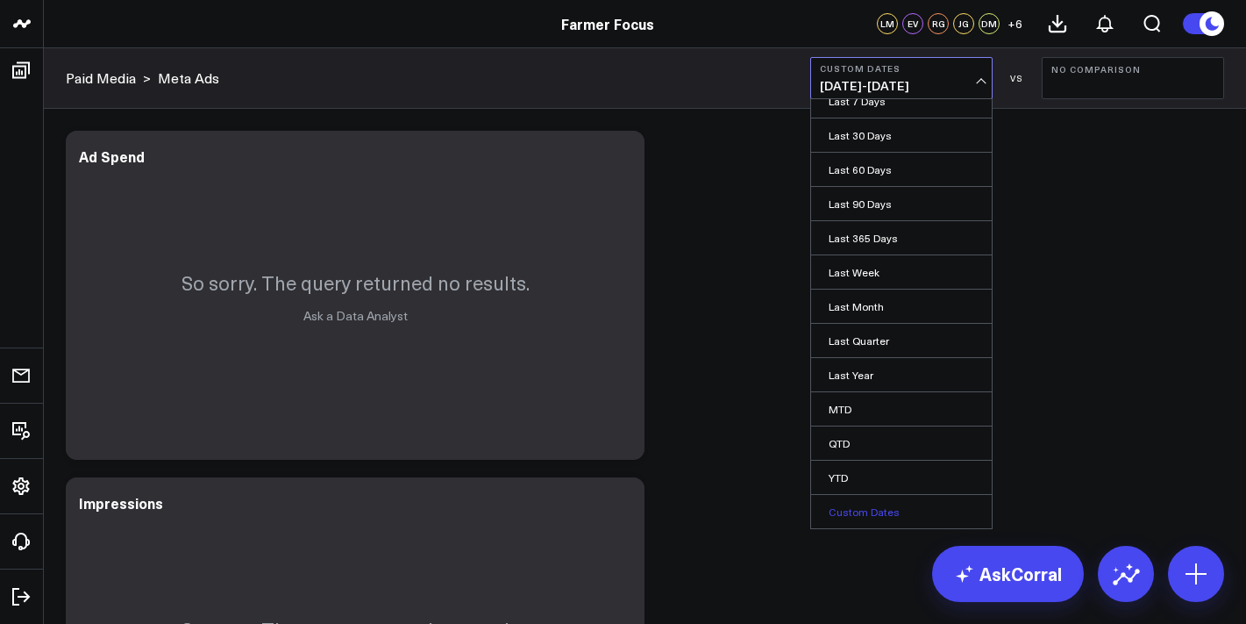
click at [881, 518] on link "Custom Dates" at bounding box center [901, 511] width 181 height 33
select select "7"
select select "2025"
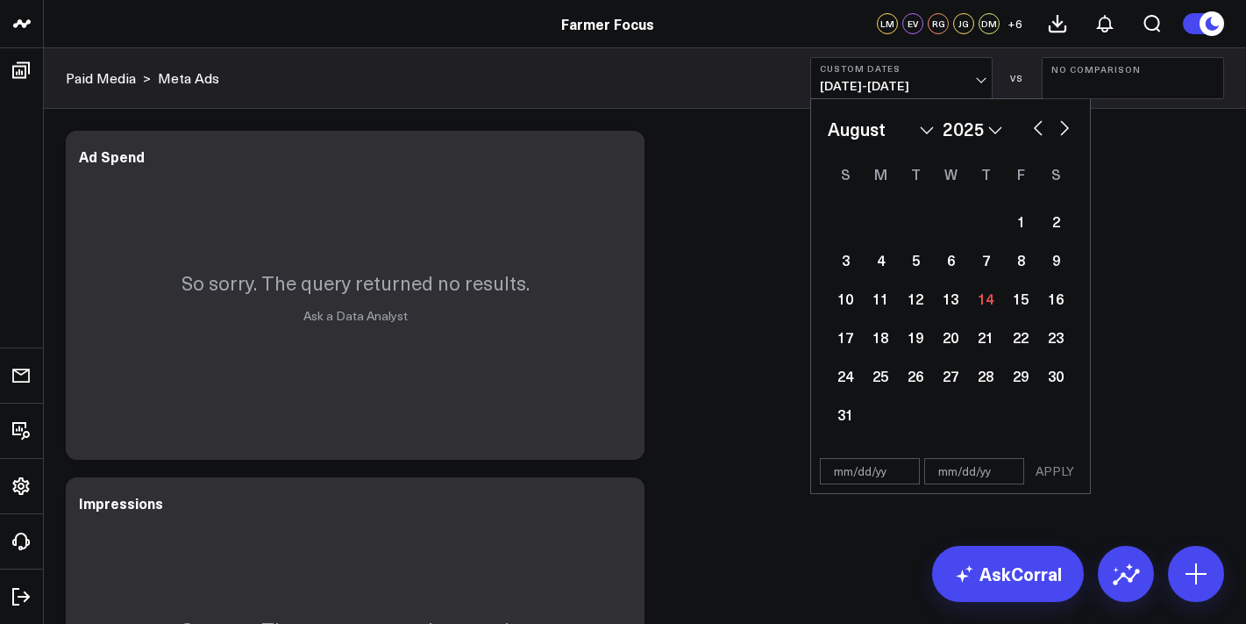
click at [890, 140] on select "January February March April May June July August September October November De…" at bounding box center [881, 129] width 106 height 26
select select "1"
select select "2025"
click at [1058, 212] on div "1" at bounding box center [1055, 220] width 35 height 35
type input "[DATE]"
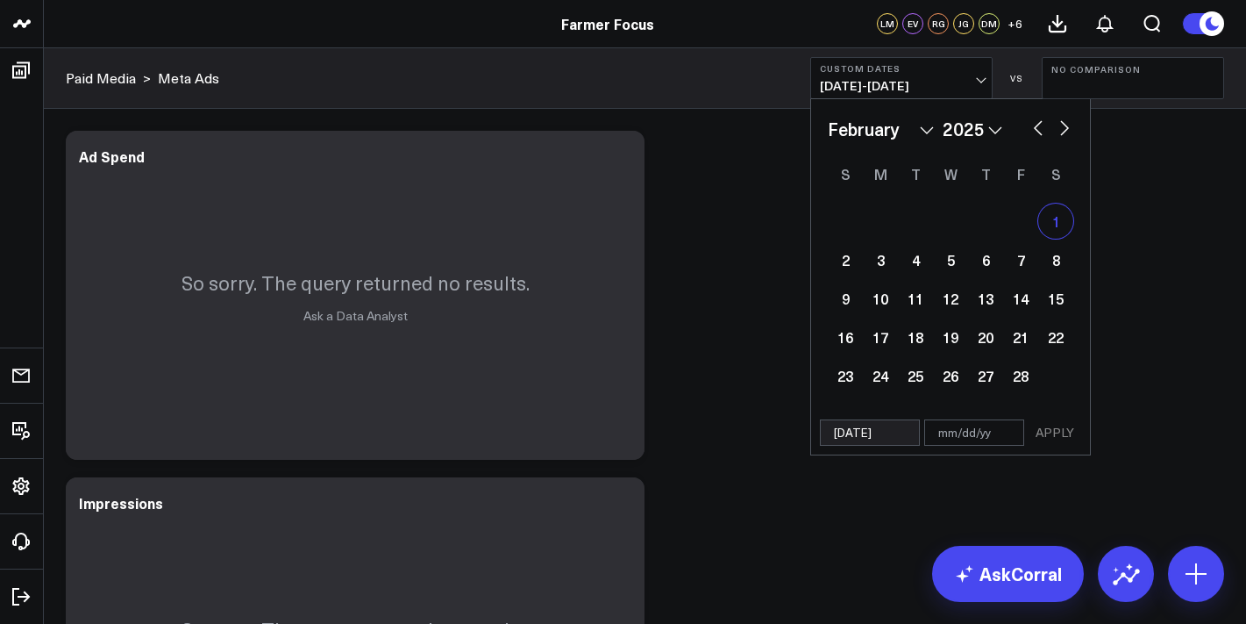
select select "1"
select select "2025"
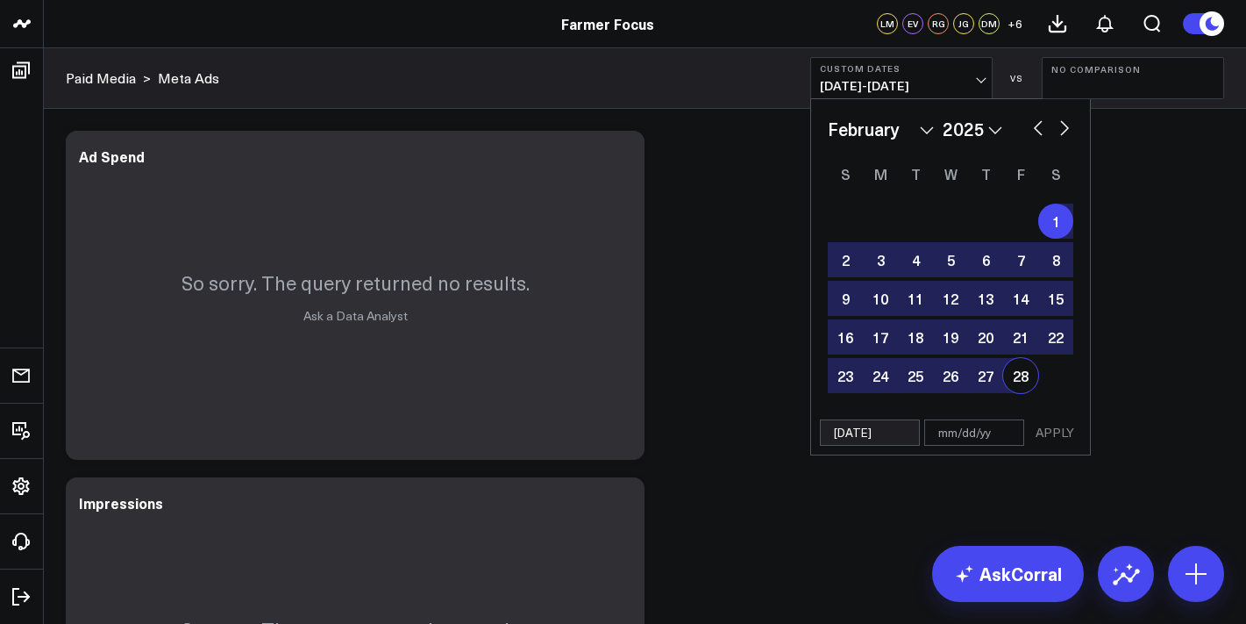
click at [1015, 364] on div "28" at bounding box center [1020, 375] width 35 height 35
type input "[DATE]"
select select "1"
select select "2025"
click at [1056, 440] on button "APPLY" at bounding box center [1055, 432] width 53 height 26
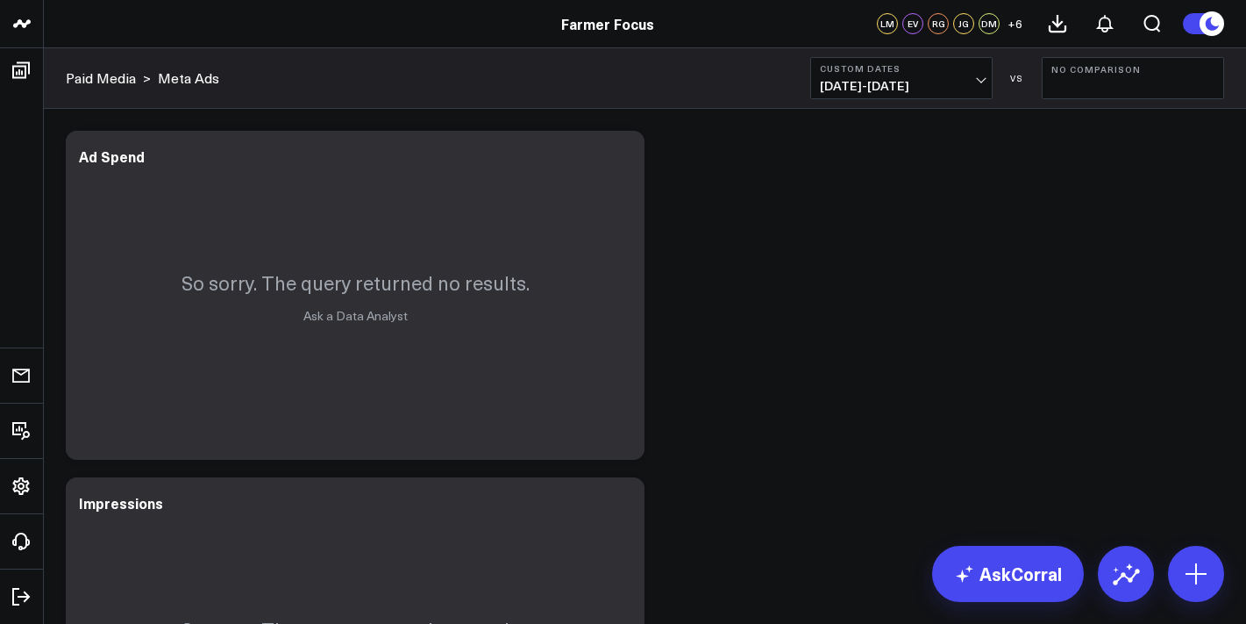
click at [894, 84] on span "[DATE] - [DATE]" at bounding box center [901, 86] width 163 height 14
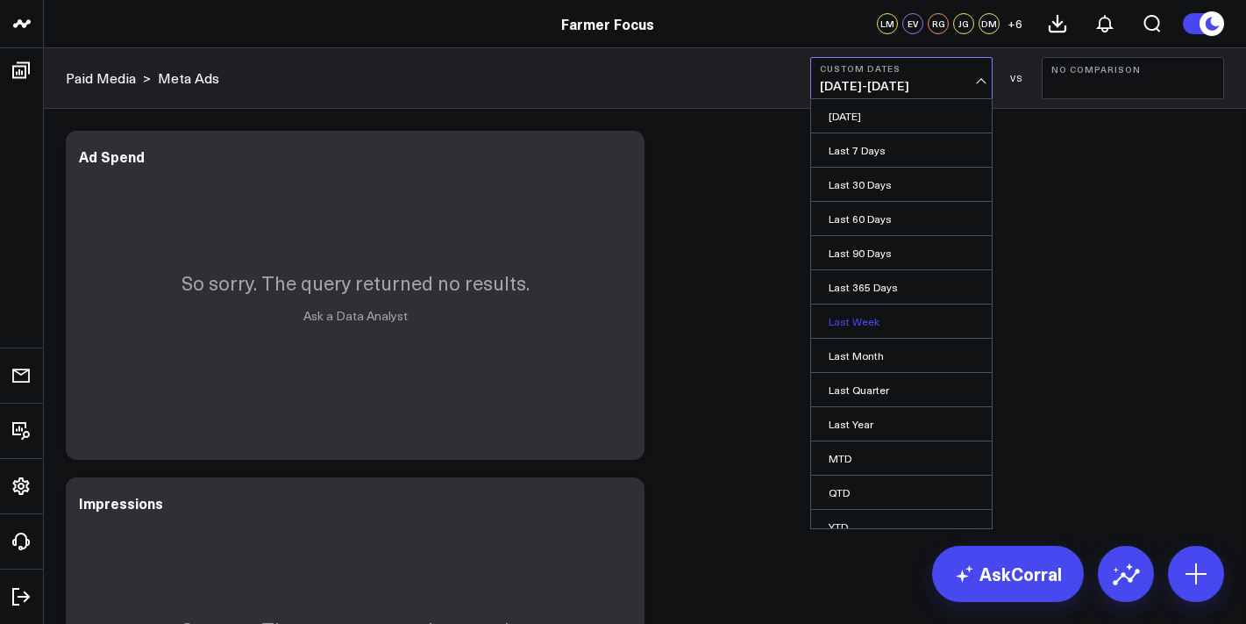
scroll to position [49, 0]
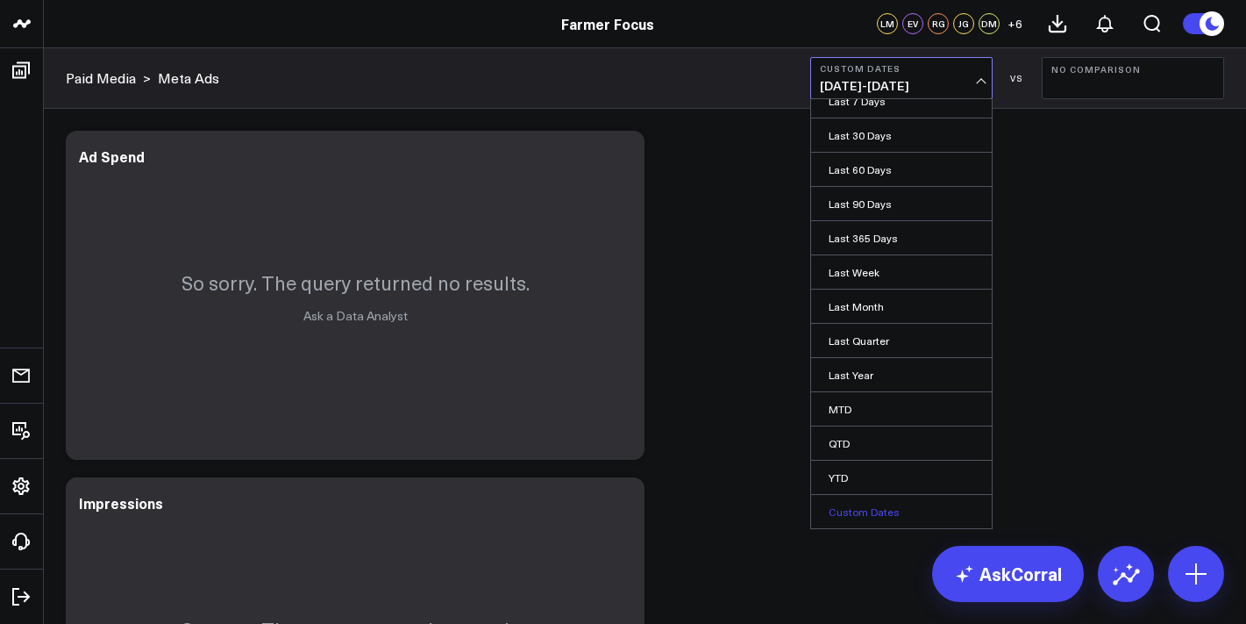
click at [873, 509] on link "Custom Dates" at bounding box center [901, 511] width 181 height 33
select select "7"
select select "2025"
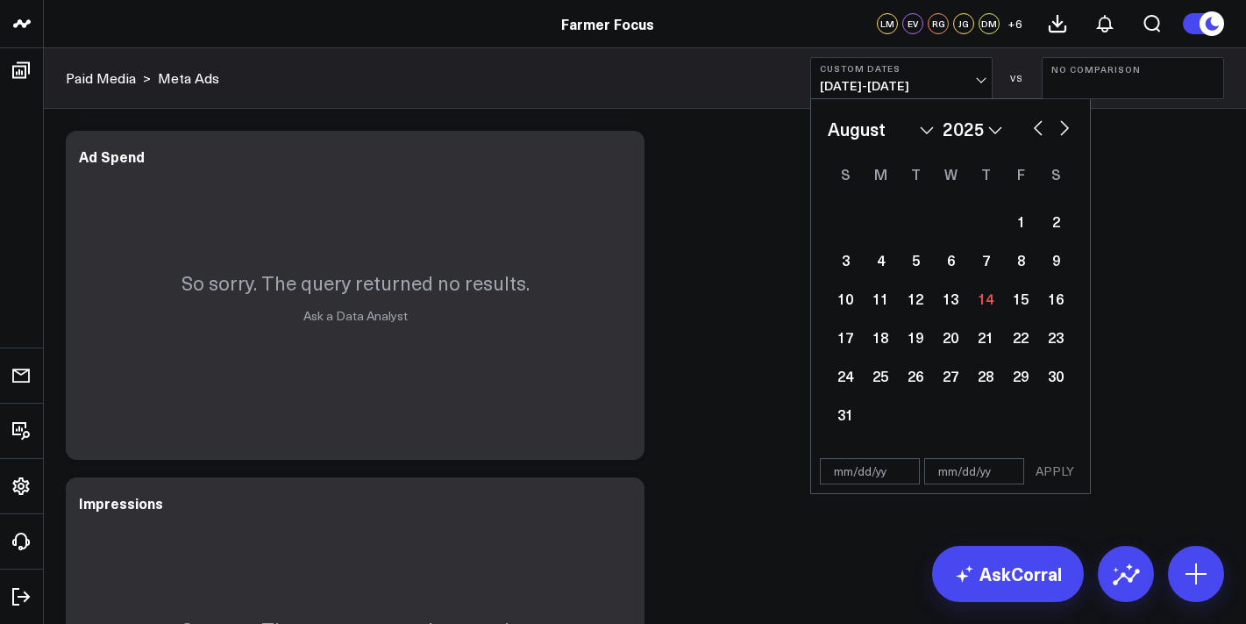
click at [894, 126] on select "January February March April May June July August September October November De…" at bounding box center [881, 129] width 106 height 26
select select "2"
select select "2025"
click at [1045, 225] on div "1" at bounding box center [1055, 220] width 35 height 35
type input "[DATE]"
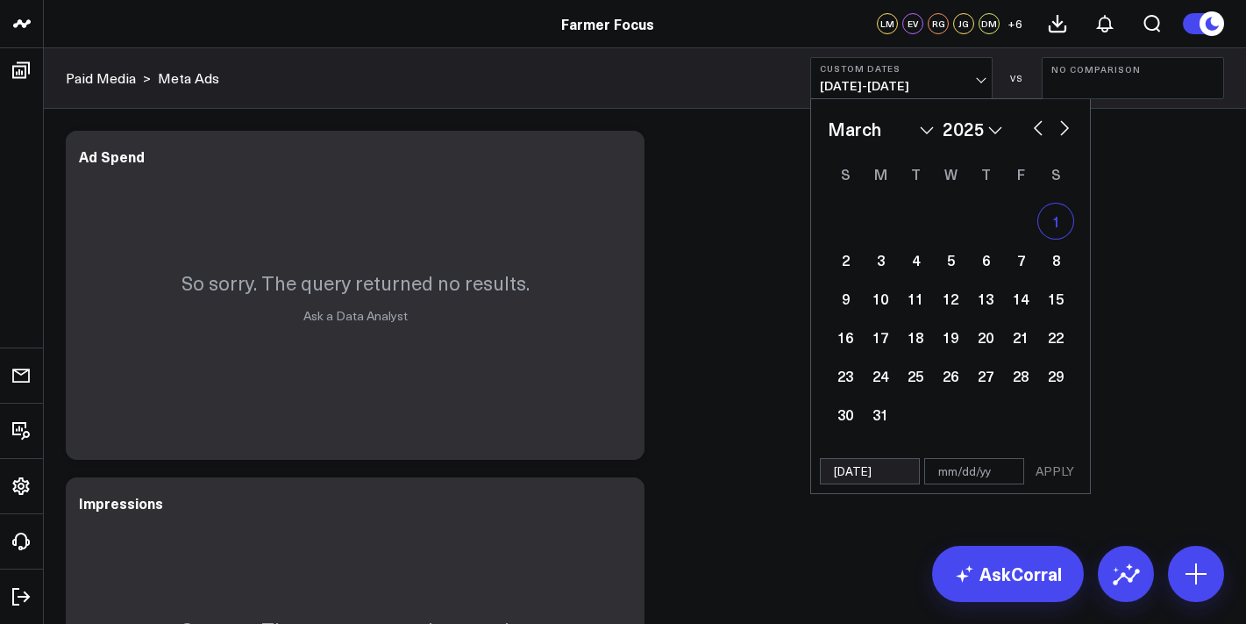
select select "2"
select select "2025"
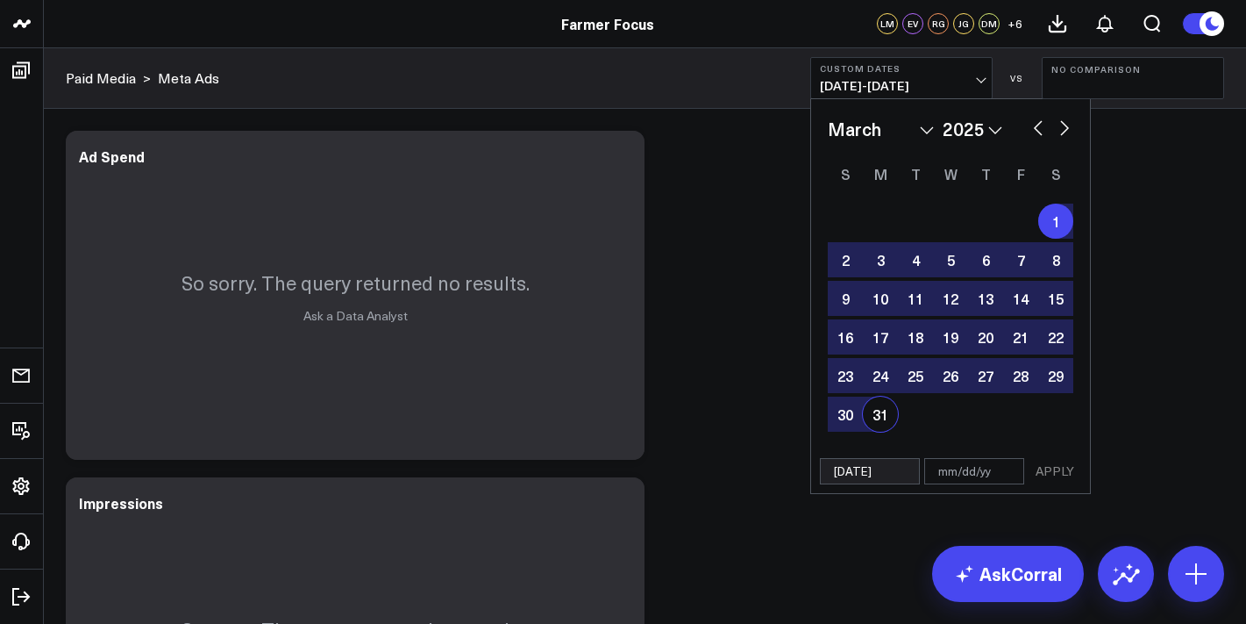
click at [887, 406] on div "31" at bounding box center [880, 413] width 35 height 35
type input "[DATE]"
select select "2"
select select "2025"
click at [1058, 458] on button "APPLY" at bounding box center [1055, 471] width 53 height 26
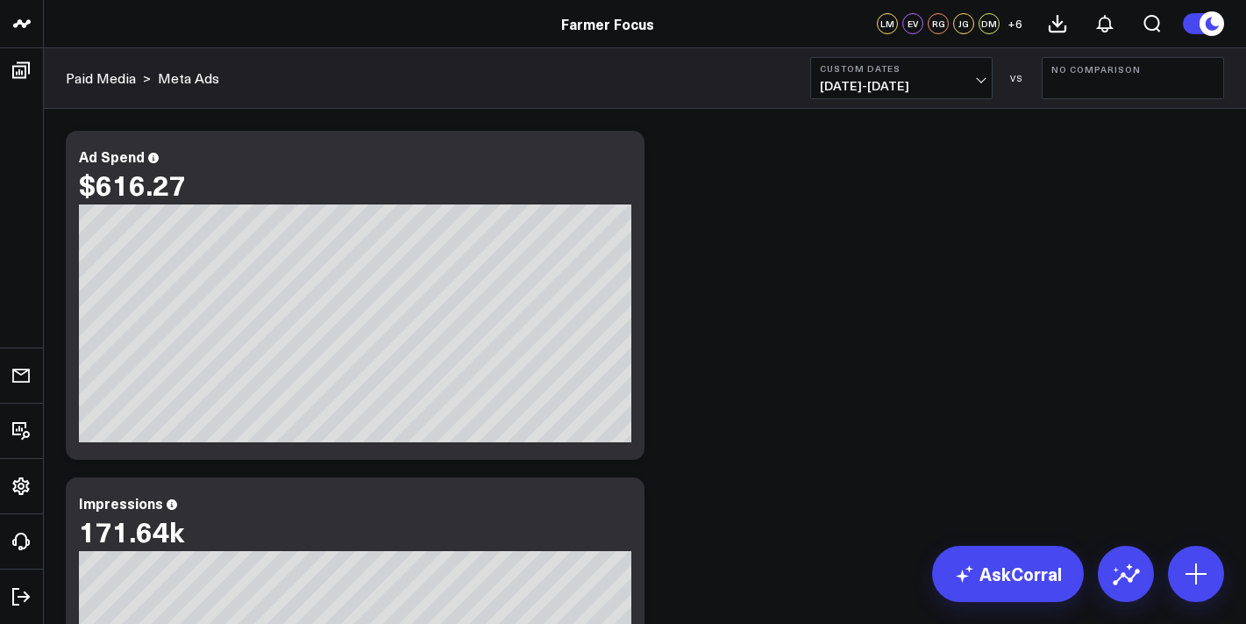
click at [944, 82] on span "[DATE] - [DATE]" at bounding box center [901, 86] width 163 height 14
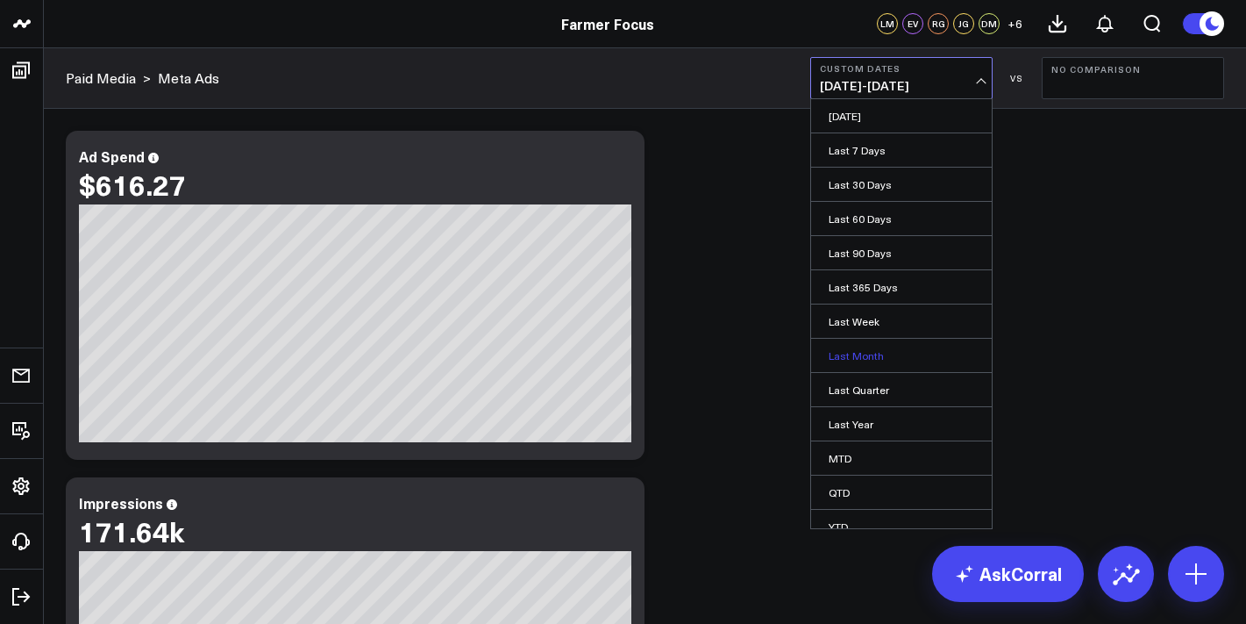
scroll to position [49, 0]
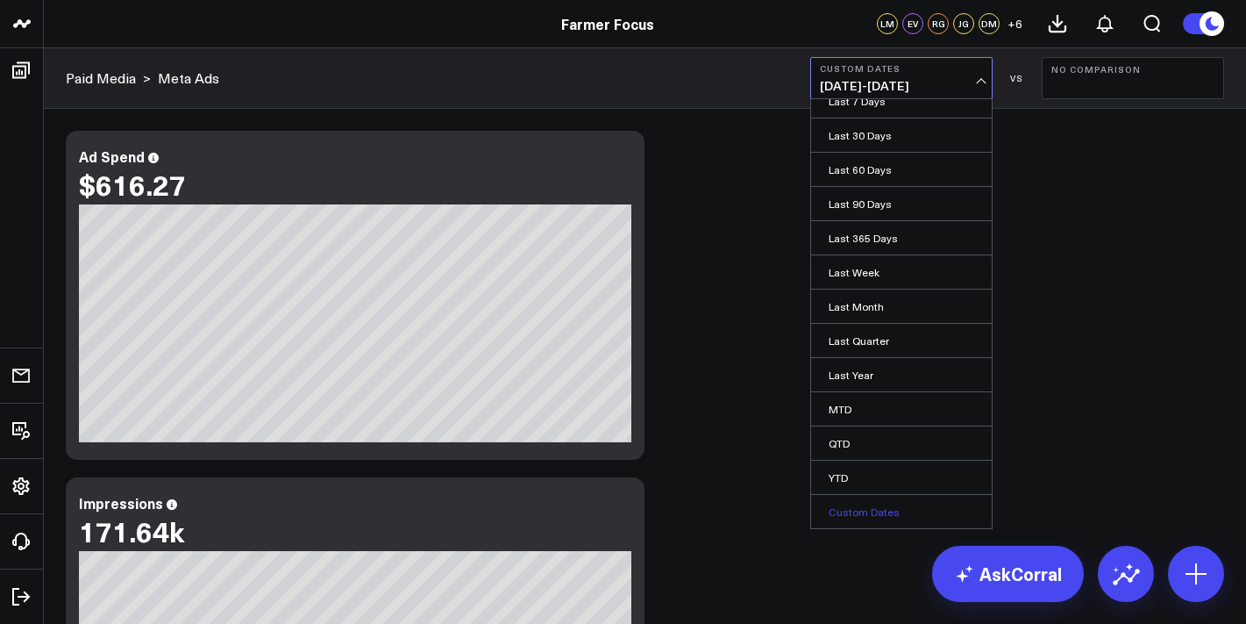
click at [901, 512] on link "Custom Dates" at bounding box center [901, 511] width 181 height 33
select select "7"
select select "2025"
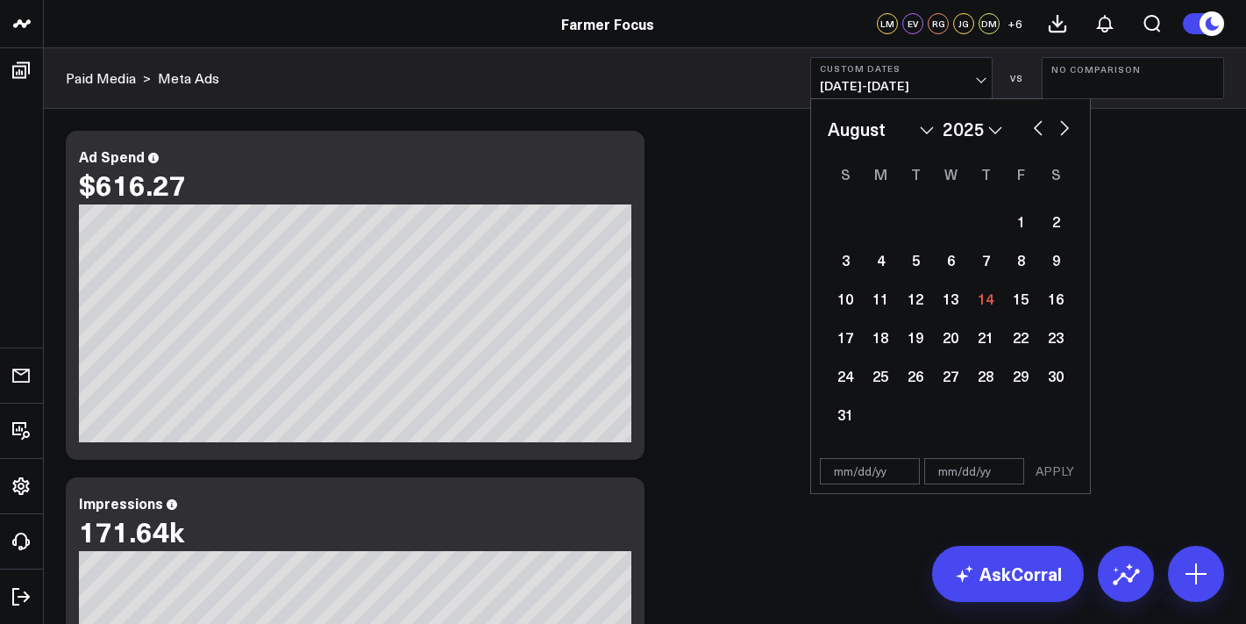
click at [879, 142] on div "January February March April May June July August September October November [D…" at bounding box center [951, 274] width 246 height 317
click at [879, 118] on select "January February March April May June July August September October November De…" at bounding box center [881, 129] width 106 height 26
select select "3"
select select "2025"
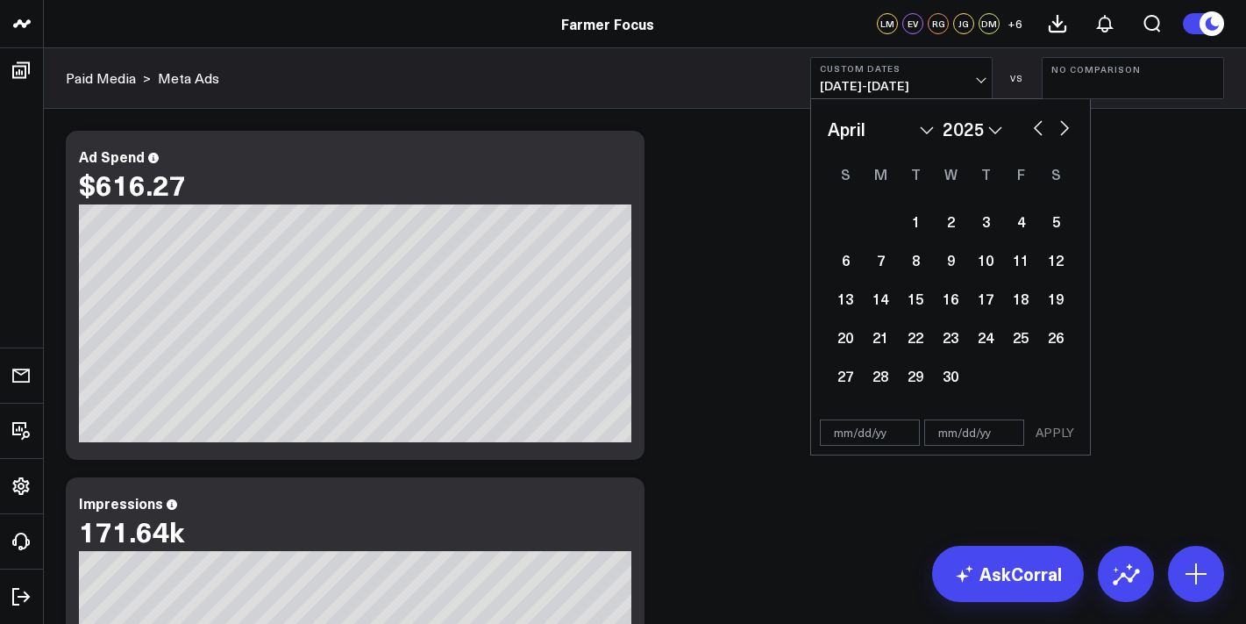
click at [916, 239] on div "1 2 3 4 5 6 7 8 9 10 11 12 13 14 15 16 17 18 19 20 21 22 23 24 25 26 27 28 29 30" at bounding box center [951, 298] width 246 height 193
click at [916, 233] on div "1" at bounding box center [915, 220] width 35 height 35
type input "[DATE]"
select select "3"
select select "2025"
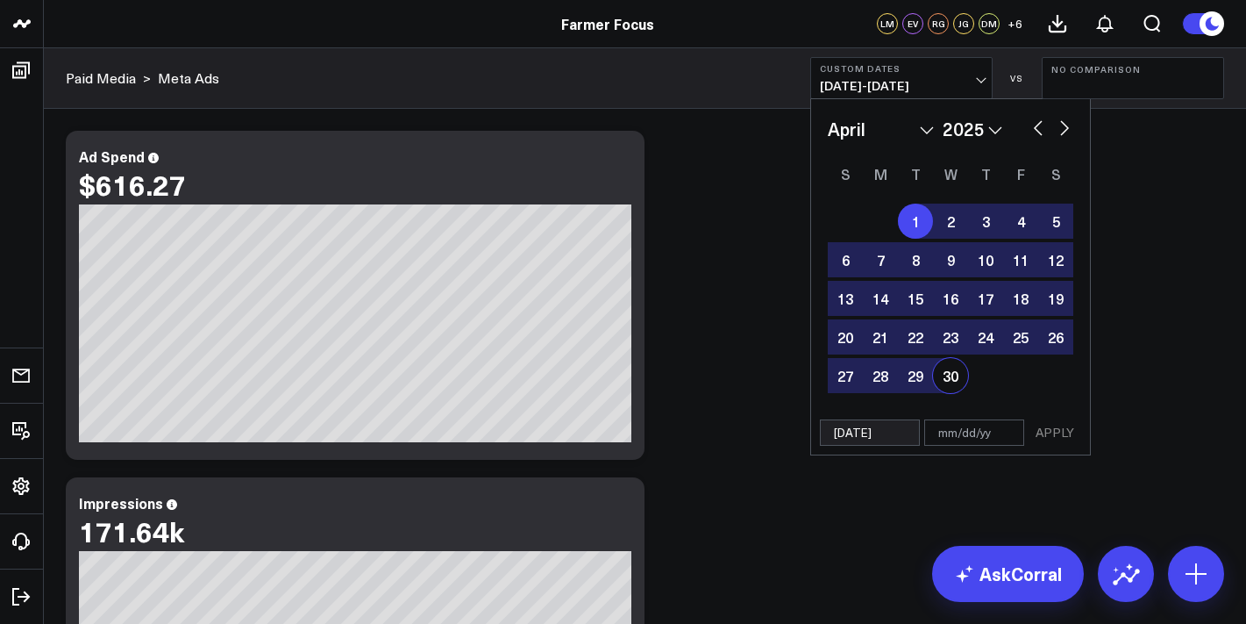
click at [947, 372] on div "30" at bounding box center [950, 375] width 35 height 35
type input "[DATE]"
select select "3"
select select "2025"
click at [1062, 437] on button "APPLY" at bounding box center [1055, 432] width 53 height 26
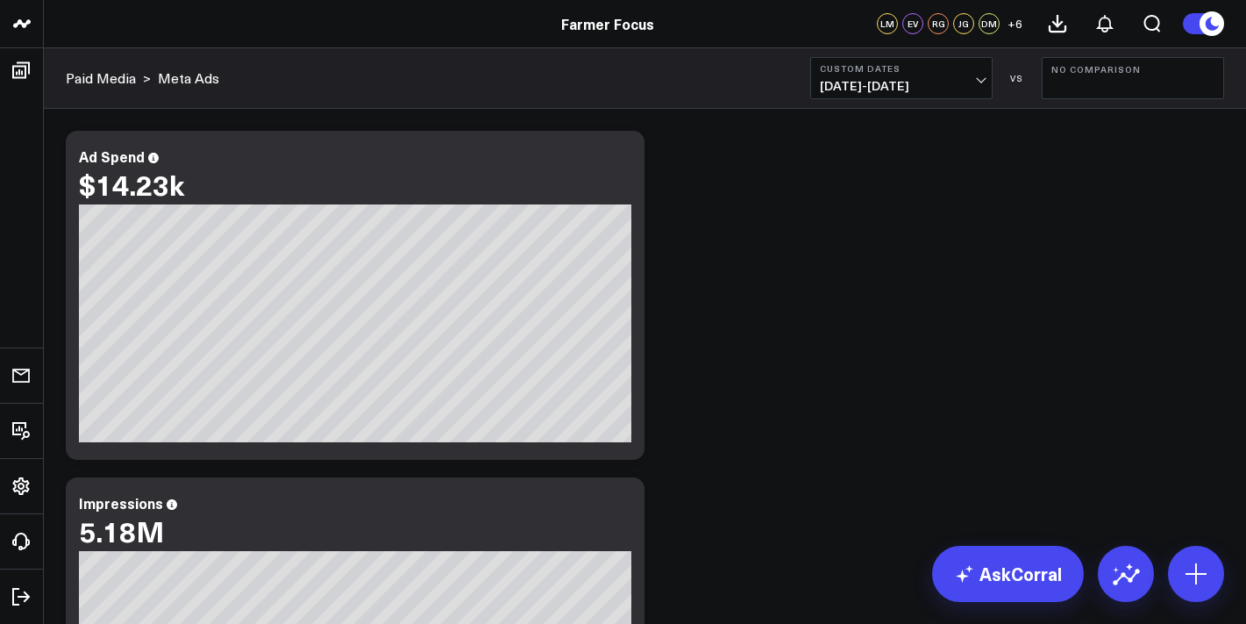
click at [926, 93] on span "[DATE] - [DATE]" at bounding box center [901, 86] width 163 height 14
click at [923, 93] on span "[DATE] - [DATE]" at bounding box center [901, 86] width 163 height 14
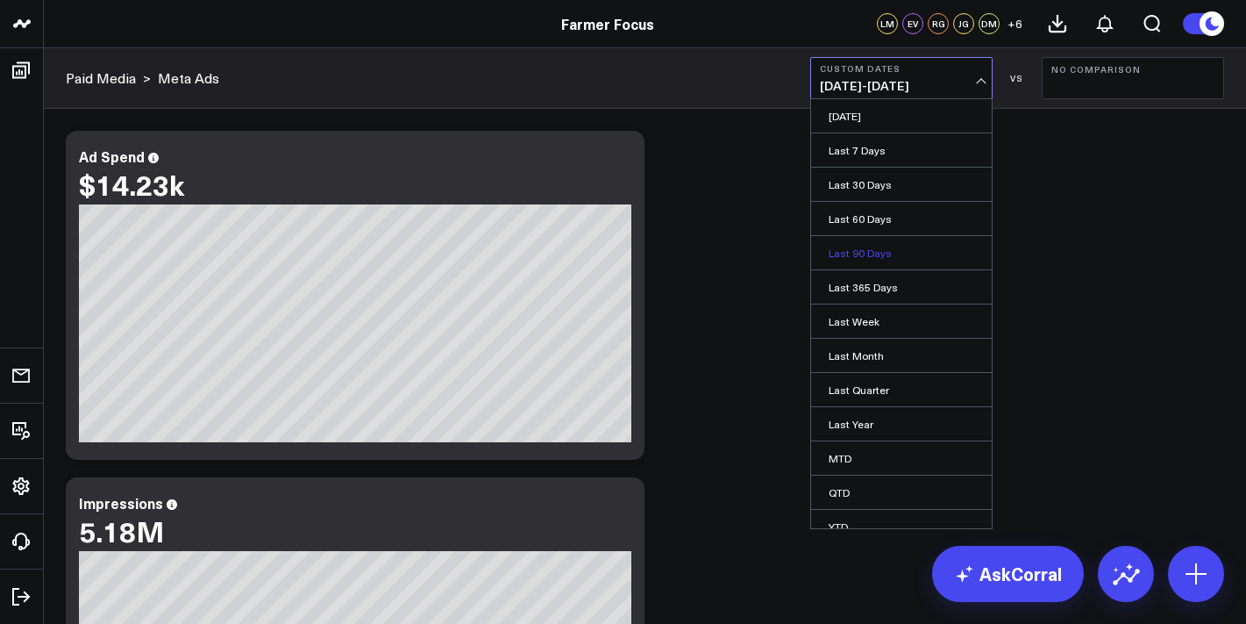
scroll to position [49, 0]
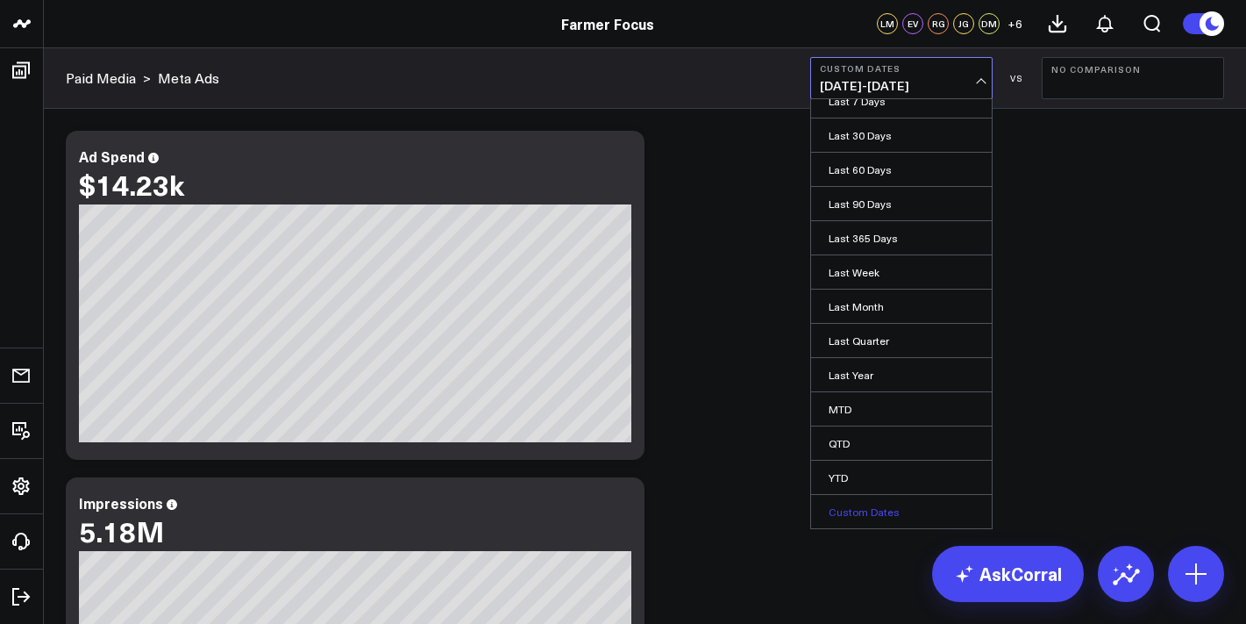
click at [874, 505] on link "Custom Dates" at bounding box center [901, 511] width 181 height 33
select select "7"
select select "2025"
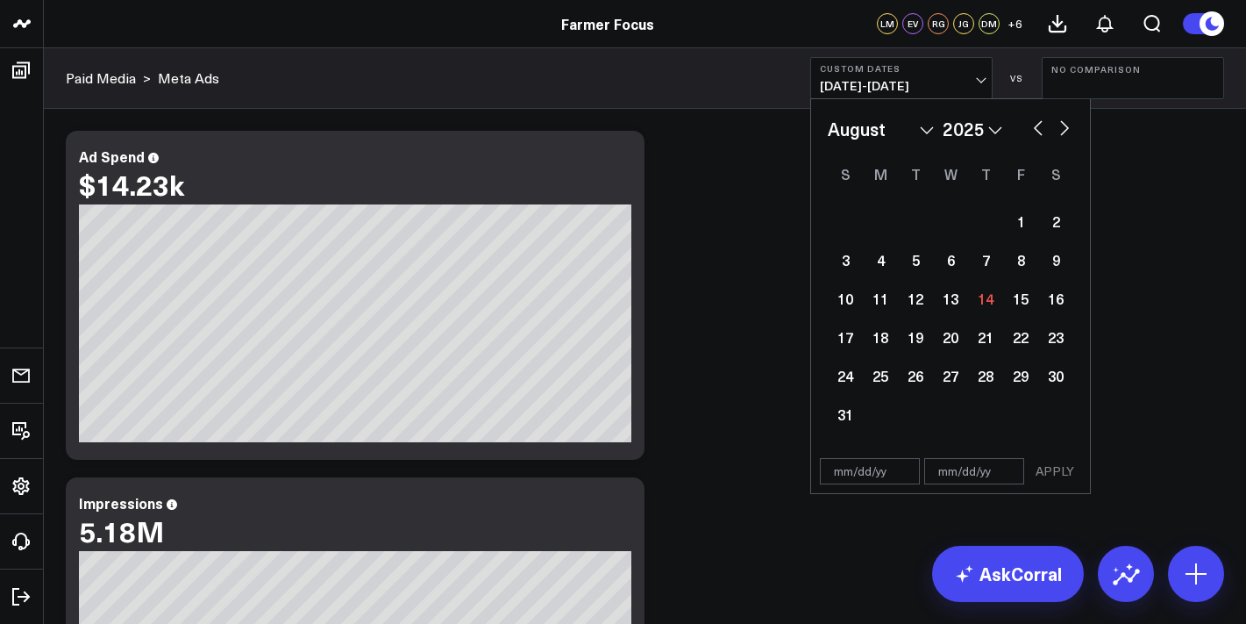
click at [891, 145] on div "January February March April May June July August September October November [D…" at bounding box center [951, 274] width 246 height 317
click at [889, 131] on select "January February March April May June July August September October November De…" at bounding box center [881, 129] width 106 height 26
select select "4"
select select "2025"
click at [979, 233] on div "1" at bounding box center [985, 220] width 35 height 35
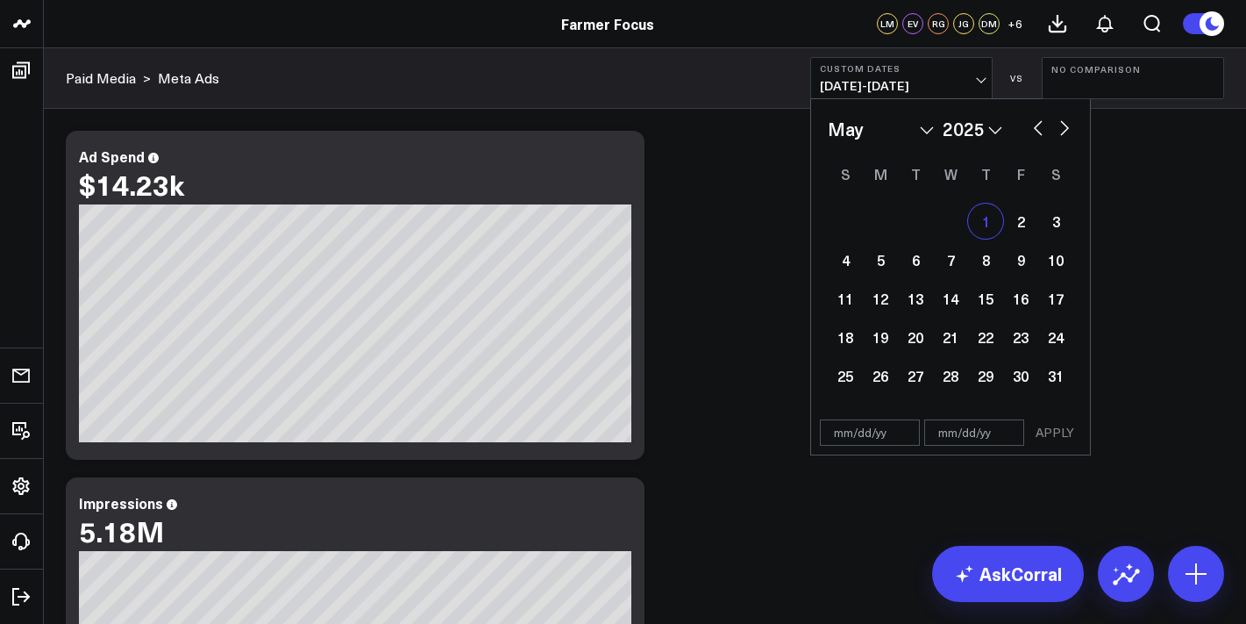
type input "[DATE]"
select select "4"
select select "2025"
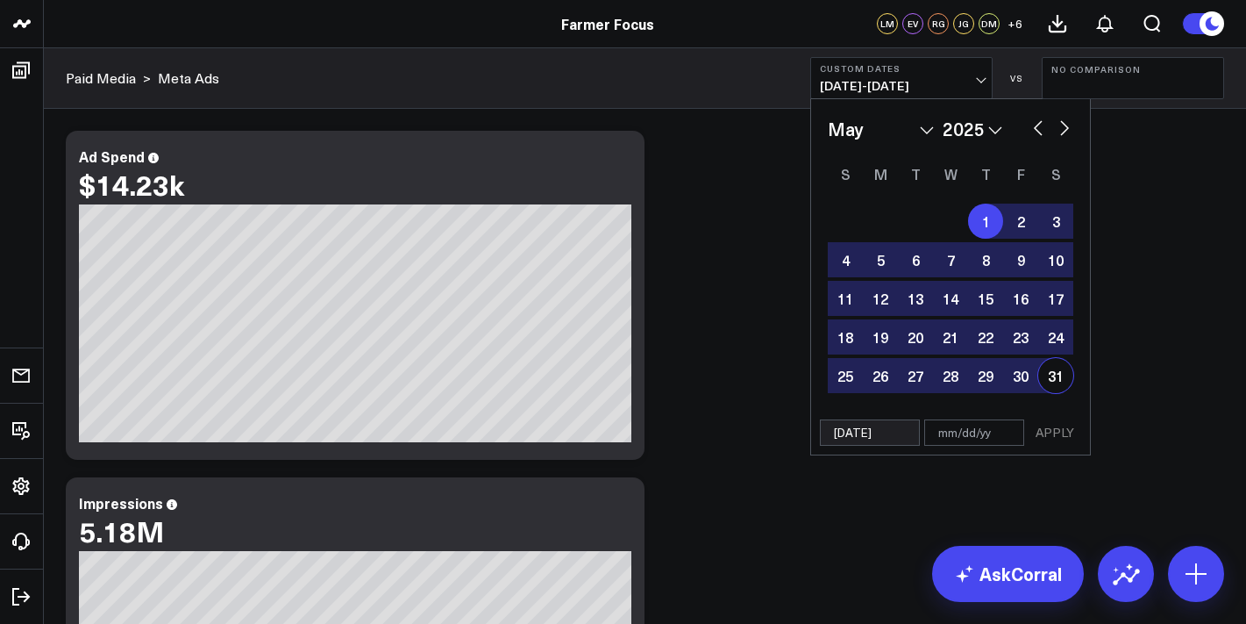
click at [1058, 372] on div "31" at bounding box center [1055, 375] width 35 height 35
type input "[DATE]"
select select "4"
select select "2025"
click at [1056, 445] on div "[DATE] [DATE] APPLY" at bounding box center [950, 432] width 281 height 45
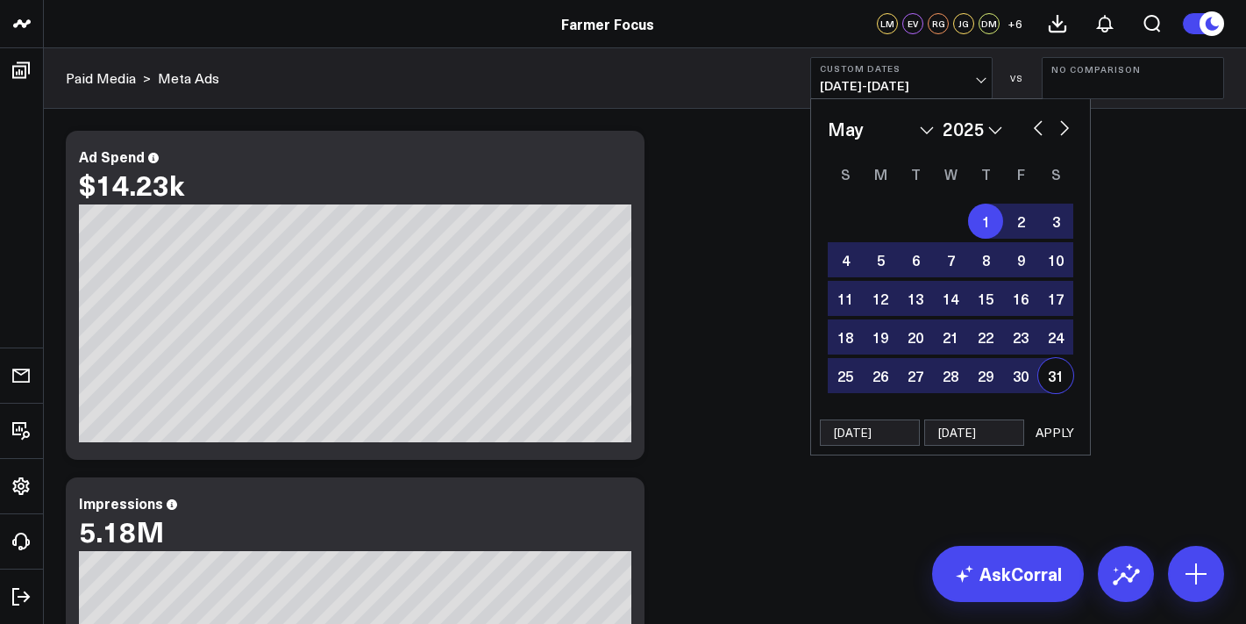
select select "4"
select select "2025"
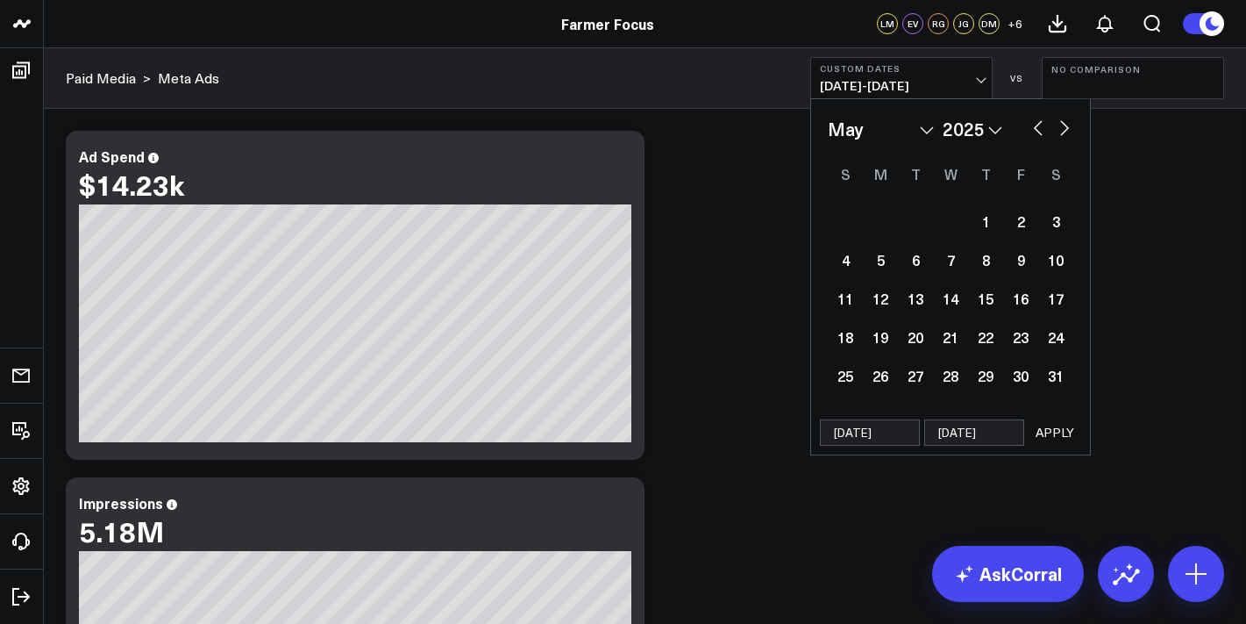
click at [1059, 431] on button "APPLY" at bounding box center [1055, 432] width 53 height 26
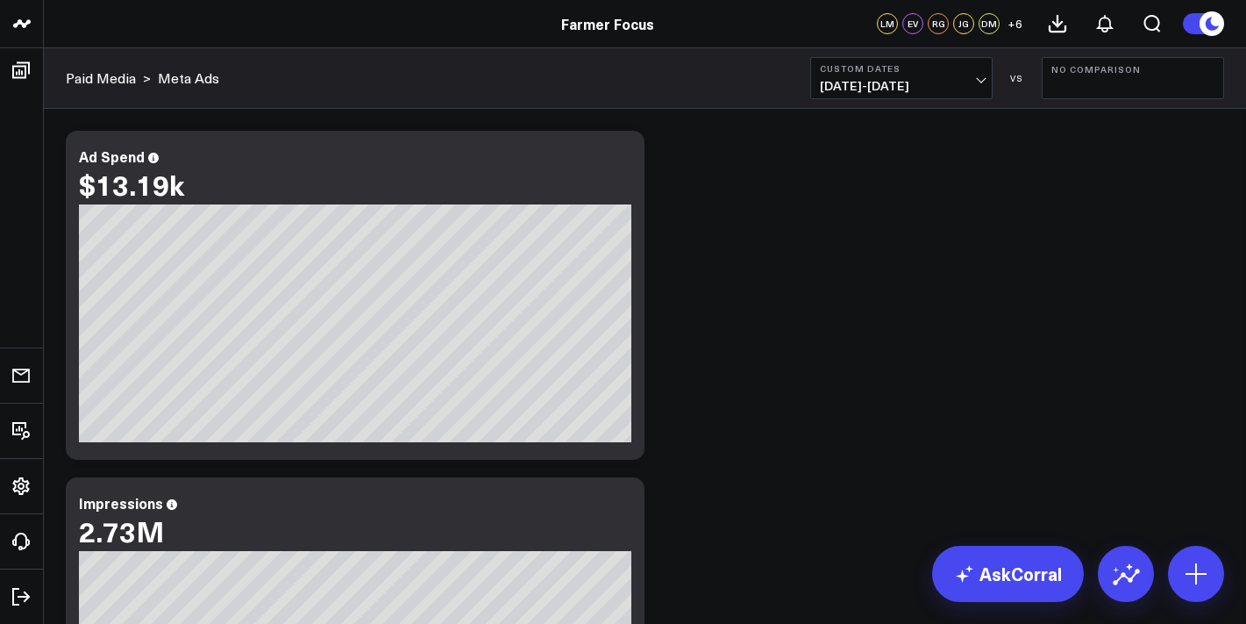
click at [932, 66] on b "Custom Dates" at bounding box center [901, 68] width 163 height 11
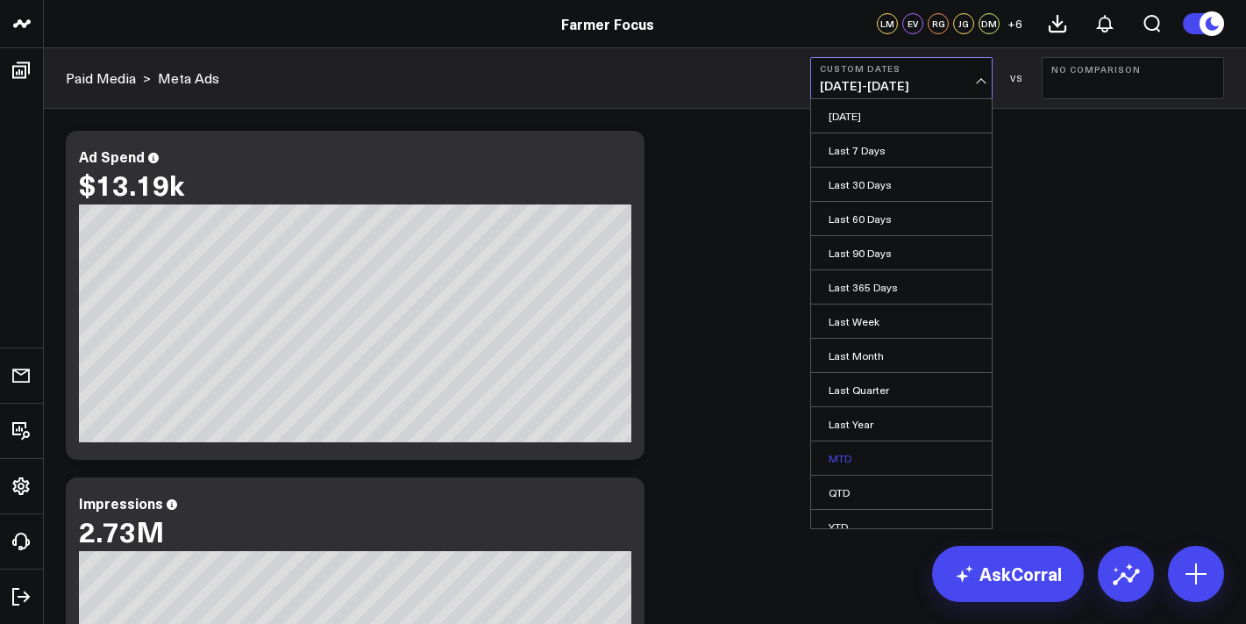
scroll to position [49, 0]
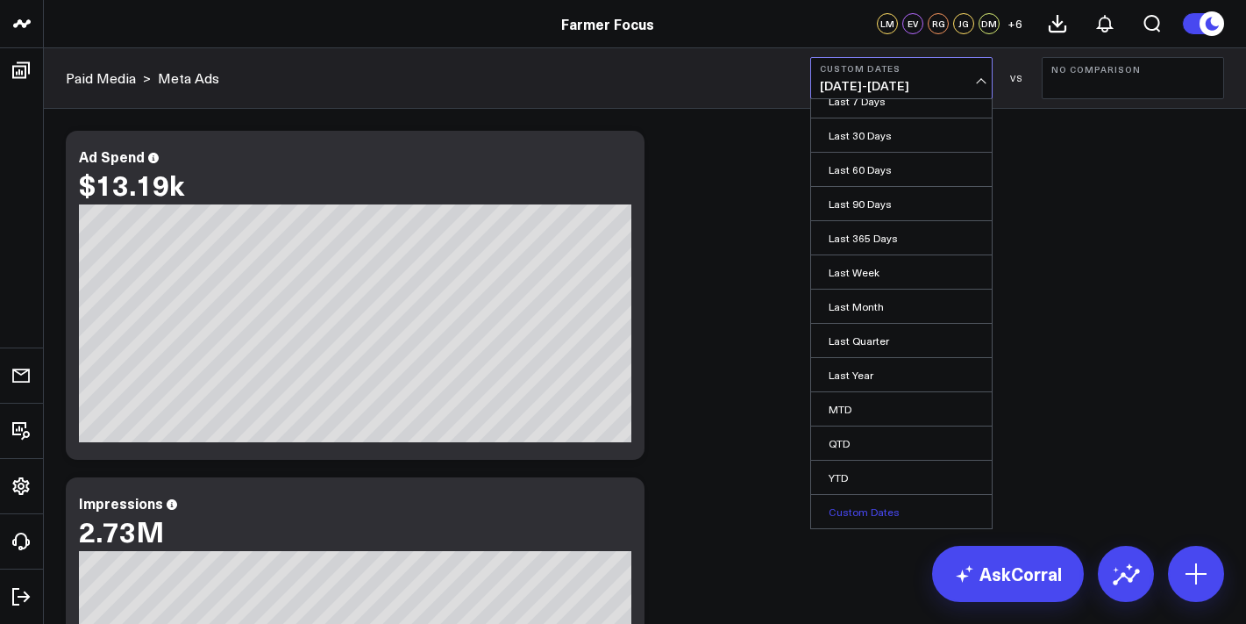
click at [902, 504] on link "Custom Dates" at bounding box center [901, 511] width 181 height 33
select select "7"
select select "2025"
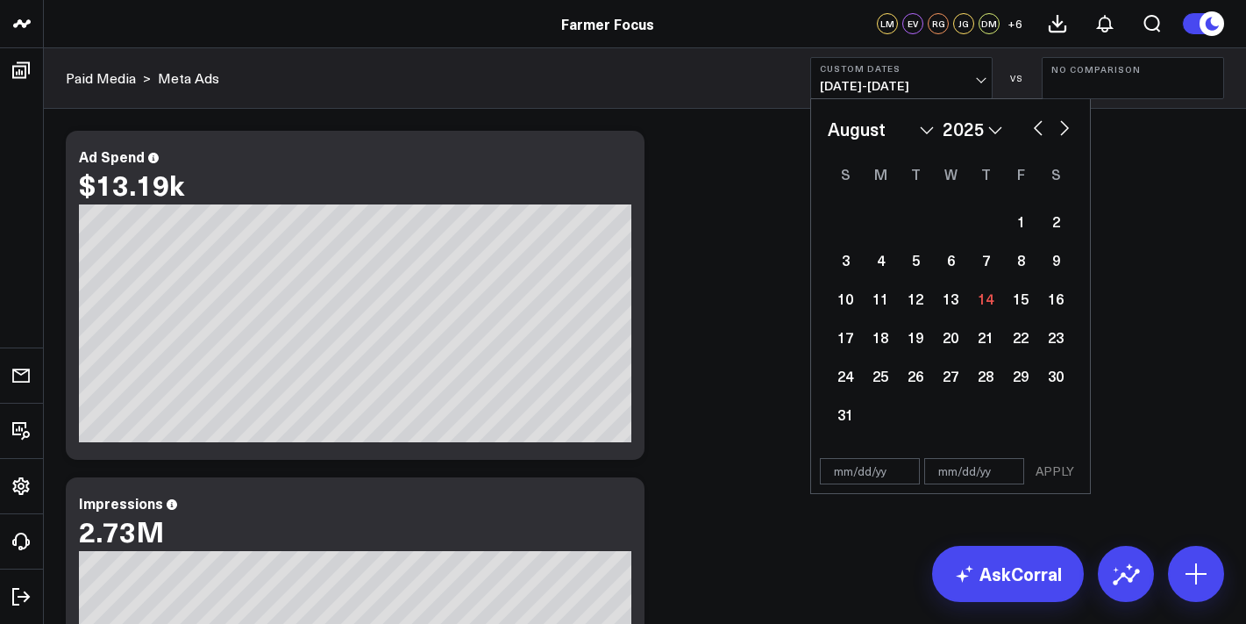
click at [907, 117] on select "January February March April May June July August September October November De…" at bounding box center [881, 129] width 106 height 26
select select "5"
select select "2025"
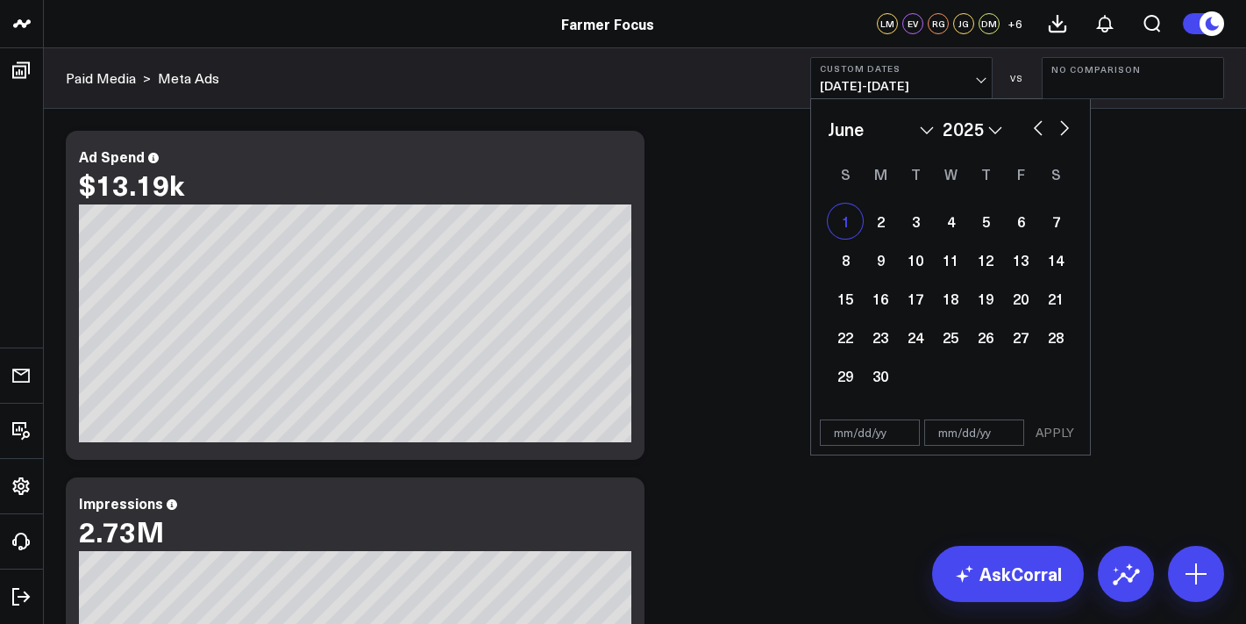
click at [847, 215] on div "1" at bounding box center [845, 220] width 35 height 35
type input "[DATE]"
select select "5"
select select "2025"
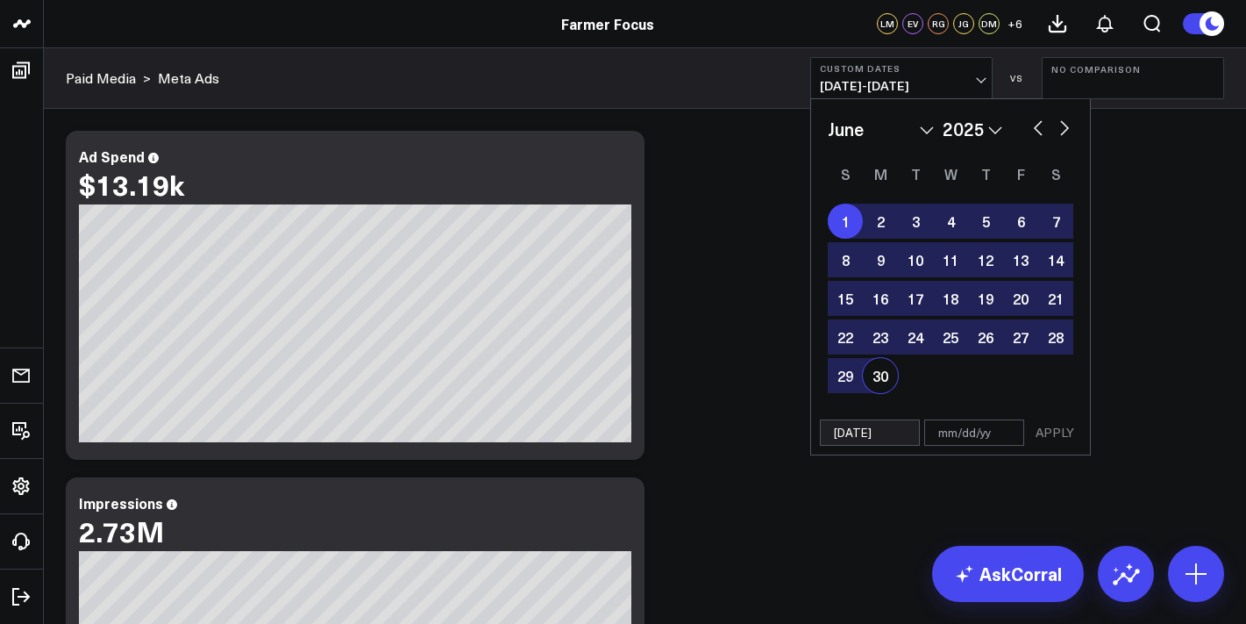
click at [889, 374] on div "30" at bounding box center [880, 375] width 35 height 35
type input "[DATE]"
select select "5"
select select "2025"
click at [1054, 438] on button "APPLY" at bounding box center [1055, 432] width 53 height 26
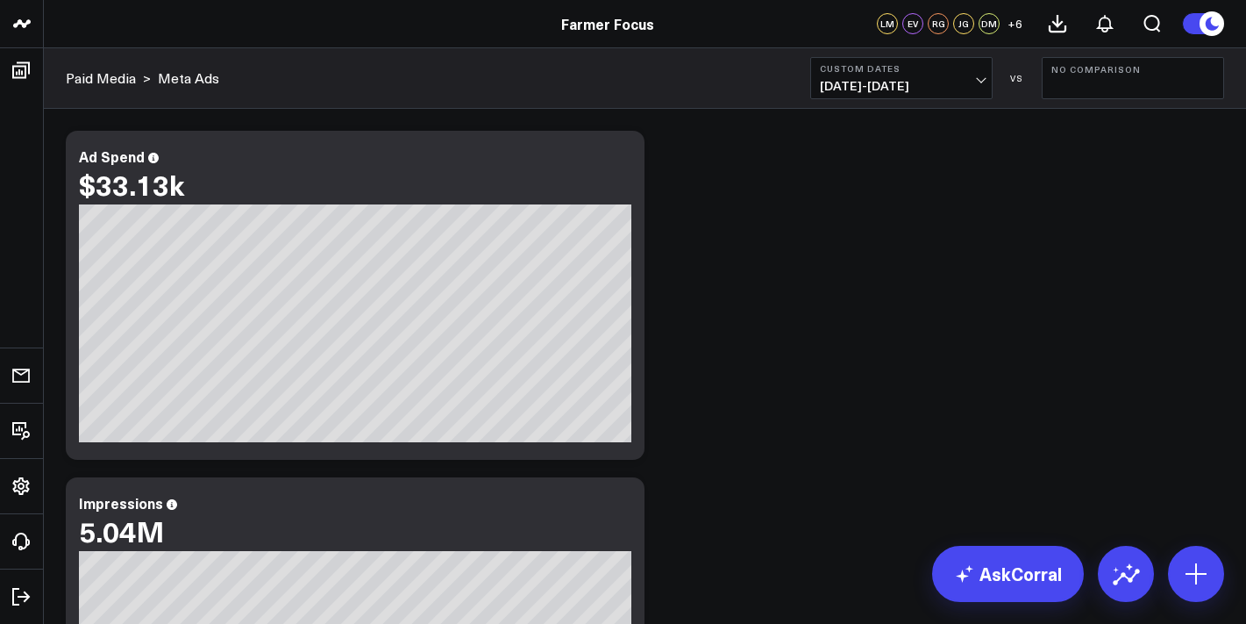
click at [969, 77] on button "Custom Dates [DATE] - [DATE]" at bounding box center [901, 78] width 182 height 42
click at [961, 95] on button "Custom Dates [DATE] - [DATE]" at bounding box center [901, 78] width 182 height 42
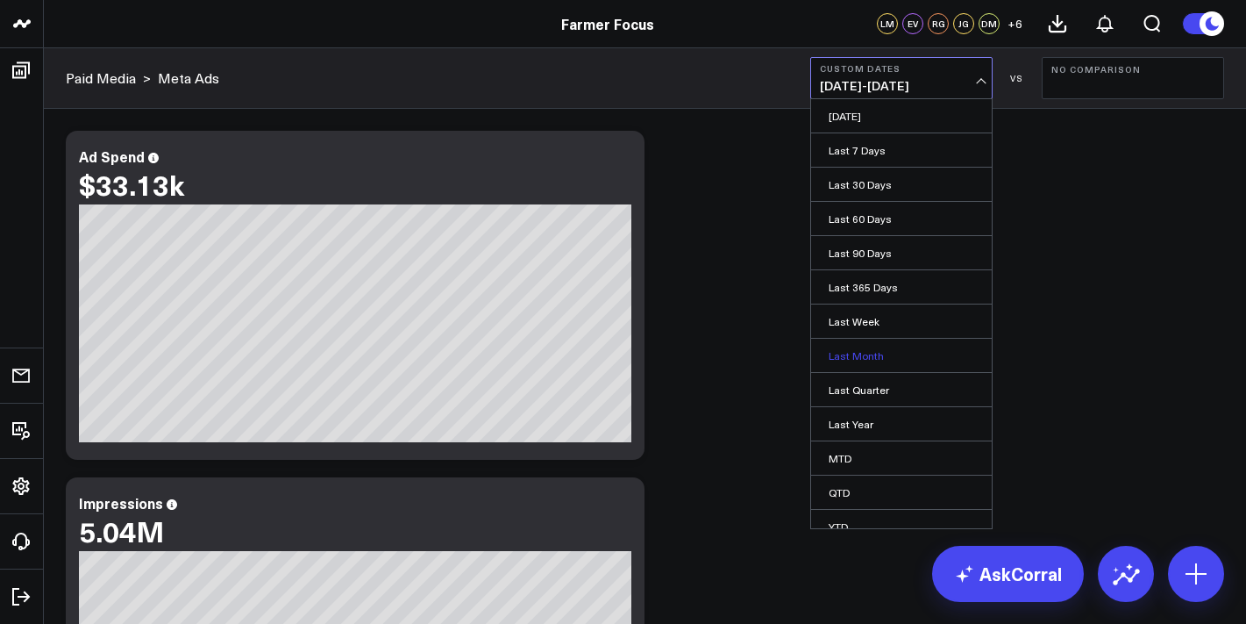
scroll to position [49, 0]
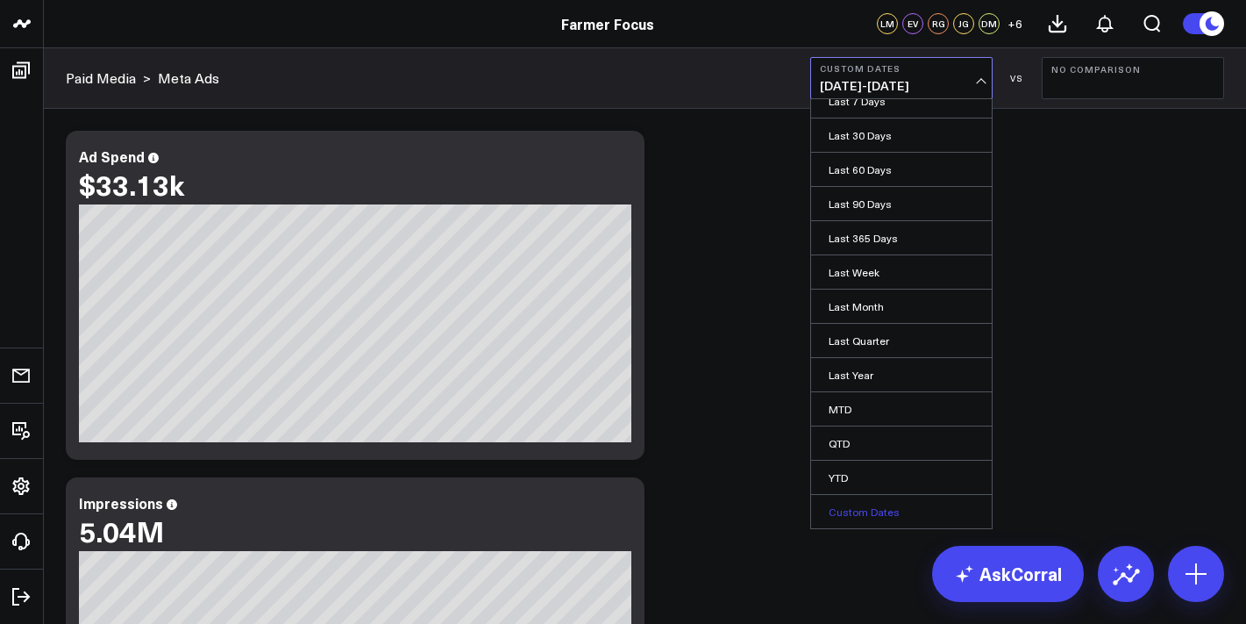
click at [912, 506] on link "Custom Dates" at bounding box center [901, 511] width 181 height 33
select select "7"
select select "2025"
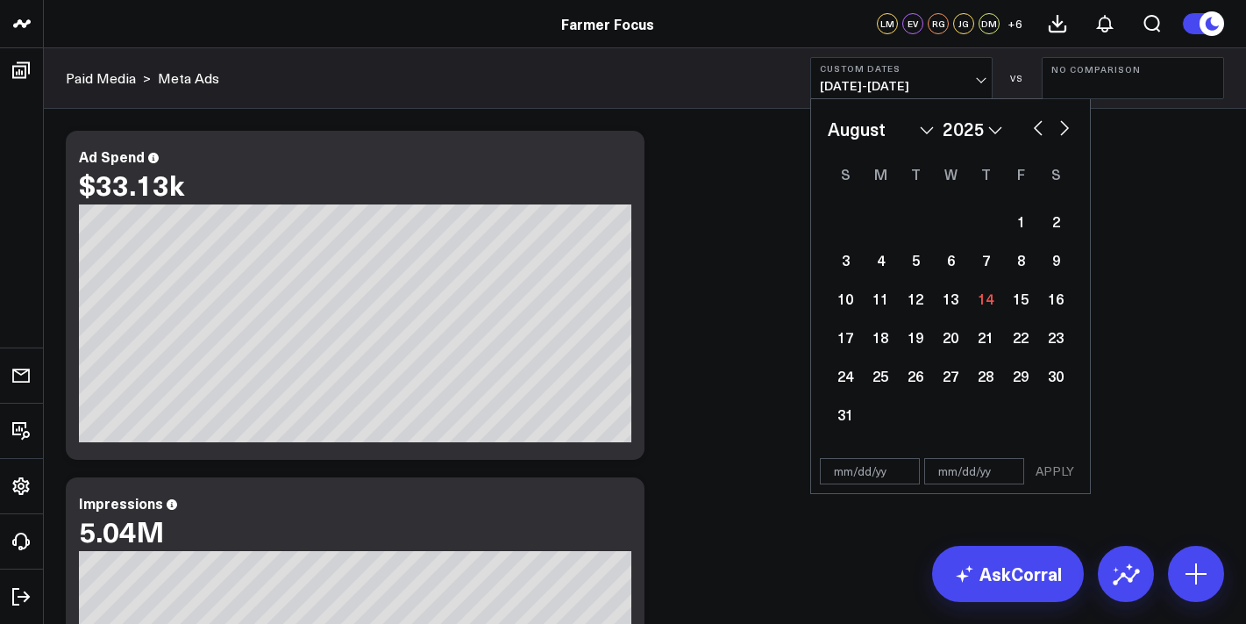
click at [864, 128] on select "January February March April May June July August September October November De…" at bounding box center [881, 129] width 106 height 26
select select "6"
select select "2025"
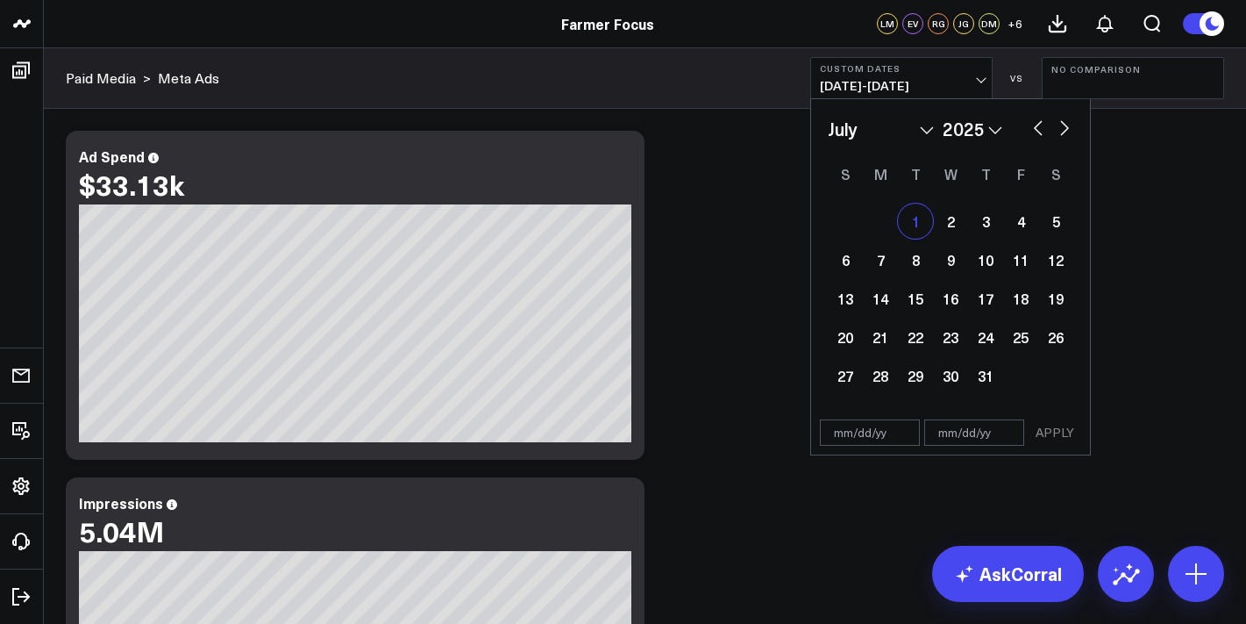
click at [928, 213] on div "1" at bounding box center [915, 220] width 35 height 35
type input "[DATE]"
select select "6"
select select "2025"
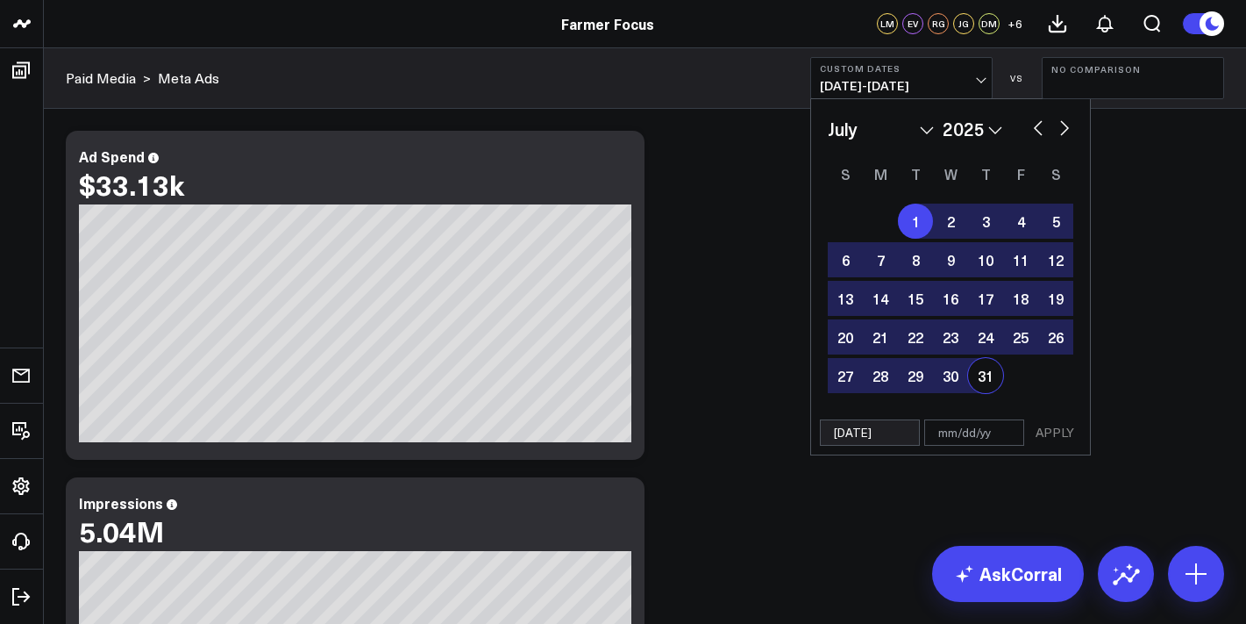
click at [984, 388] on div "31" at bounding box center [985, 375] width 35 height 35
type input "[DATE]"
select select "6"
select select "2025"
click at [1073, 452] on div "[DATE] [DATE] APPLY" at bounding box center [950, 432] width 281 height 45
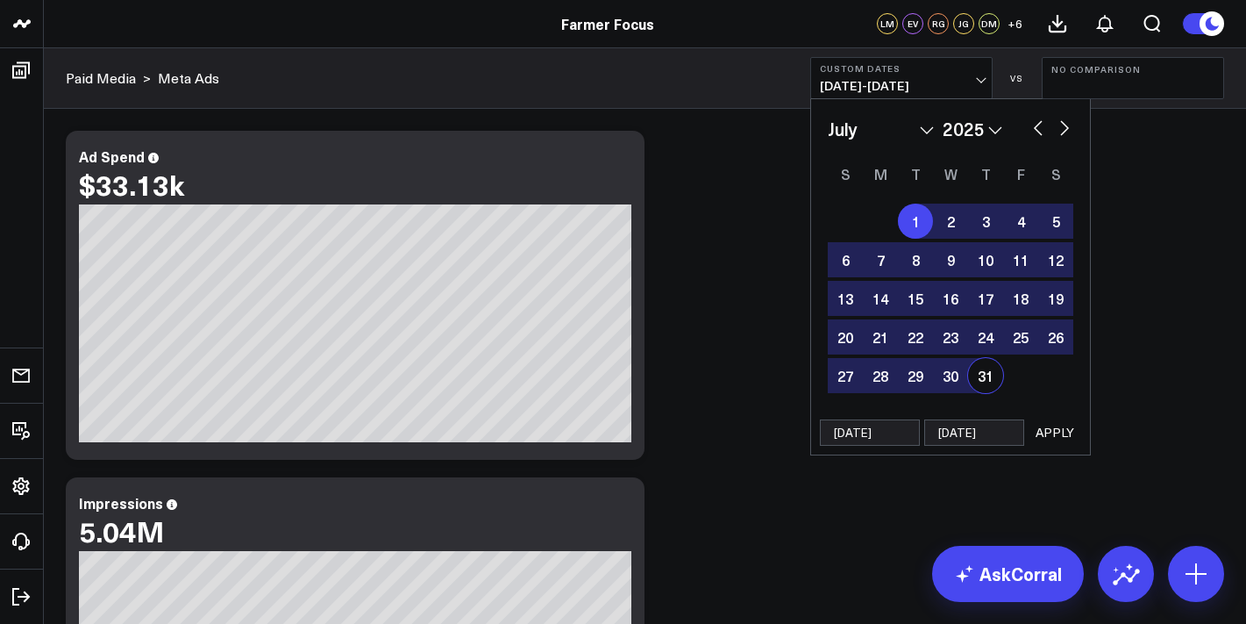
select select "6"
select select "2025"
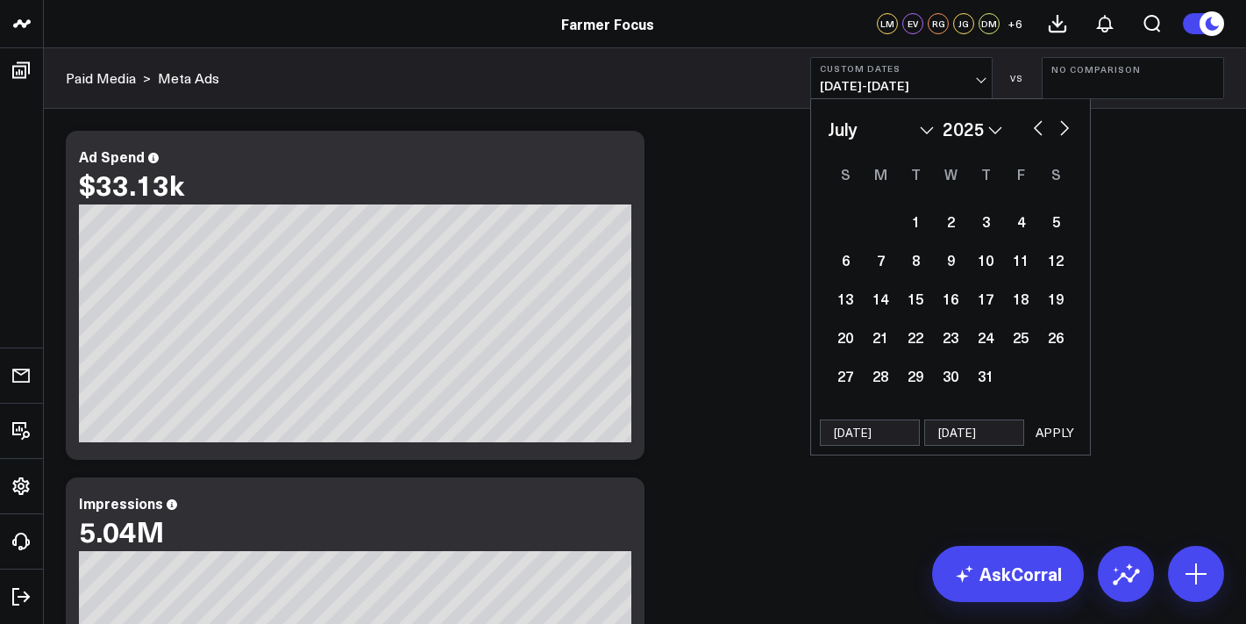
click at [1064, 432] on button "APPLY" at bounding box center [1055, 432] width 53 height 26
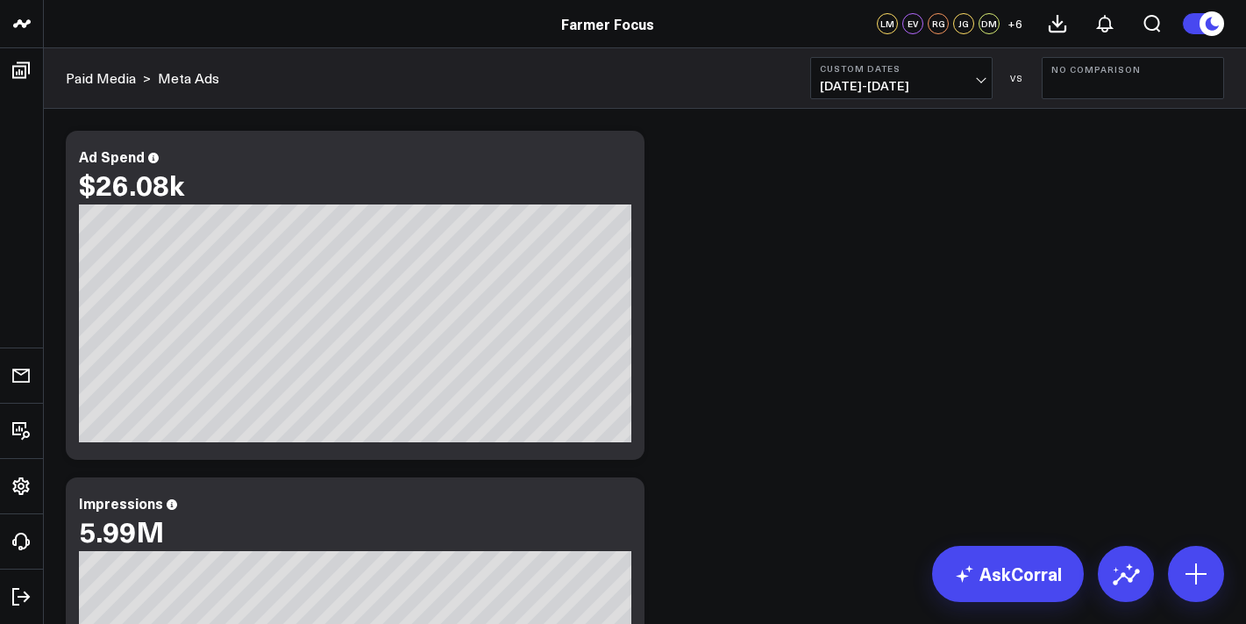
click at [981, 80] on span "[DATE] - [DATE]" at bounding box center [901, 86] width 163 height 14
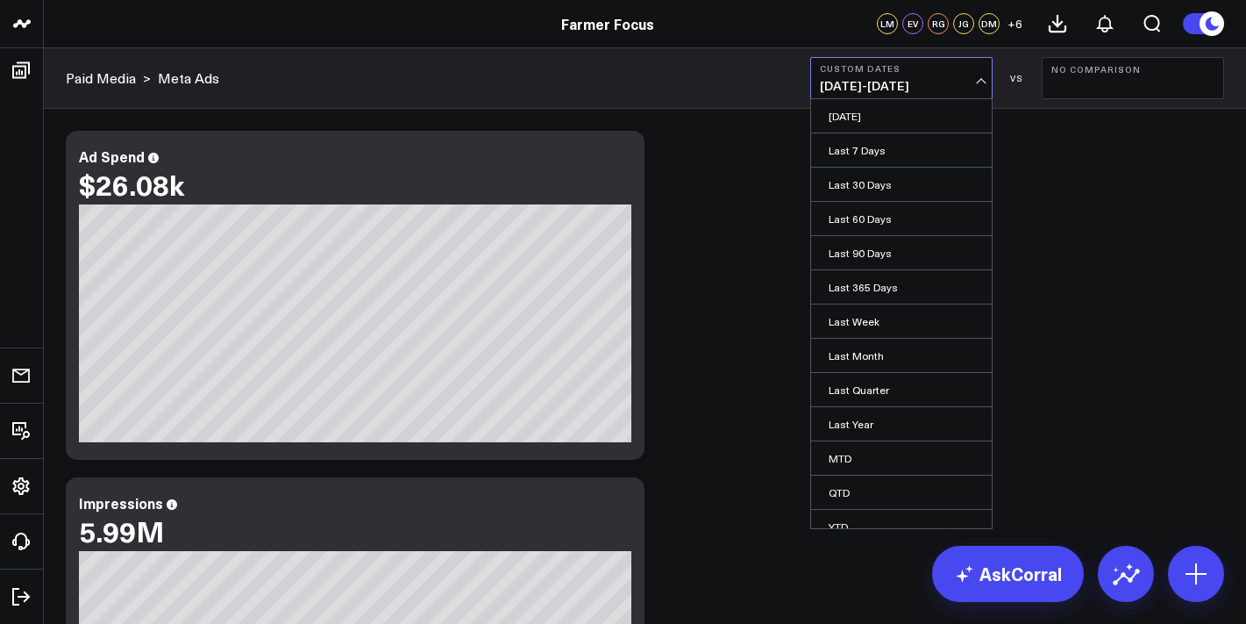
click at [981, 80] on span "[DATE] - [DATE]" at bounding box center [901, 86] width 163 height 14
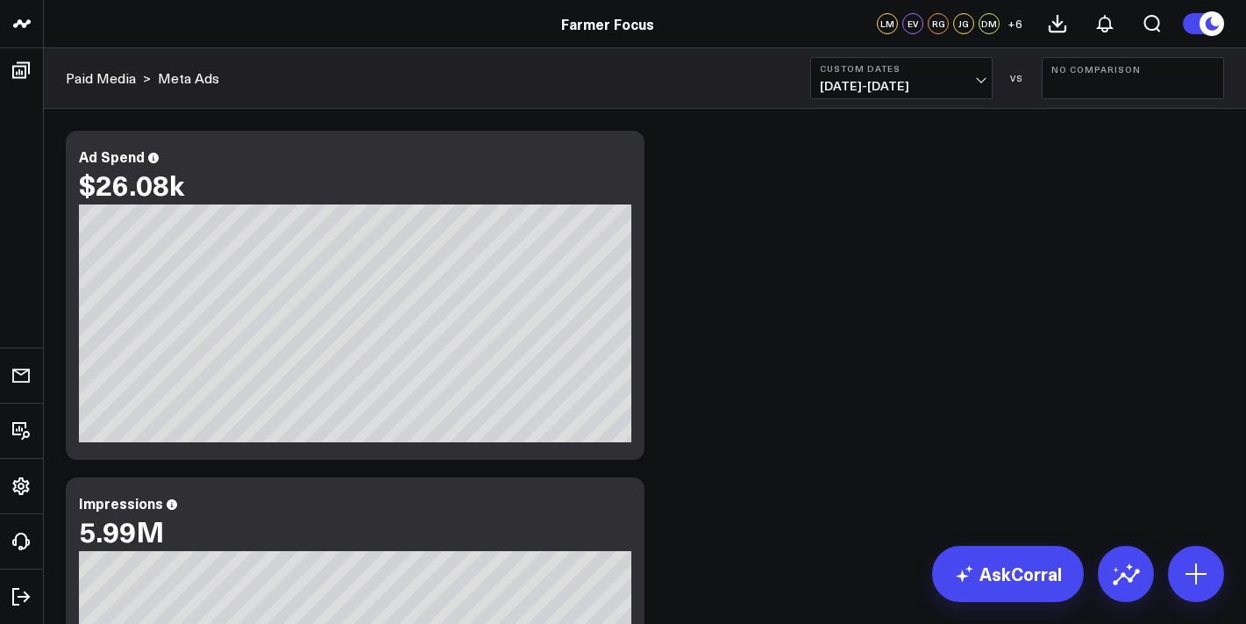
click at [975, 106] on div "Paid Media > Meta Ads Custom Dates [DATE] - [DATE] VS No Comparison" at bounding box center [645, 78] width 1202 height 61
click at [975, 89] on span "[DATE] - [DATE]" at bounding box center [901, 86] width 163 height 14
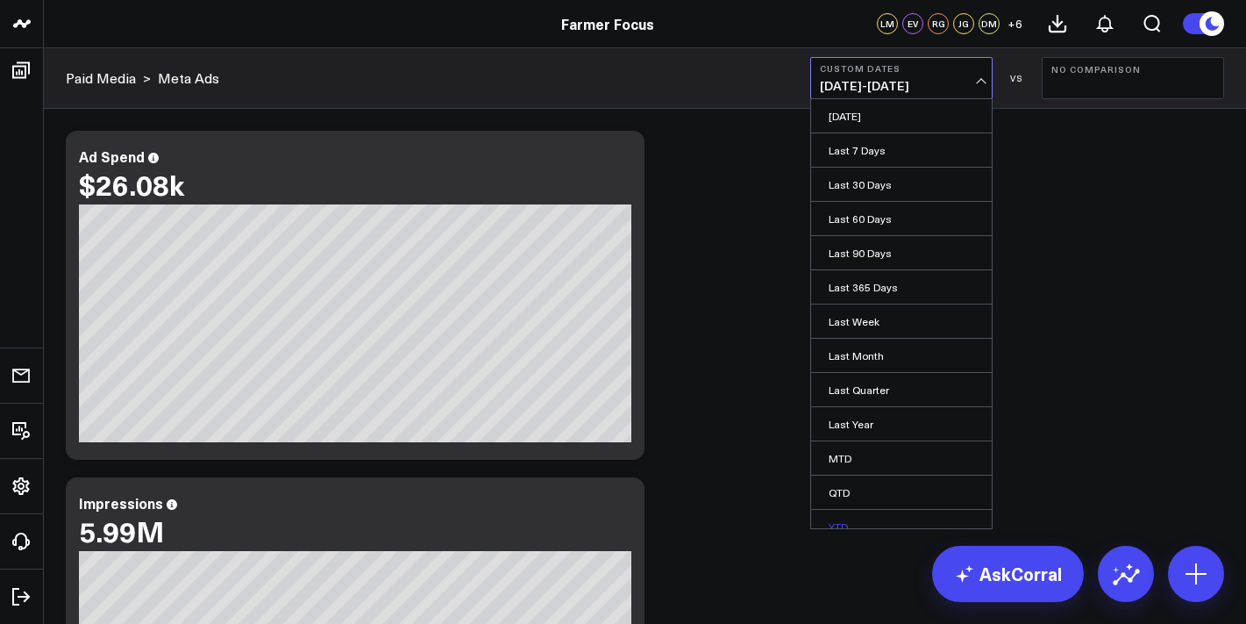
click at [937, 523] on link "YTD" at bounding box center [901, 526] width 181 height 33
